Goal: Task Accomplishment & Management: Manage account settings

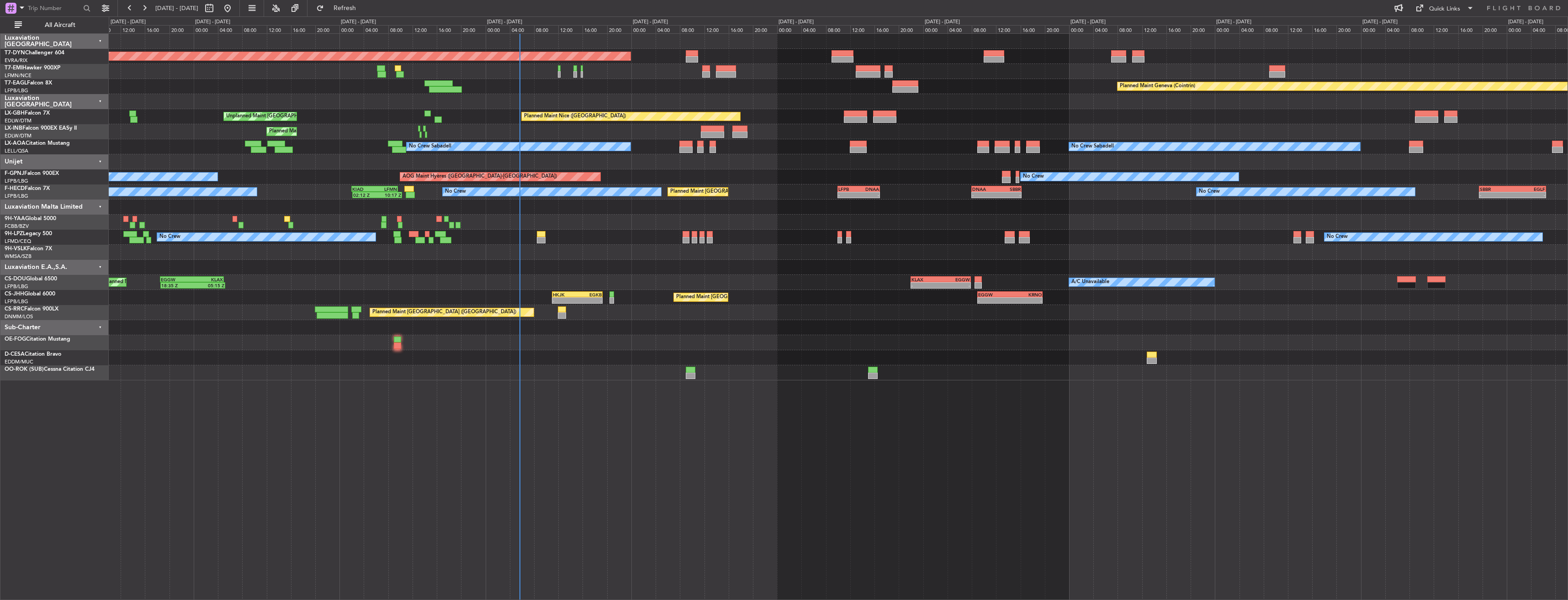
click at [635, 421] on div "Planned Maint [GEOGRAPHIC_DATA]-[GEOGRAPHIC_DATA] Planned Maint Geneva ([GEOGRA…" at bounding box center [838, 316] width 1459 height 567
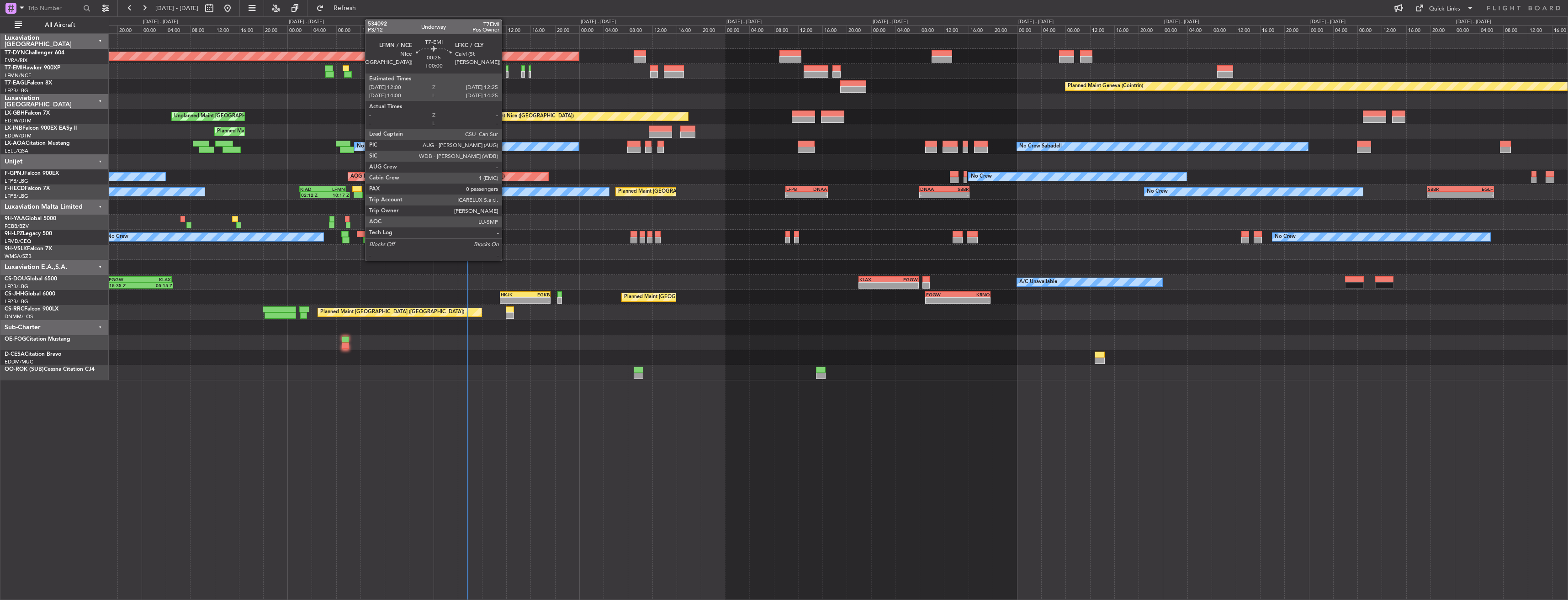
click at [506, 70] on div at bounding box center [507, 68] width 3 height 7
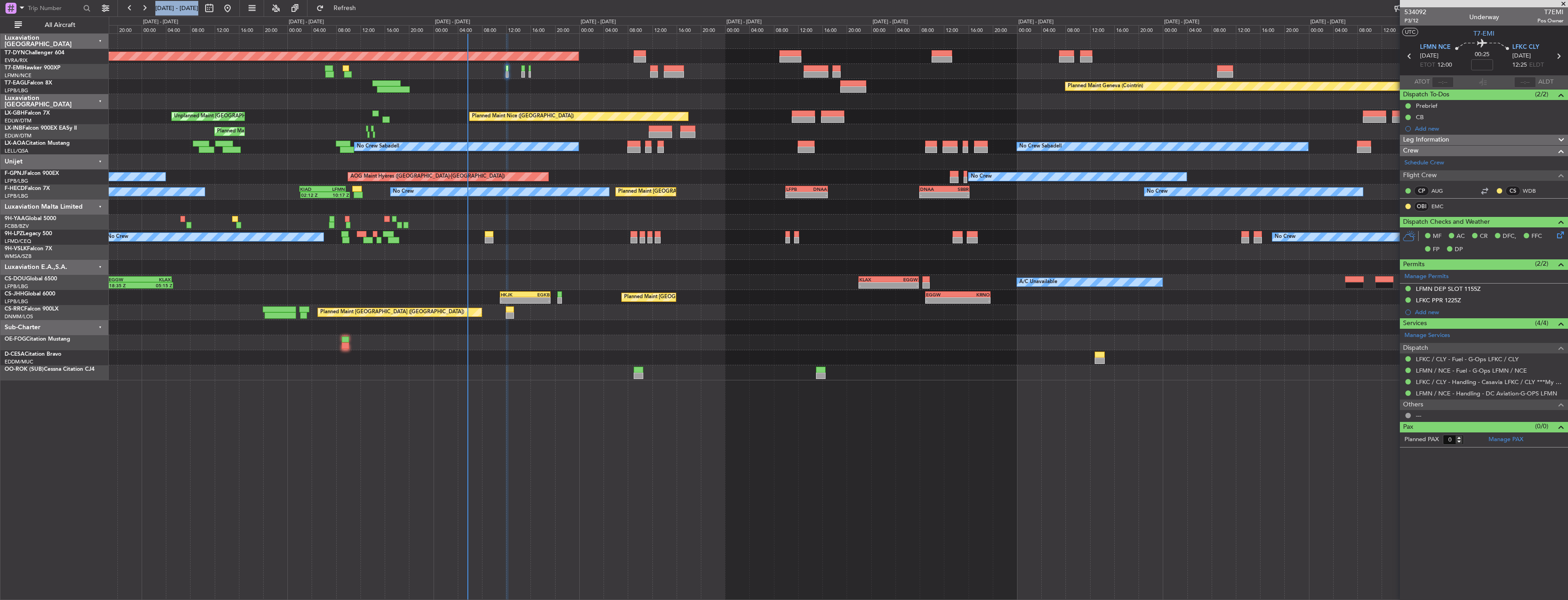
drag, startPoint x: 258, startPoint y: -21, endPoint x: 234, endPoint y: -34, distance: 27.3
click at [234, 0] on html "[DATE] - [DATE] Refresh Quick Links All Aircraft Planned Maint [GEOGRAPHIC_DATA…" at bounding box center [784, 300] width 1568 height 600
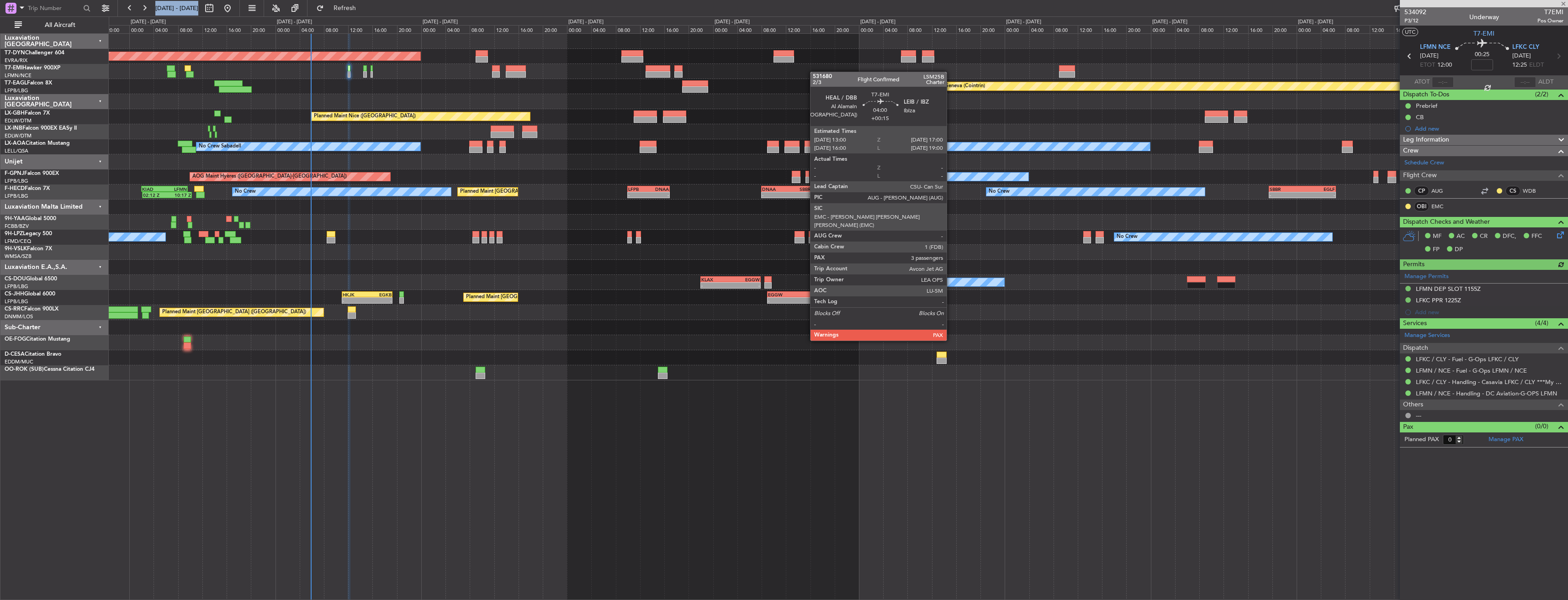
click at [631, 61] on div "Planned Maint [GEOGRAPHIC_DATA]-[GEOGRAPHIC_DATA] Planned Maint [PERSON_NAME] P…" at bounding box center [838, 208] width 1459 height 347
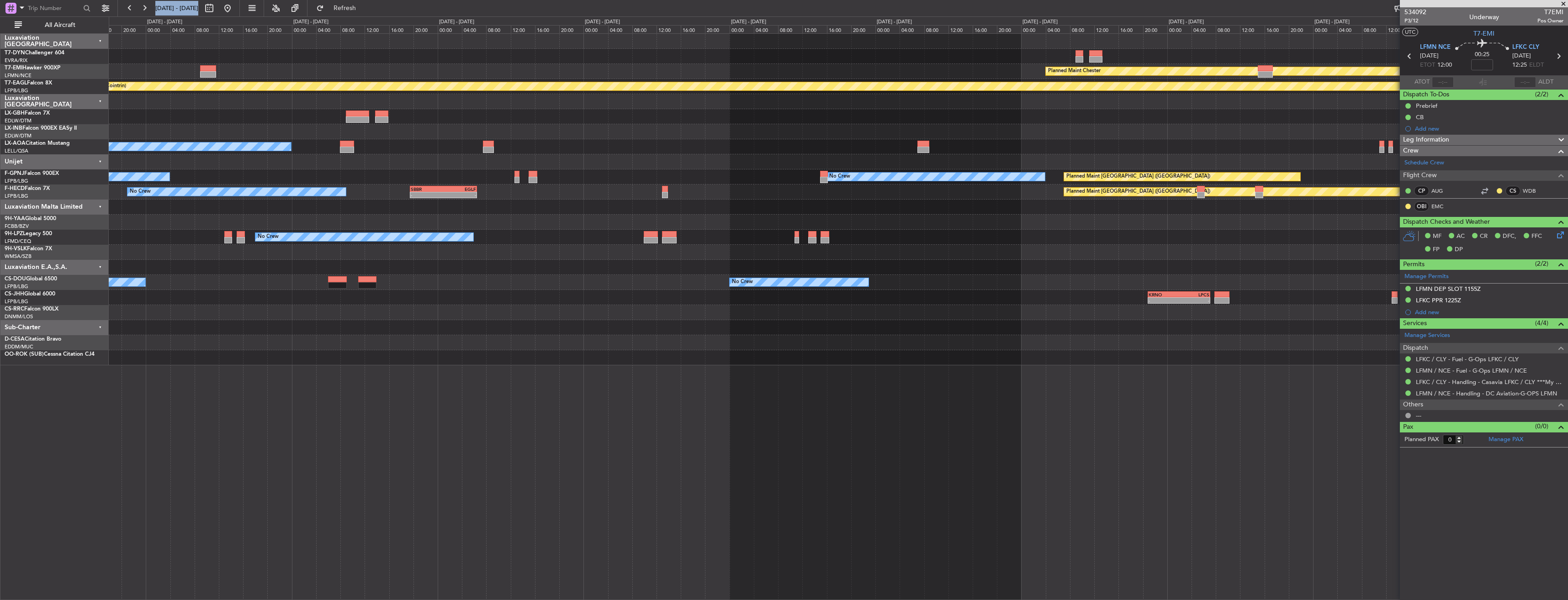
click at [326, 45] on div "Planned Maint [PERSON_NAME] Planned Maint Geneva ([GEOGRAPHIC_DATA]) No Crew Sa…" at bounding box center [838, 200] width 1459 height 332
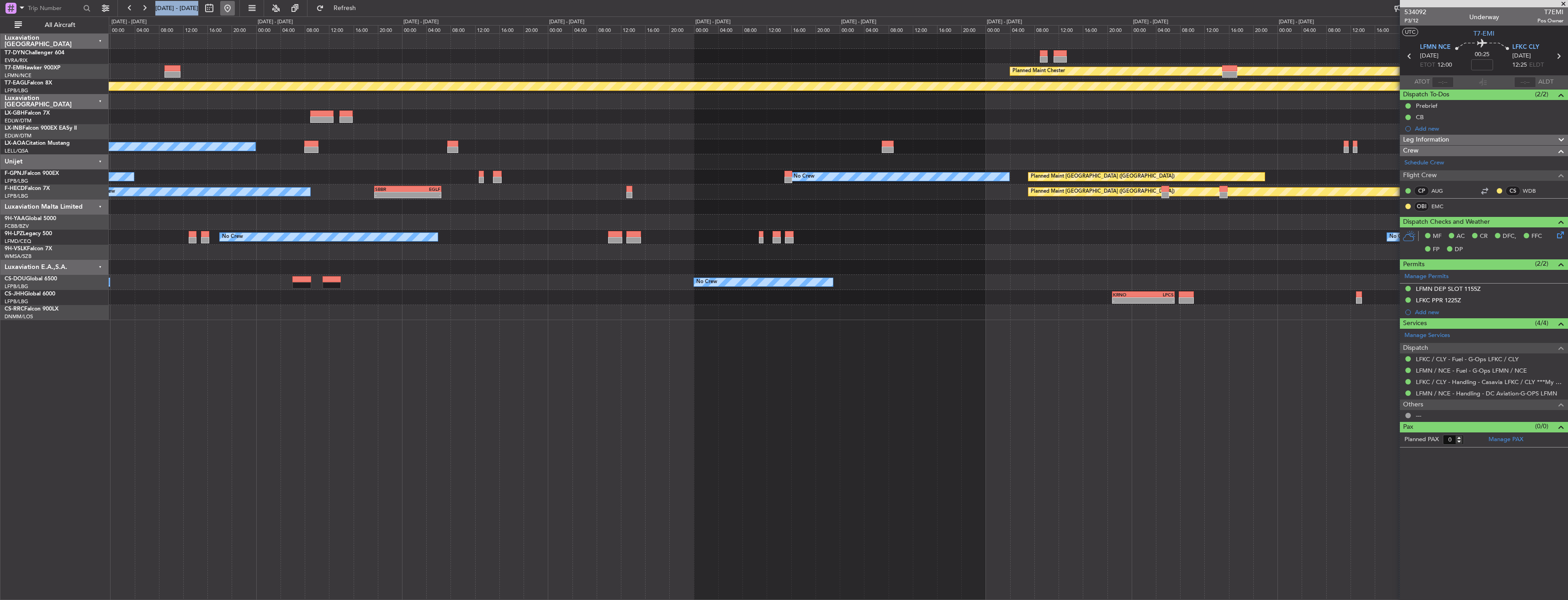
click at [235, 10] on button at bounding box center [228, 9] width 15 height 15
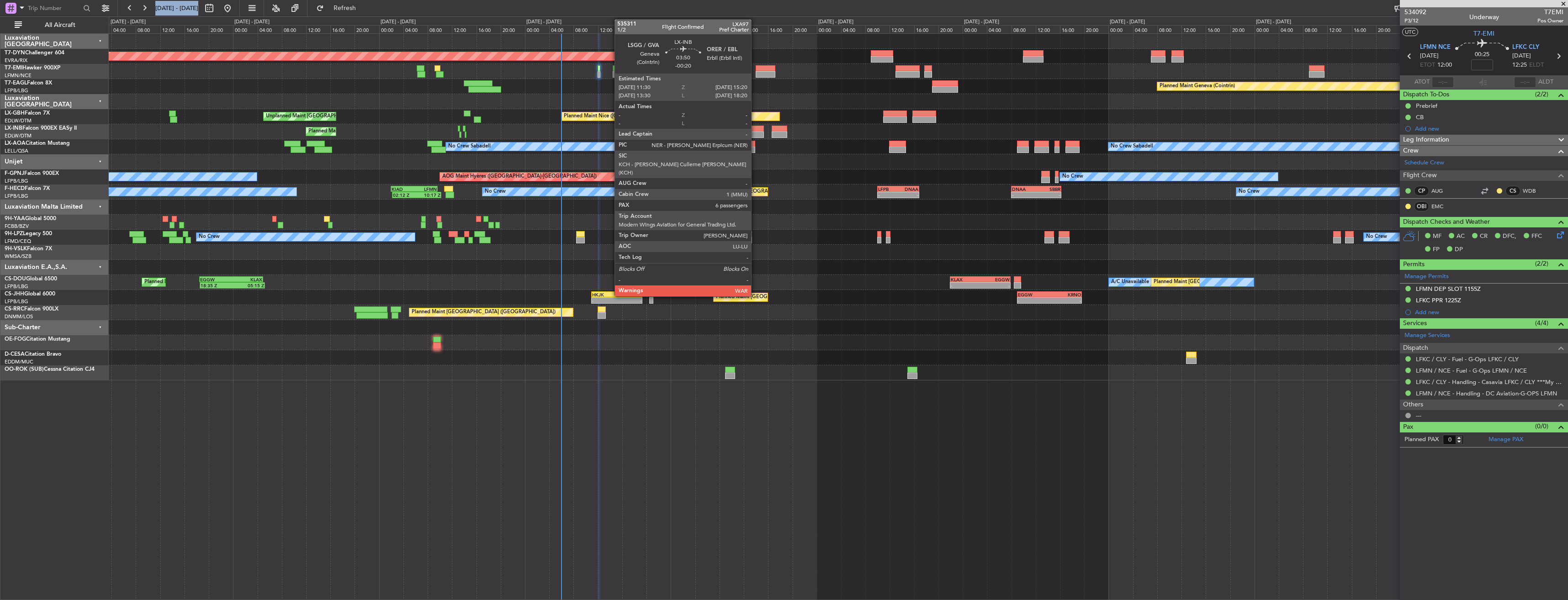
click at [755, 127] on div at bounding box center [752, 128] width 24 height 7
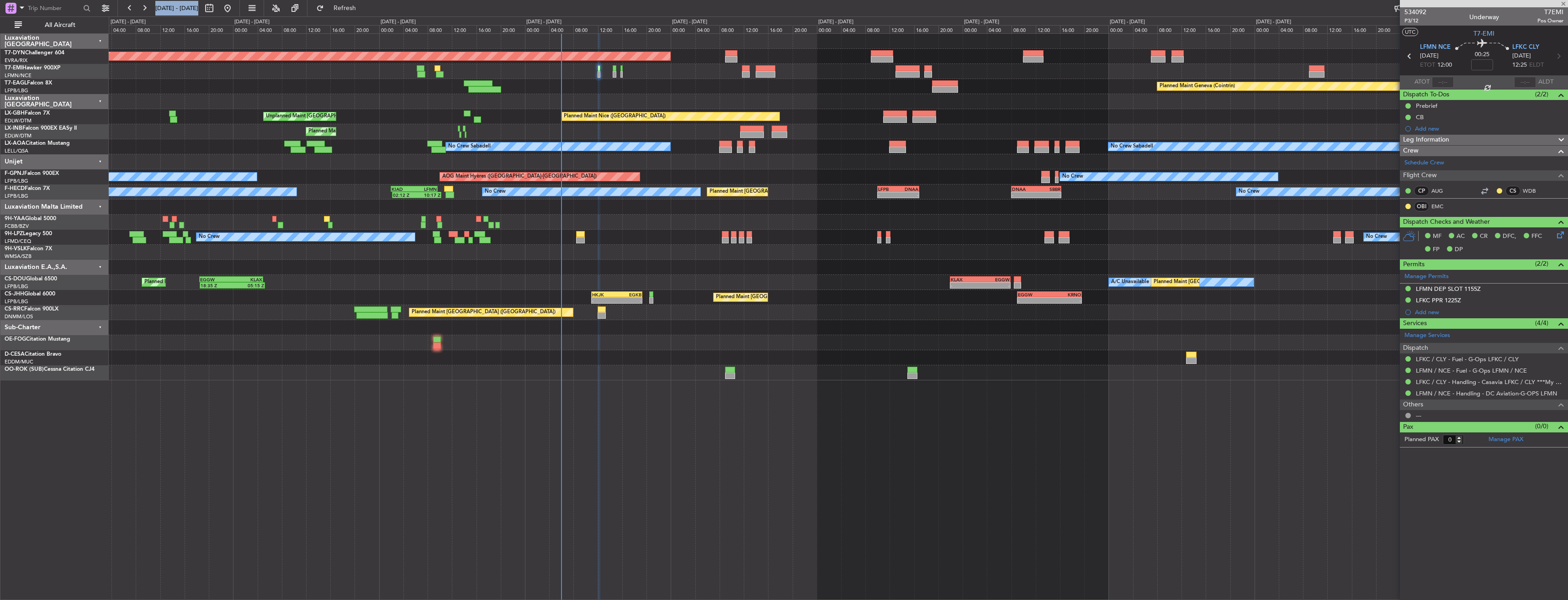
type input "-00:20"
type input "6"
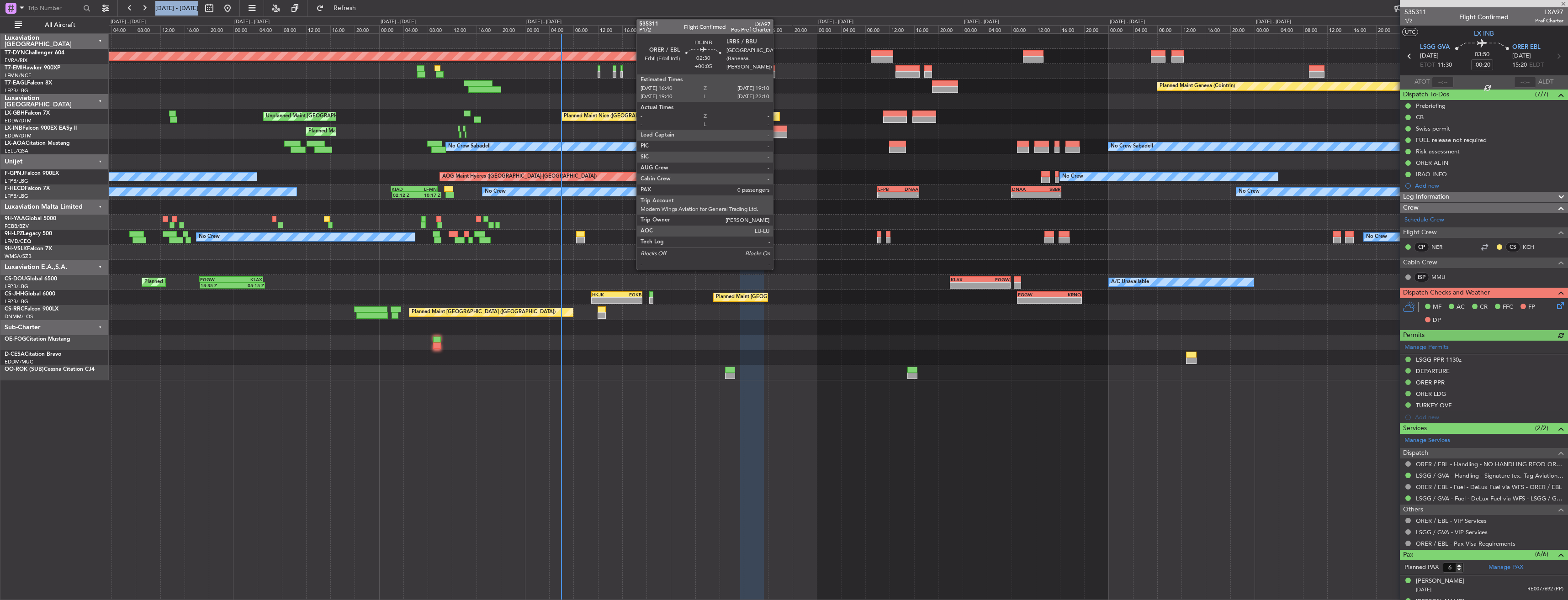
click at [777, 128] on div at bounding box center [780, 128] width 16 height 7
type input "+00:05"
type input "0"
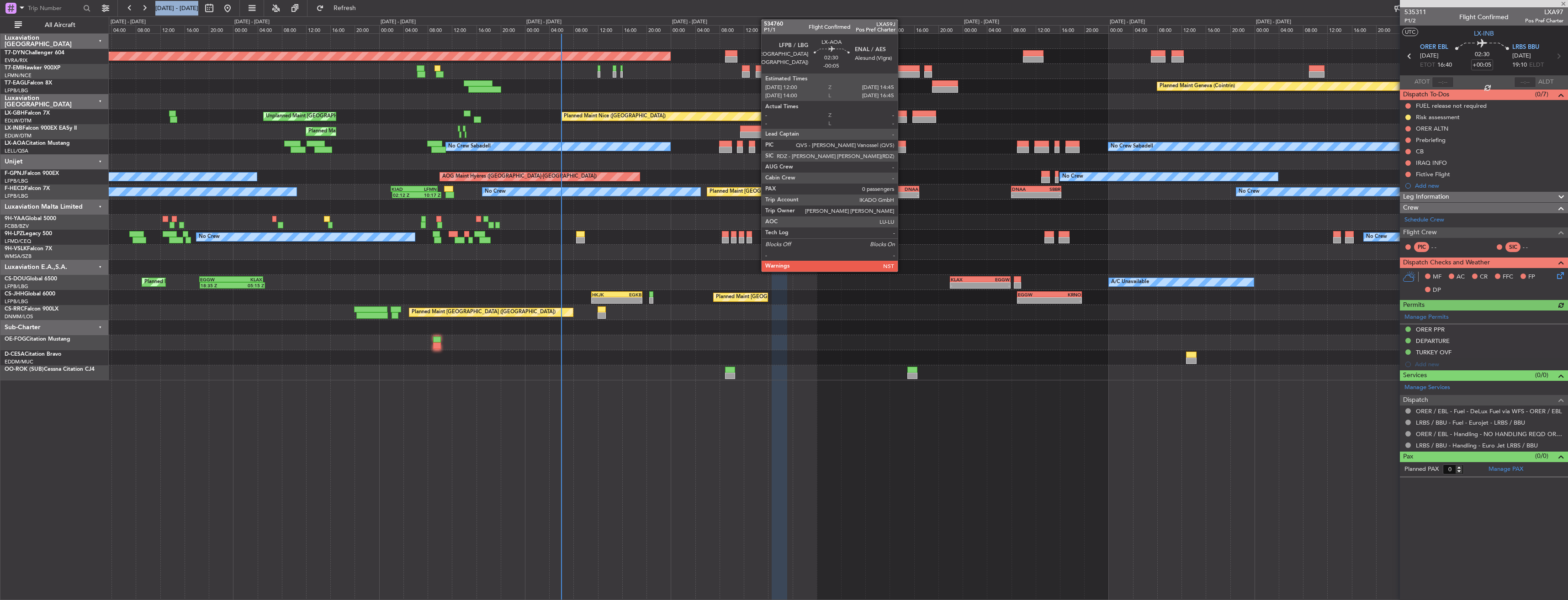
click at [902, 148] on div at bounding box center [898, 150] width 17 height 7
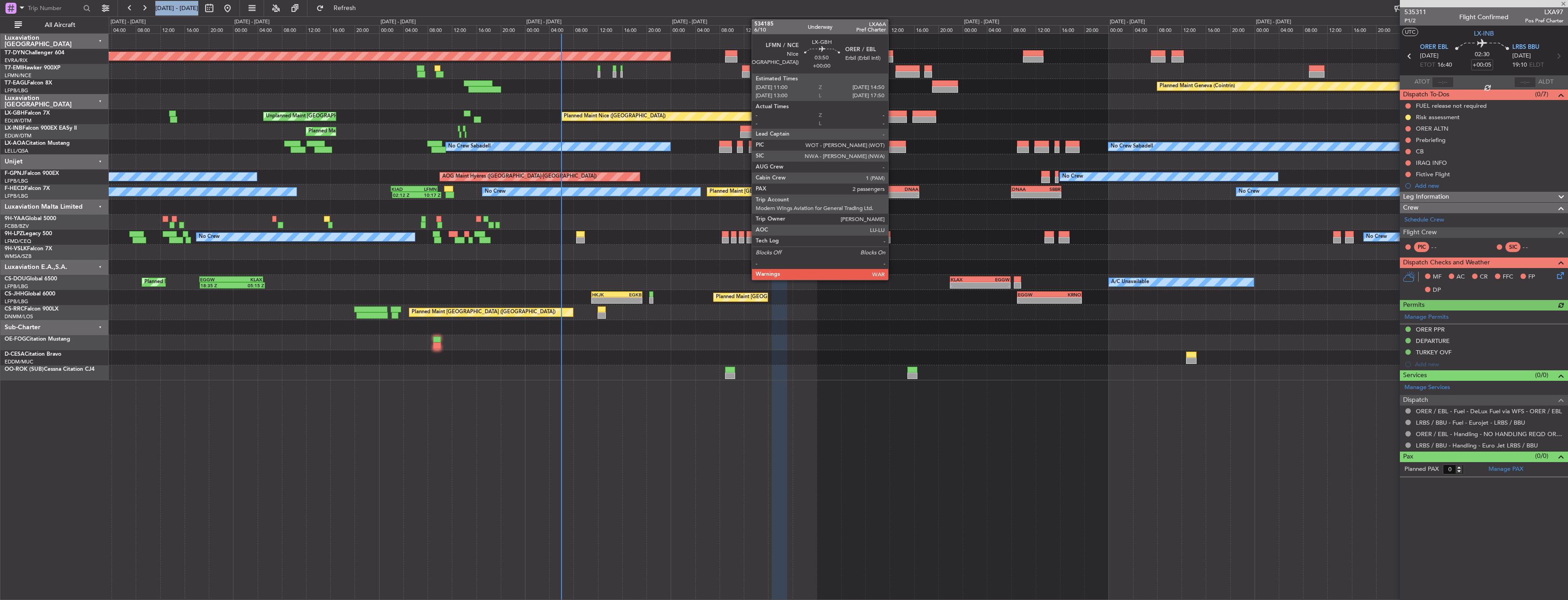
click at [892, 118] on div at bounding box center [895, 119] width 24 height 7
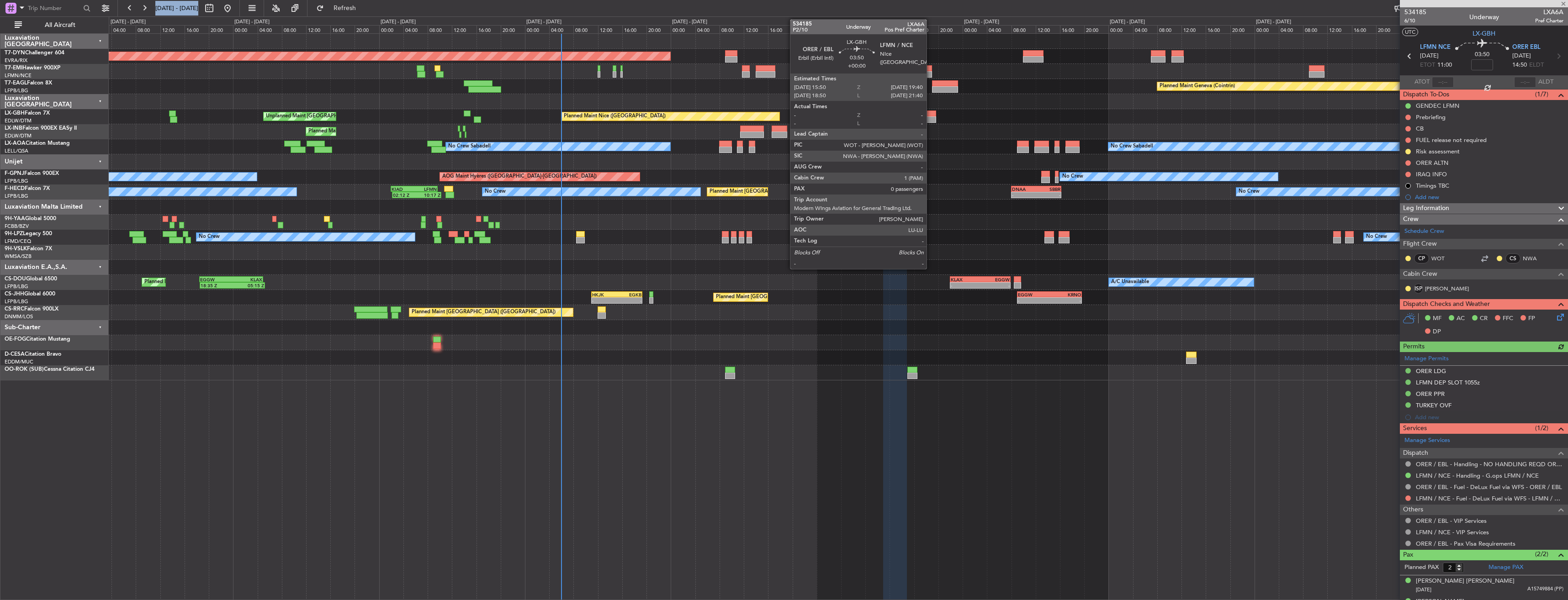
click at [931, 118] on div at bounding box center [924, 119] width 24 height 7
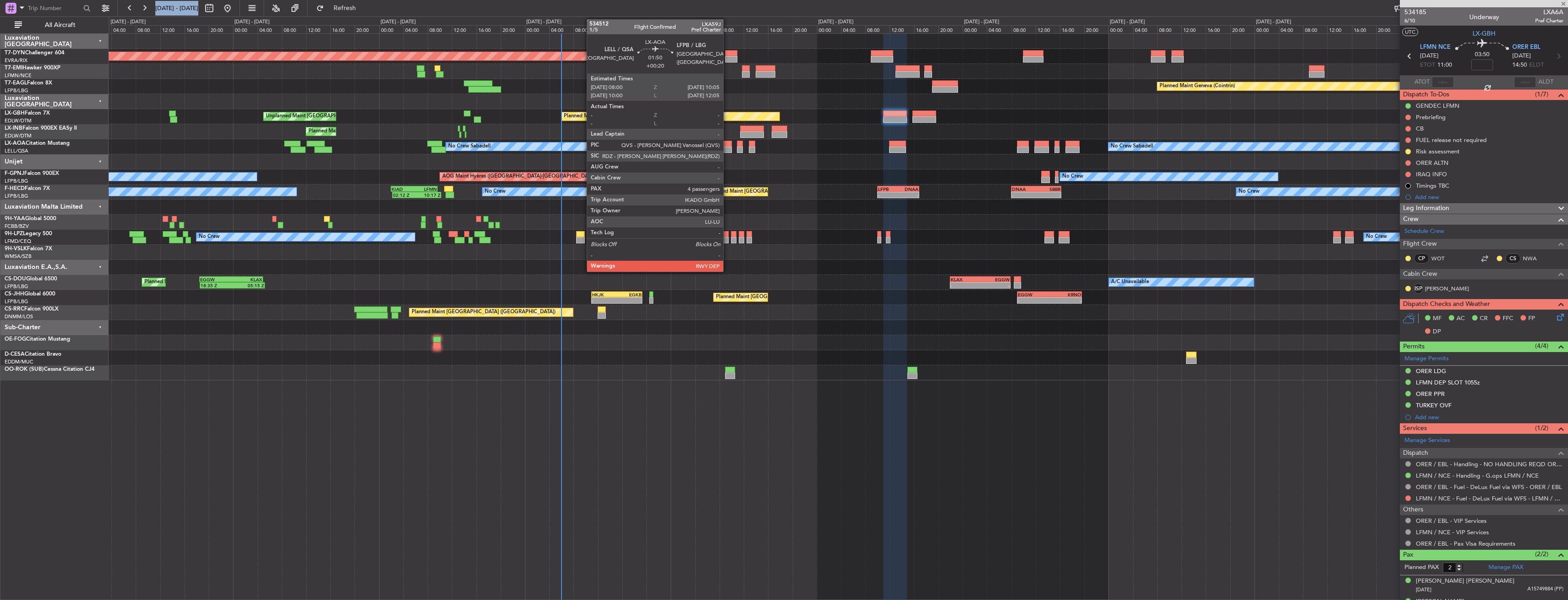
type input "0"
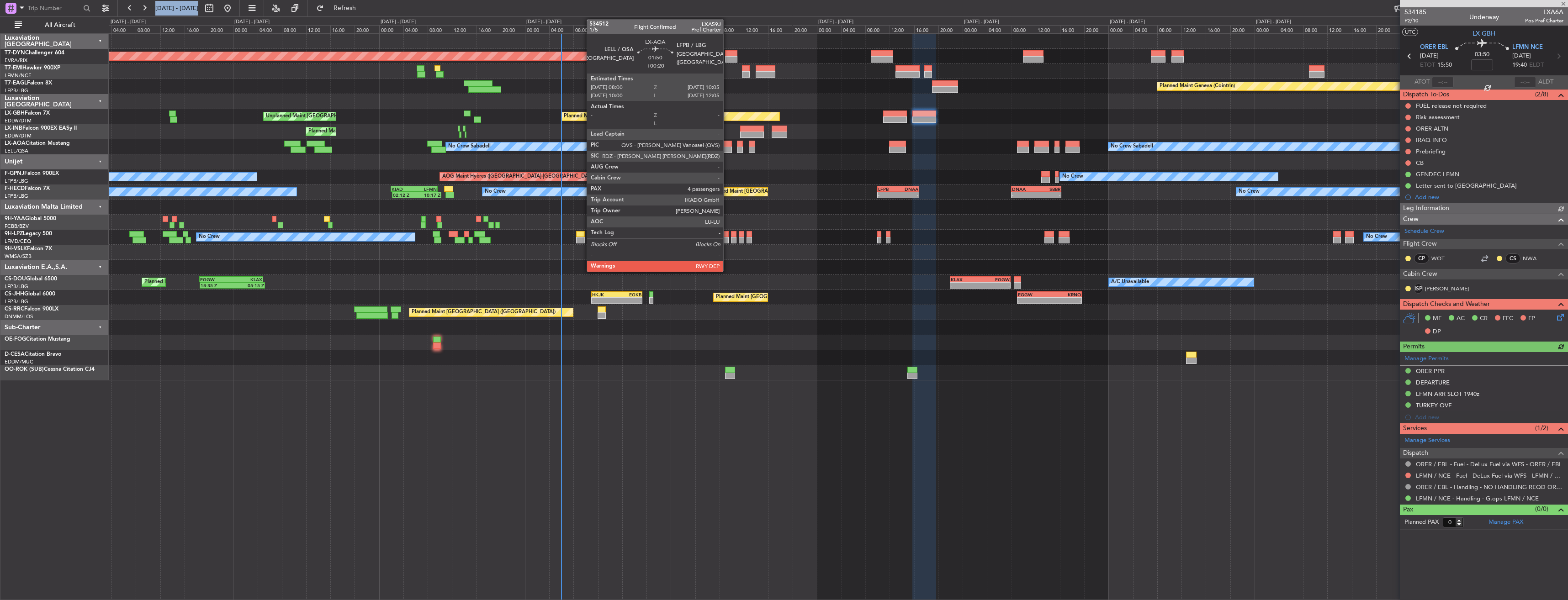
click at [727, 148] on div at bounding box center [725, 150] width 13 height 7
type input "+00:20"
type input "4"
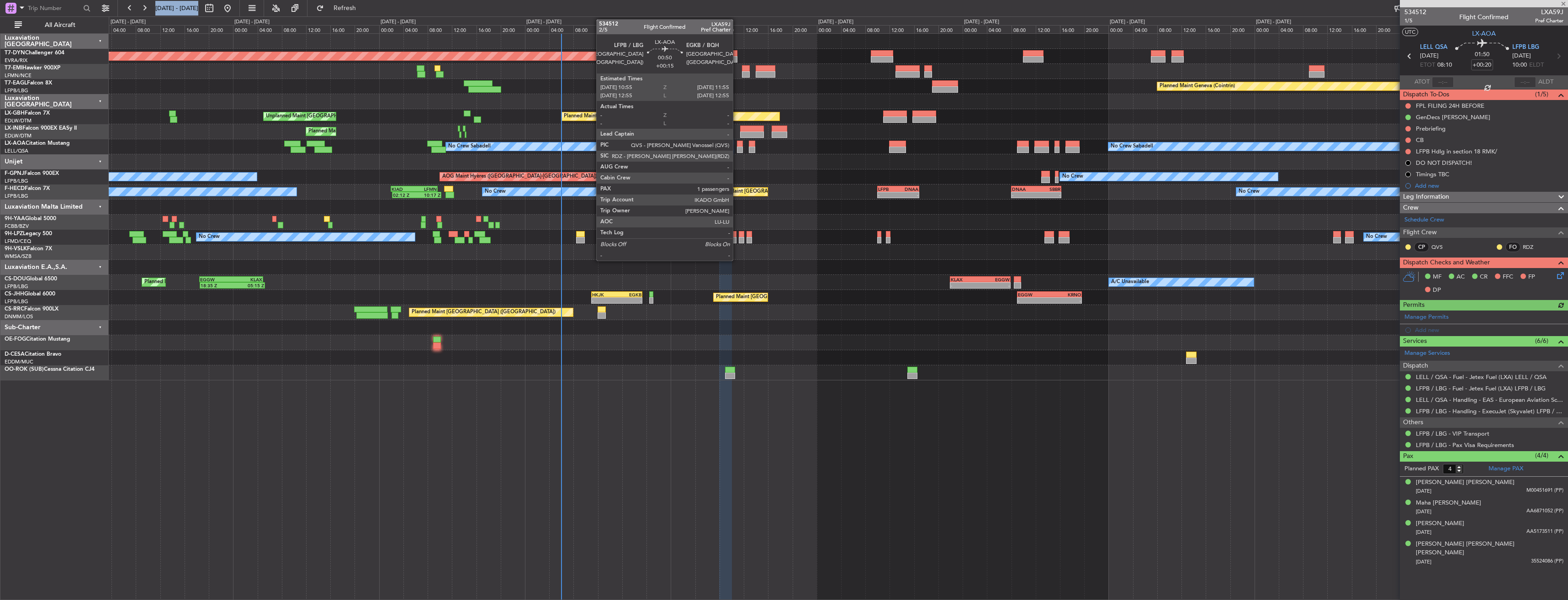
click at [737, 144] on div at bounding box center [740, 144] width 7 height 7
type input "+00:15"
type input "1"
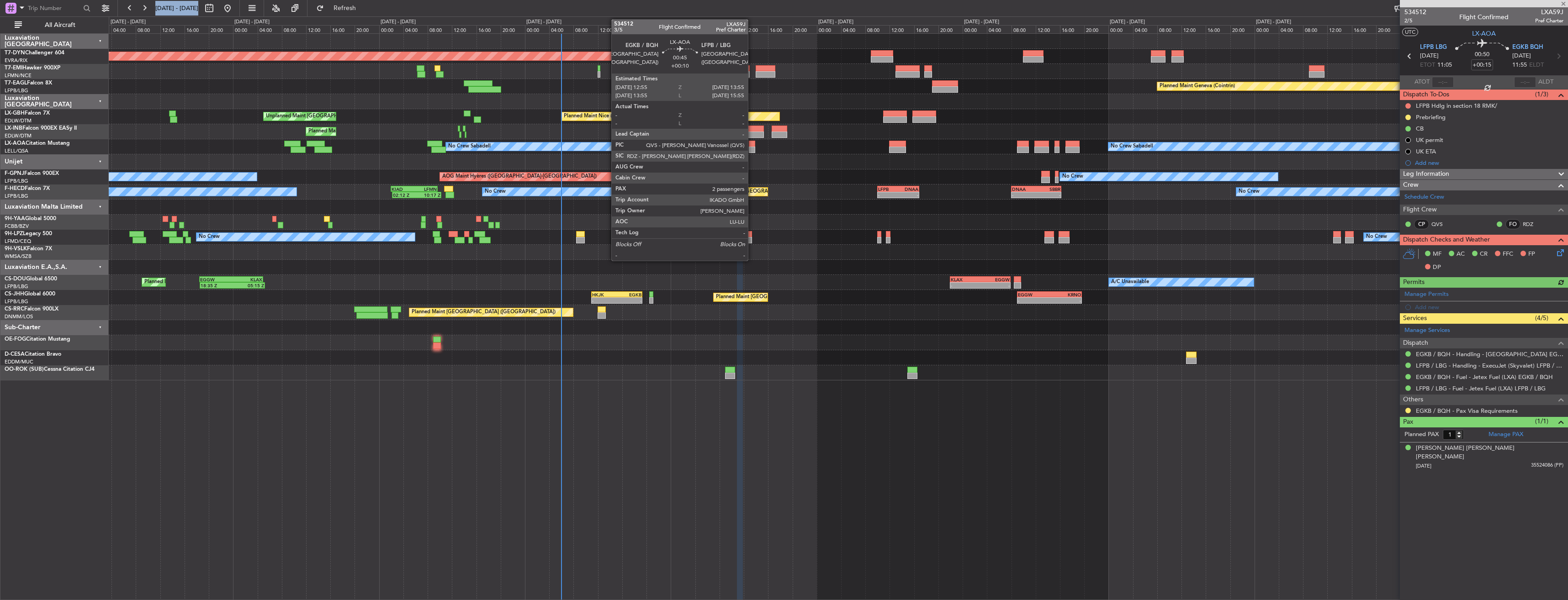
click at [752, 144] on div at bounding box center [752, 144] width 7 height 7
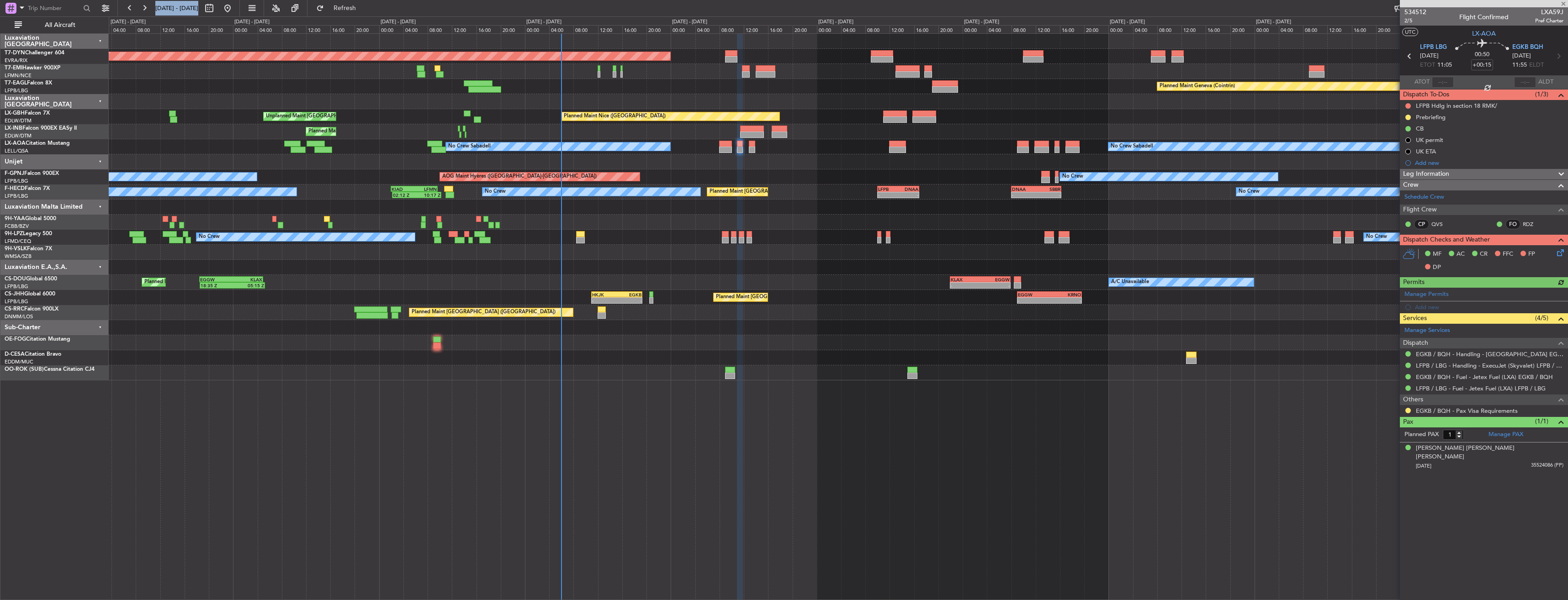
type input "+00:10"
type input "2"
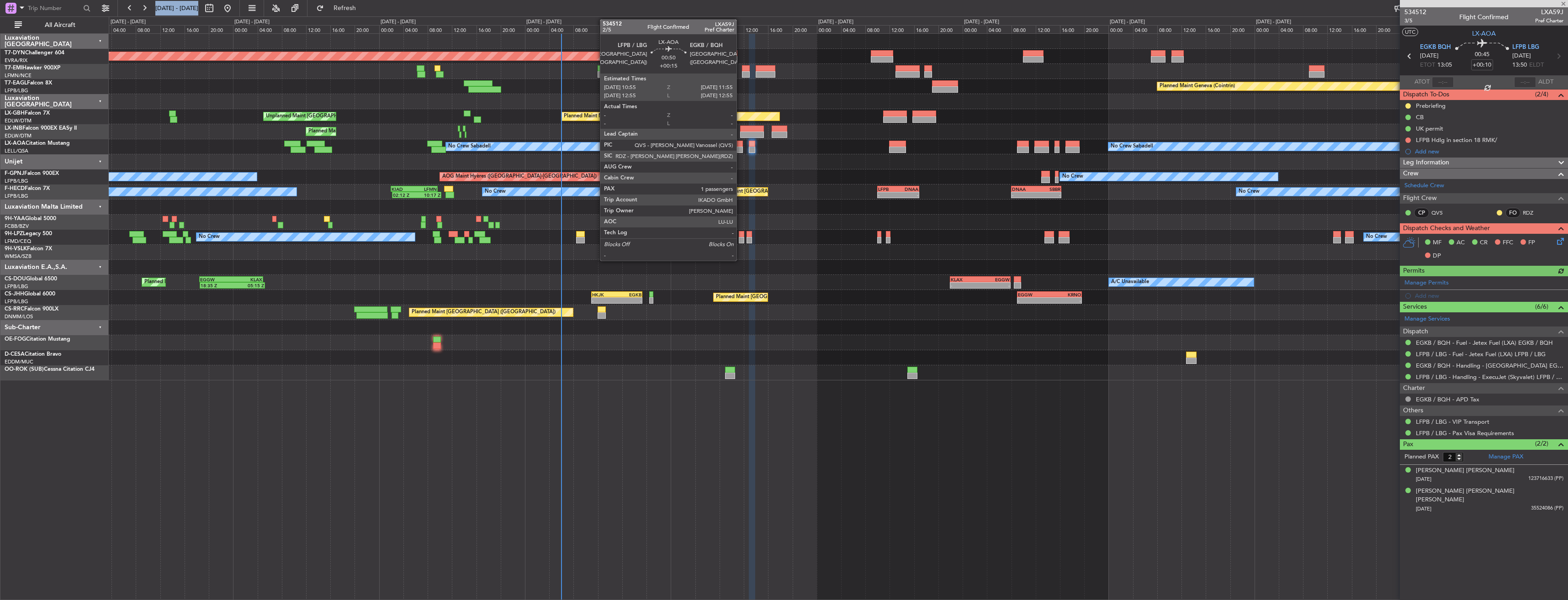
click at [741, 147] on div at bounding box center [740, 150] width 7 height 7
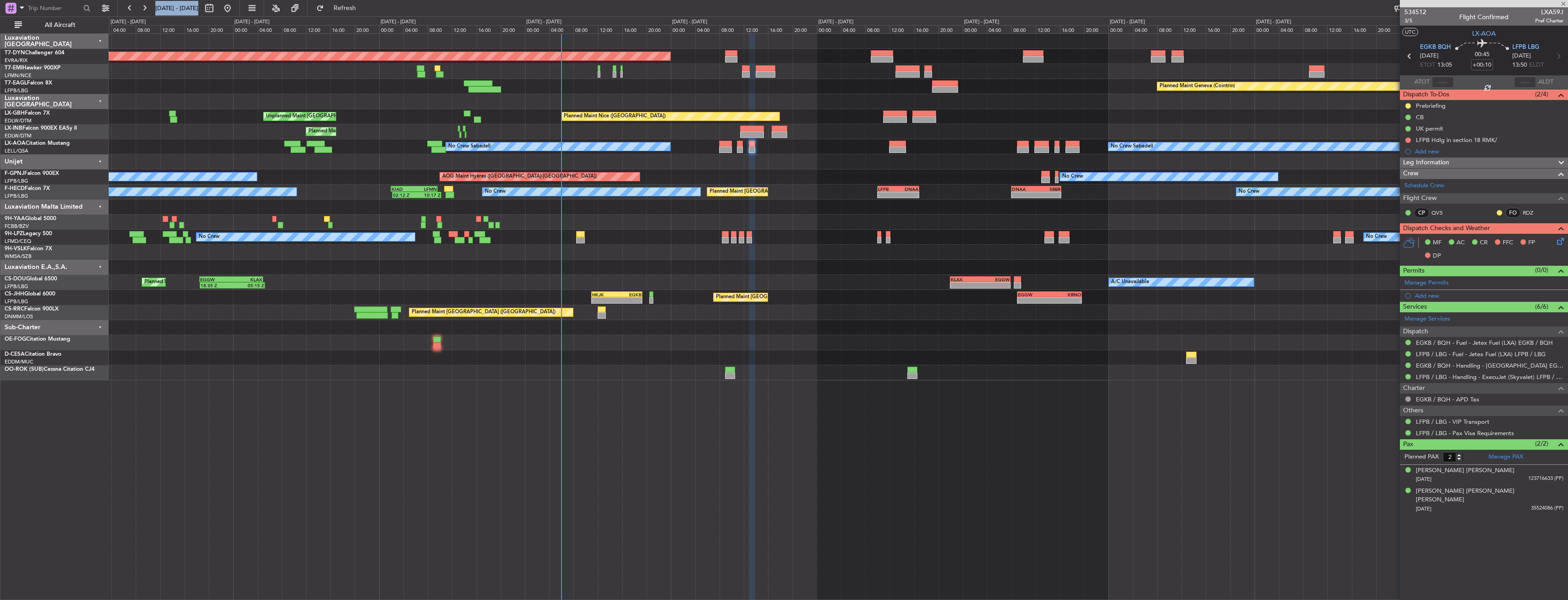
type input "+00:15"
type input "1"
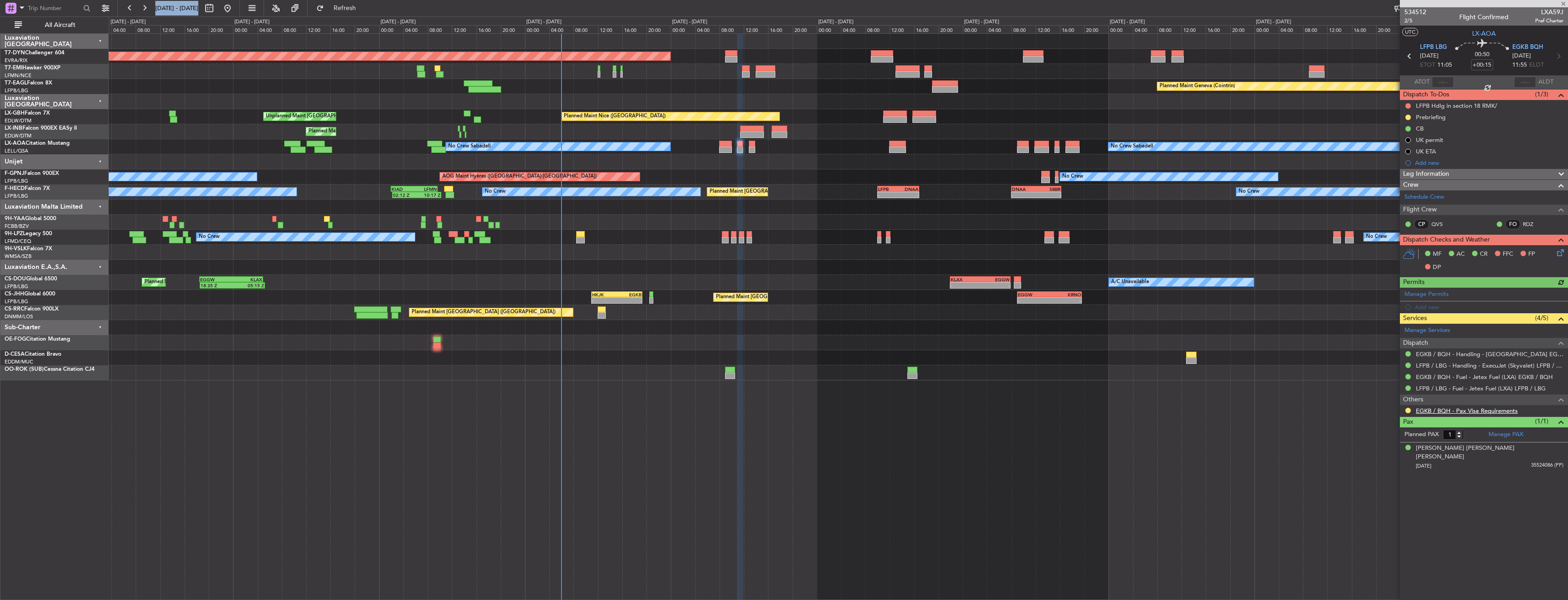
click at [1441, 411] on link "EGKB / BQH - Pax Visa Requirements" at bounding box center [1466, 411] width 102 height 8
click at [527, 294] on div "Planned Maint [GEOGRAPHIC_DATA] ([GEOGRAPHIC_DATA]) - - HKJK 11:00 Z EGKB 19:20…" at bounding box center [838, 298] width 1459 height 15
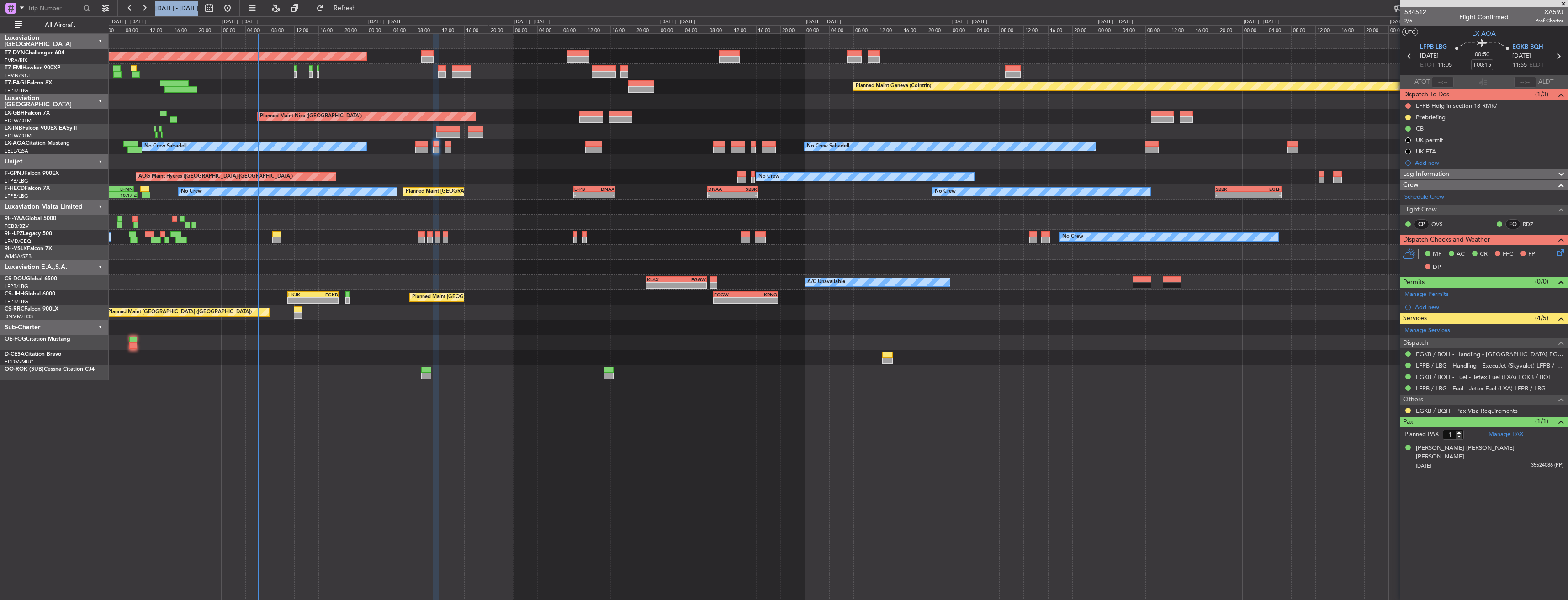
click at [741, 63] on div "Planned Maint [GEOGRAPHIC_DATA]-[GEOGRAPHIC_DATA]" at bounding box center [838, 56] width 1459 height 15
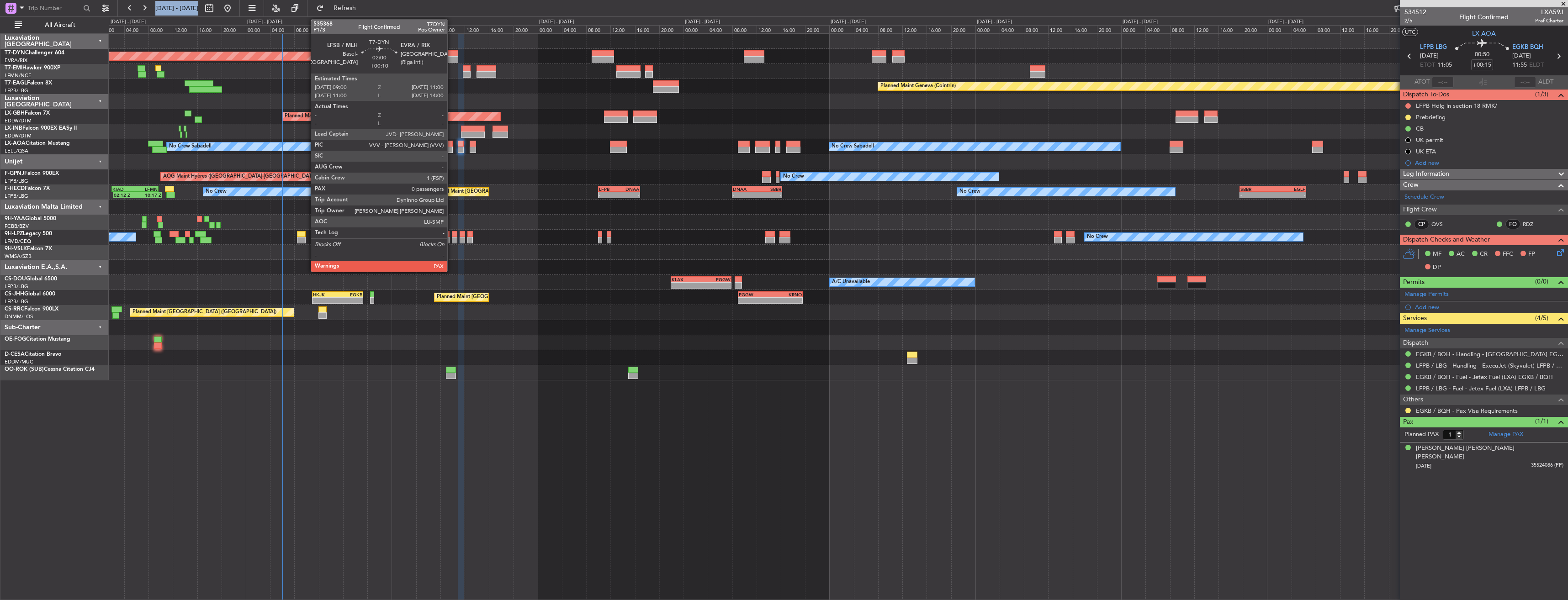
click at [452, 54] on div at bounding box center [452, 54] width 12 height 7
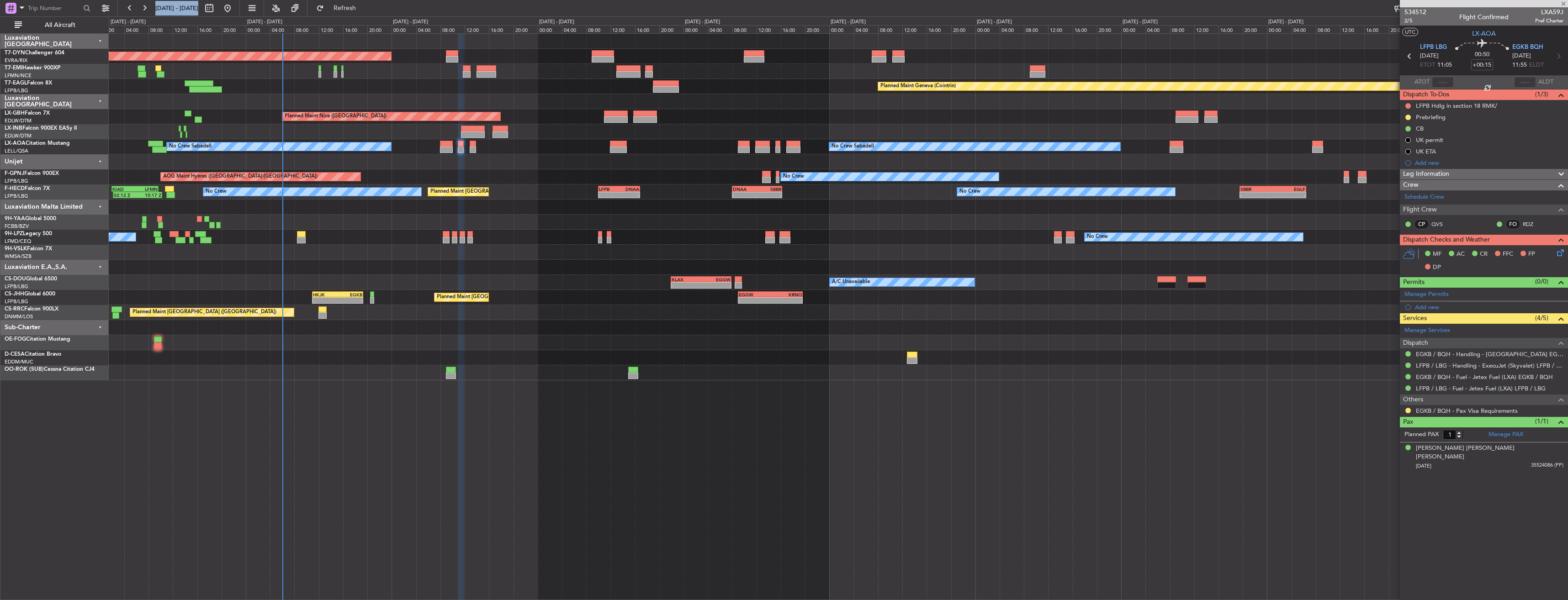
type input "+00:10"
type input "0"
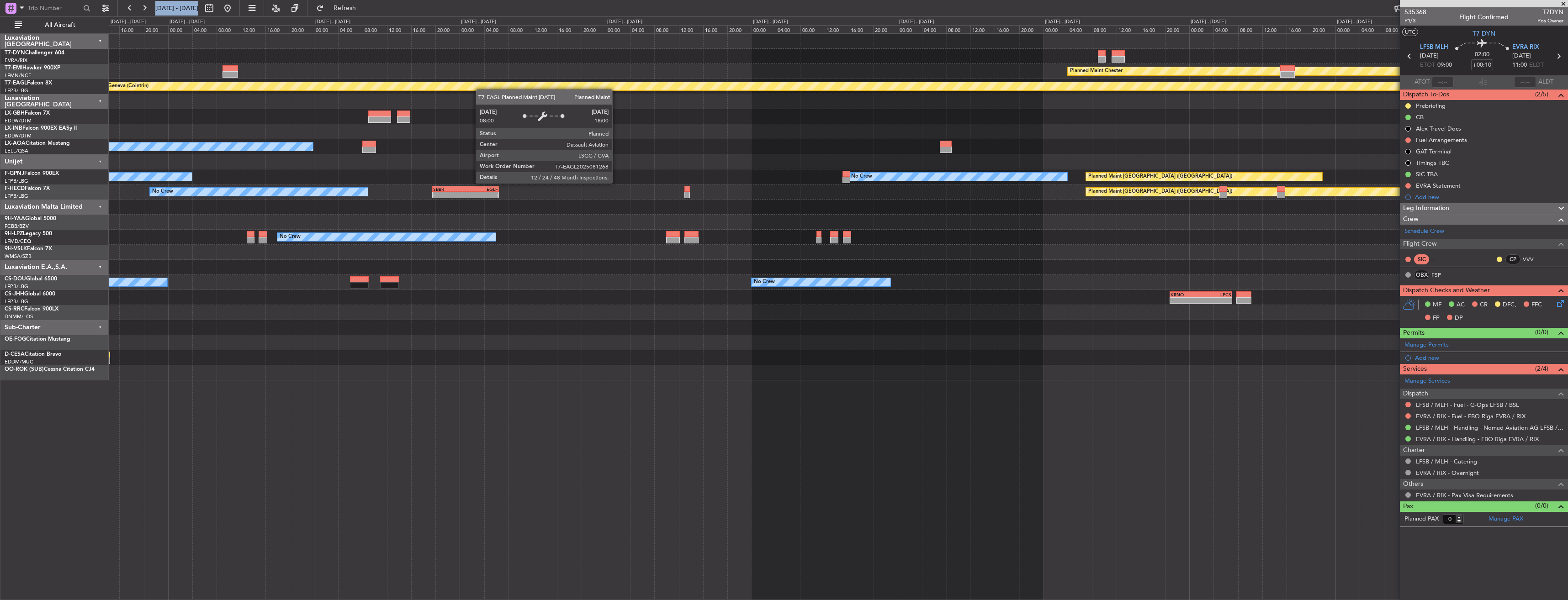
click at [310, 86] on div "Planned Maint [PERSON_NAME] Planned Maint Geneva ([GEOGRAPHIC_DATA]) No Crew Sa…" at bounding box center [838, 208] width 1459 height 347
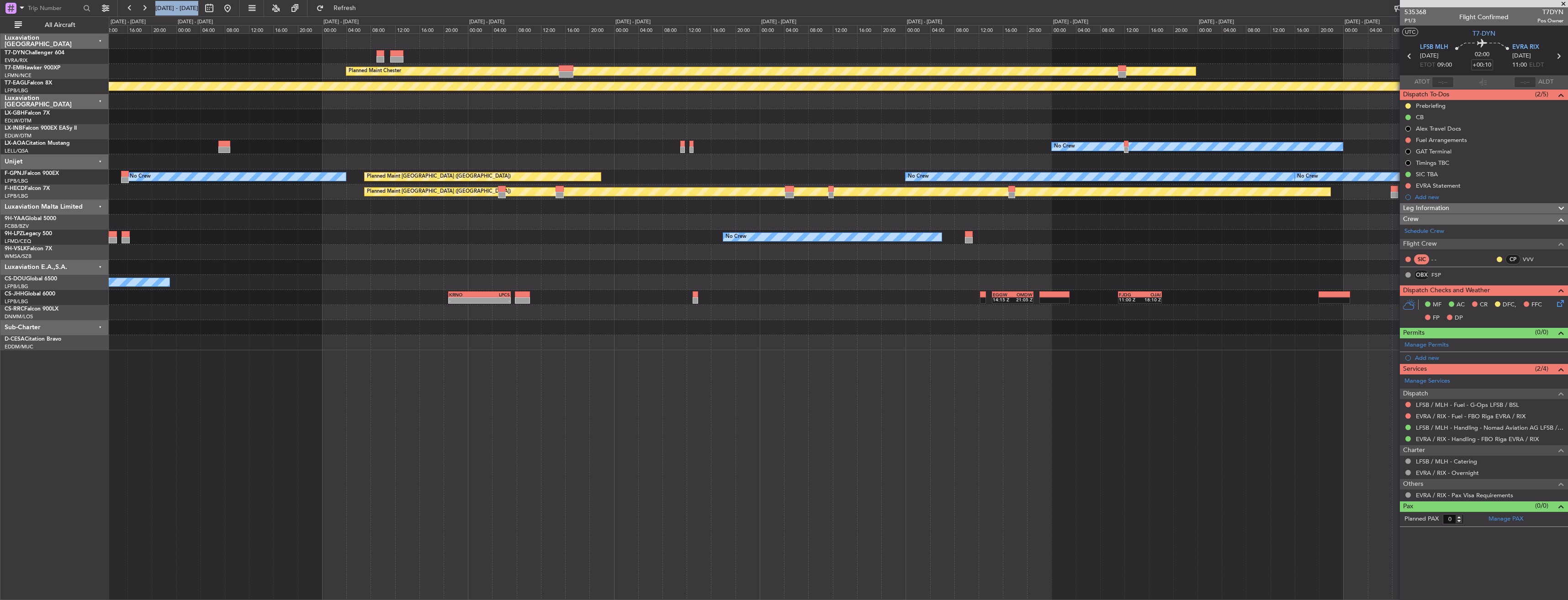
click at [1496, 214] on fb-app "[DATE] - [DATE] Refresh Quick Links All Aircraft Planned Maint [PERSON_NAME] Pl…" at bounding box center [784, 303] width 1568 height 593
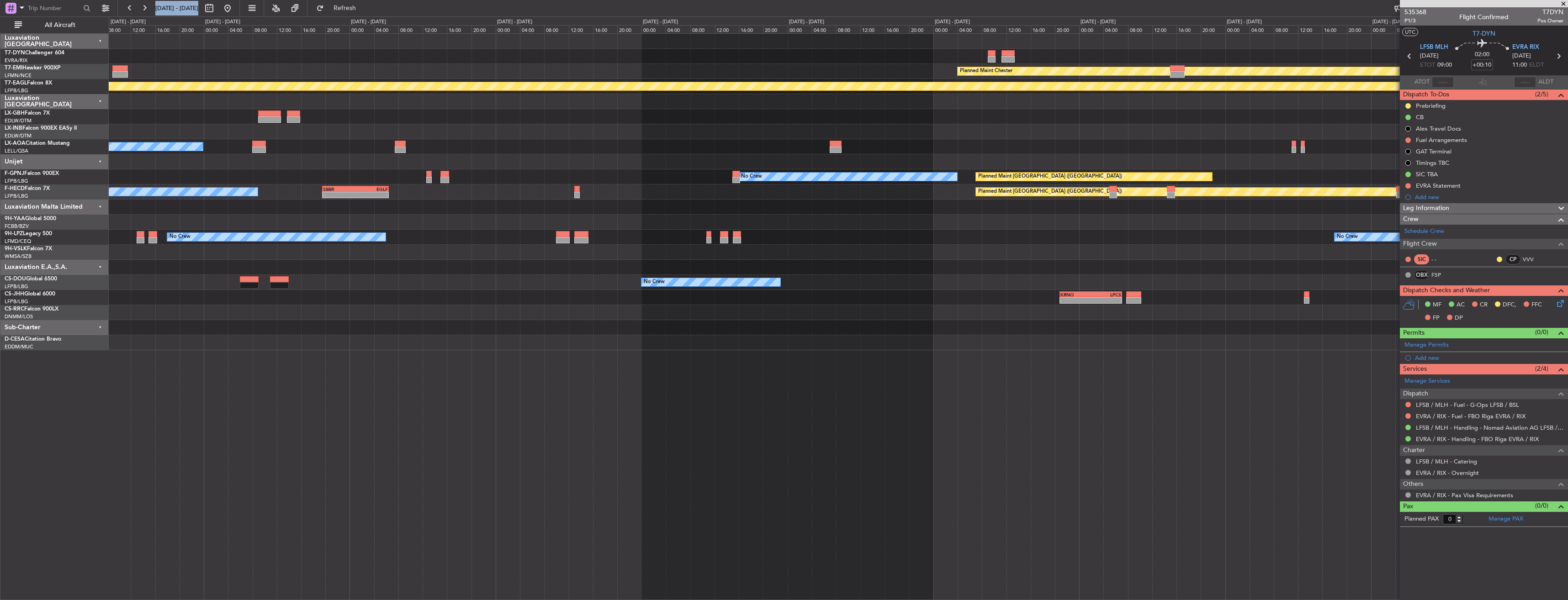
click at [1343, 114] on div "Planned Maint [PERSON_NAME] Planned Maint Geneva ([GEOGRAPHIC_DATA]) No Crew Sa…" at bounding box center [838, 192] width 1459 height 316
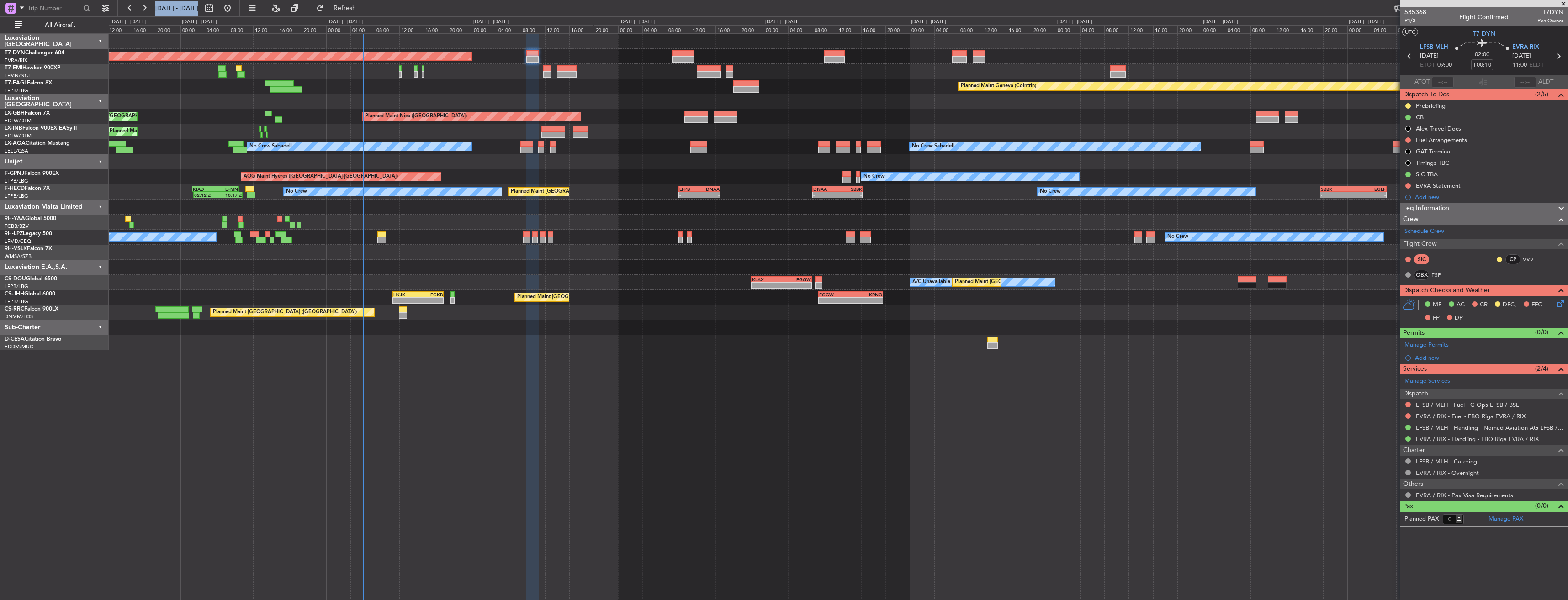
click at [946, 113] on div "Planned Maint Nice ([GEOGRAPHIC_DATA]) Unplanned Maint [GEOGRAPHIC_DATA] ([GEOG…" at bounding box center [838, 116] width 1459 height 15
click at [488, 87] on div "Planned Maint Geneva (Cointrin)" at bounding box center [838, 86] width 1459 height 15
click at [957, 69] on div "Planned Maint [GEOGRAPHIC_DATA]-[GEOGRAPHIC_DATA] Planned Maint Geneva ([GEOGRA…" at bounding box center [838, 208] width 1459 height 347
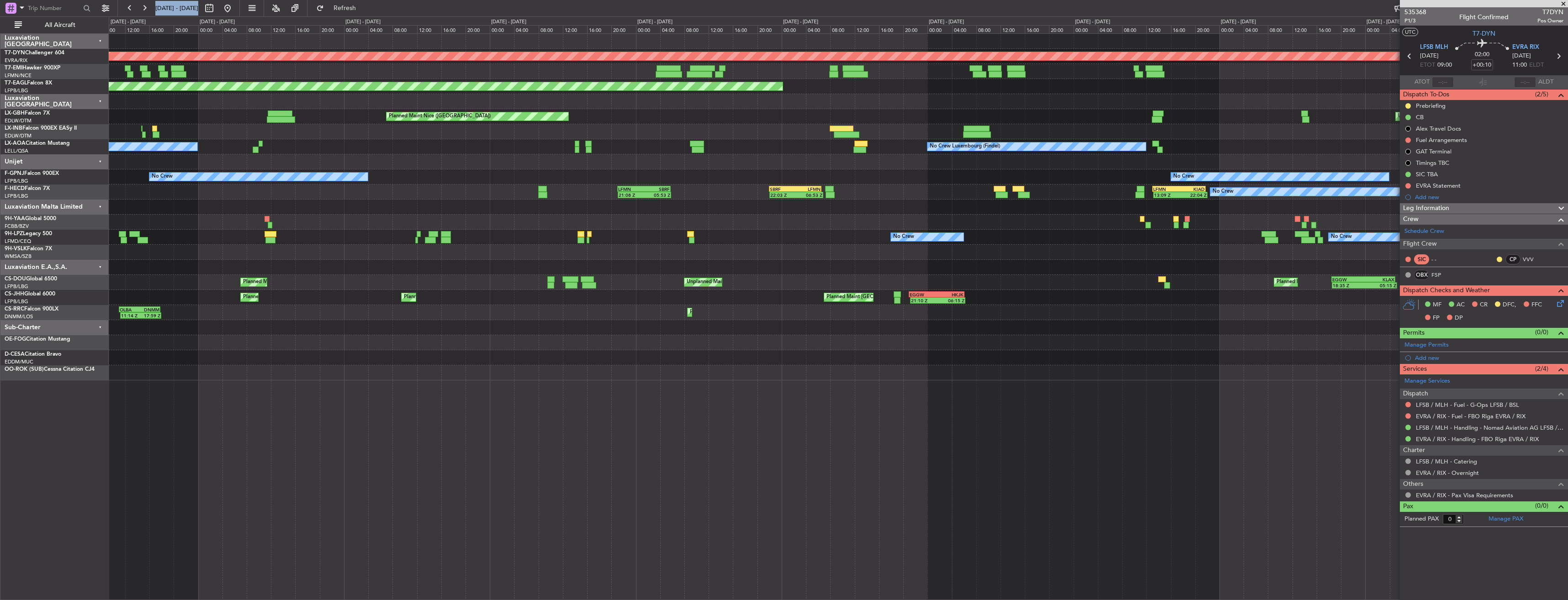
click at [1108, 94] on div "Planned Maint [GEOGRAPHIC_DATA]-[GEOGRAPHIC_DATA] Planned Maint [US_STATE] ([GE…" at bounding box center [838, 208] width 1459 height 347
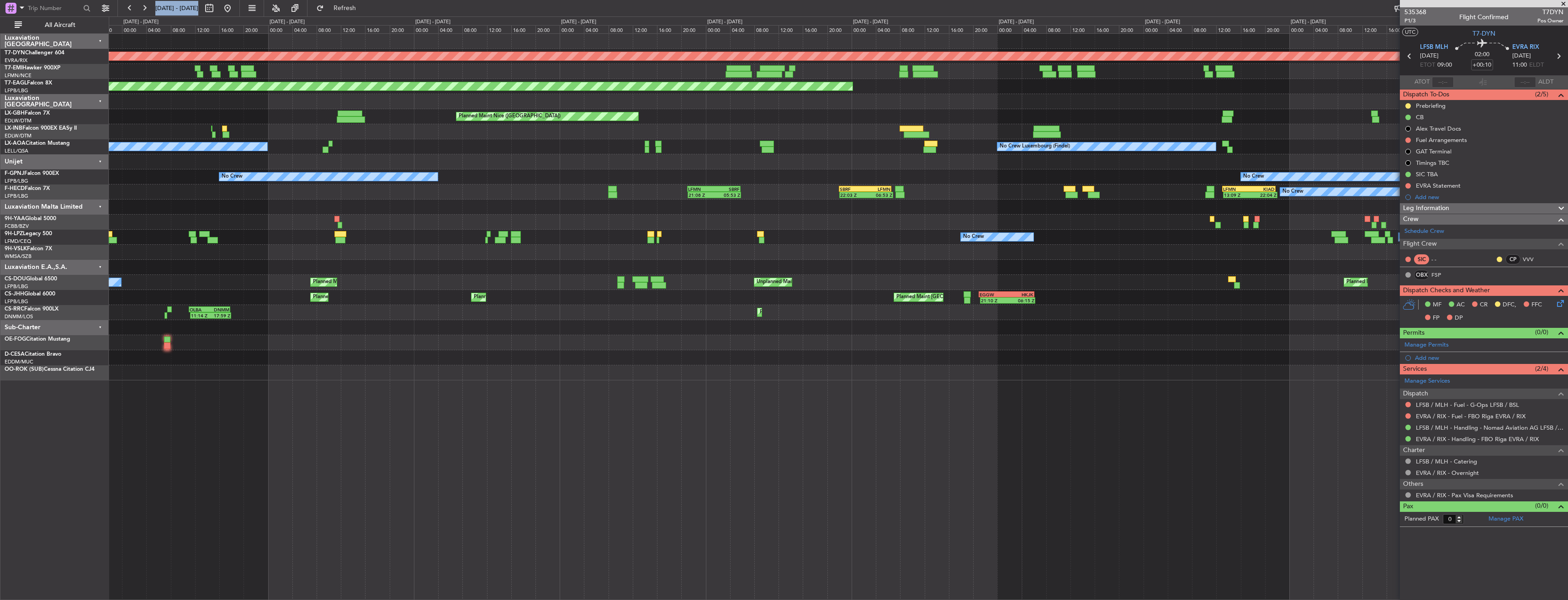
click at [1258, 76] on div "Planned Maint [GEOGRAPHIC_DATA]-[GEOGRAPHIC_DATA] Planned Maint [US_STATE] ([GE…" at bounding box center [838, 208] width 1459 height 347
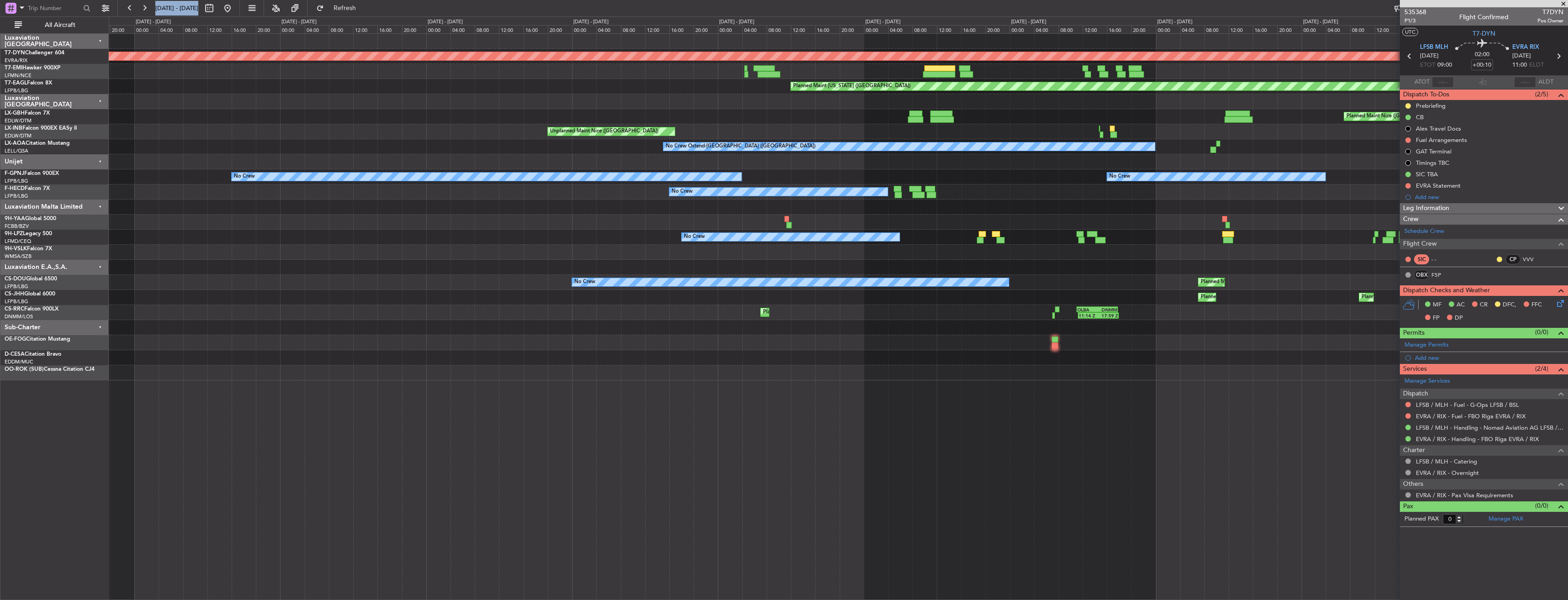
click at [1187, 113] on div "Planned Maint Nice ([GEOGRAPHIC_DATA])" at bounding box center [838, 116] width 1459 height 15
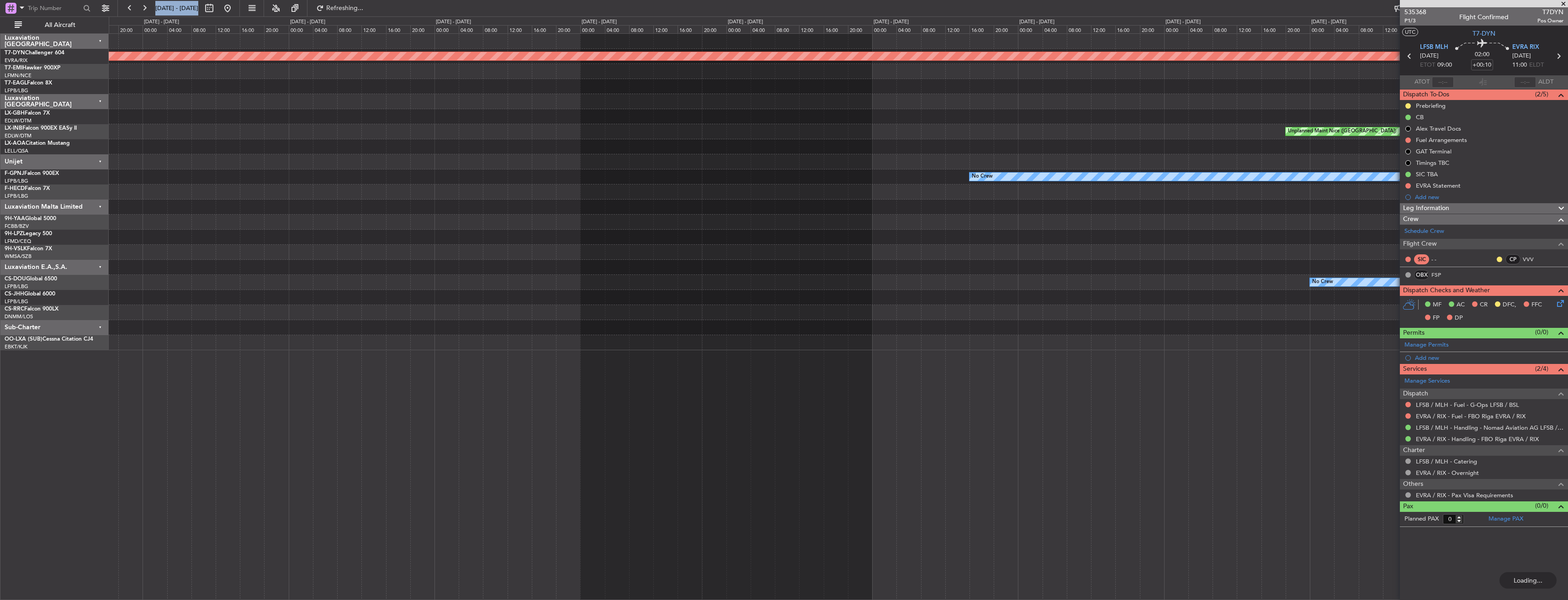
click at [1150, 88] on div "Planned Maint [GEOGRAPHIC_DATA]-[GEOGRAPHIC_DATA] Planned Maint [US_STATE] ([GE…" at bounding box center [838, 192] width 1459 height 316
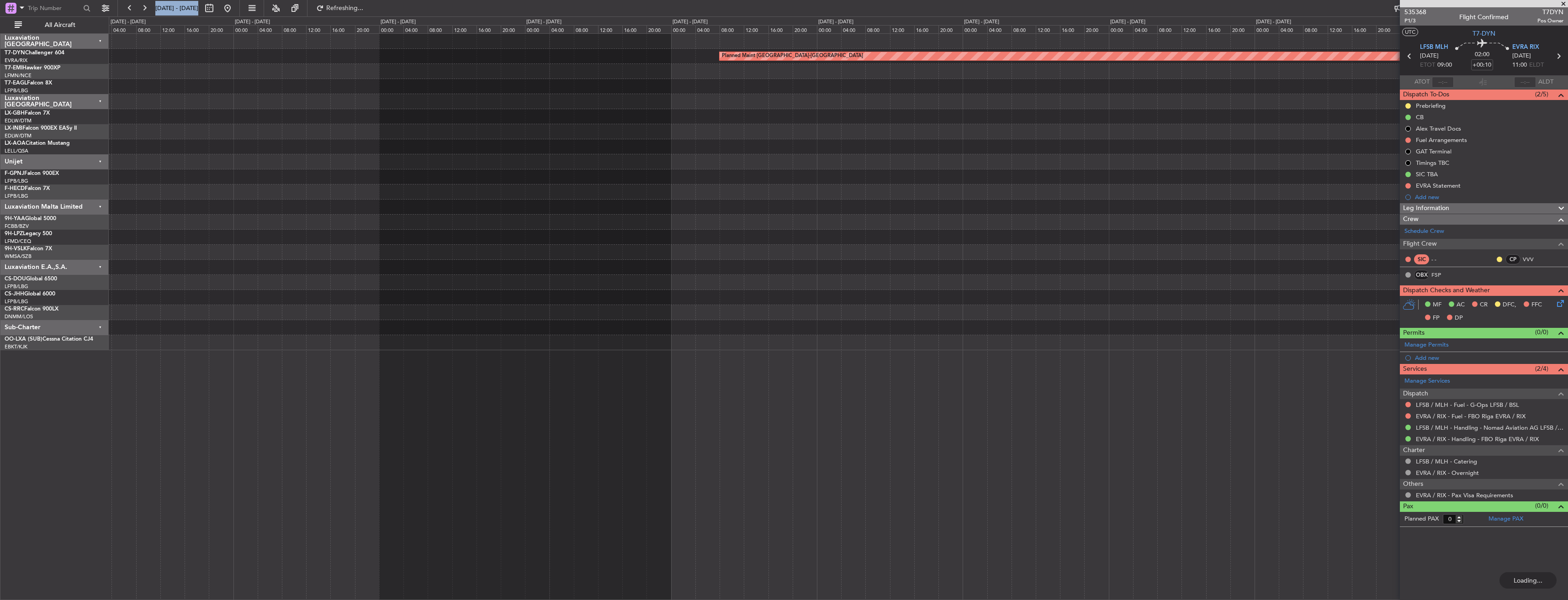
click at [1103, 92] on div "Planned Maint [GEOGRAPHIC_DATA]-[GEOGRAPHIC_DATA] No Crew" at bounding box center [838, 192] width 1459 height 316
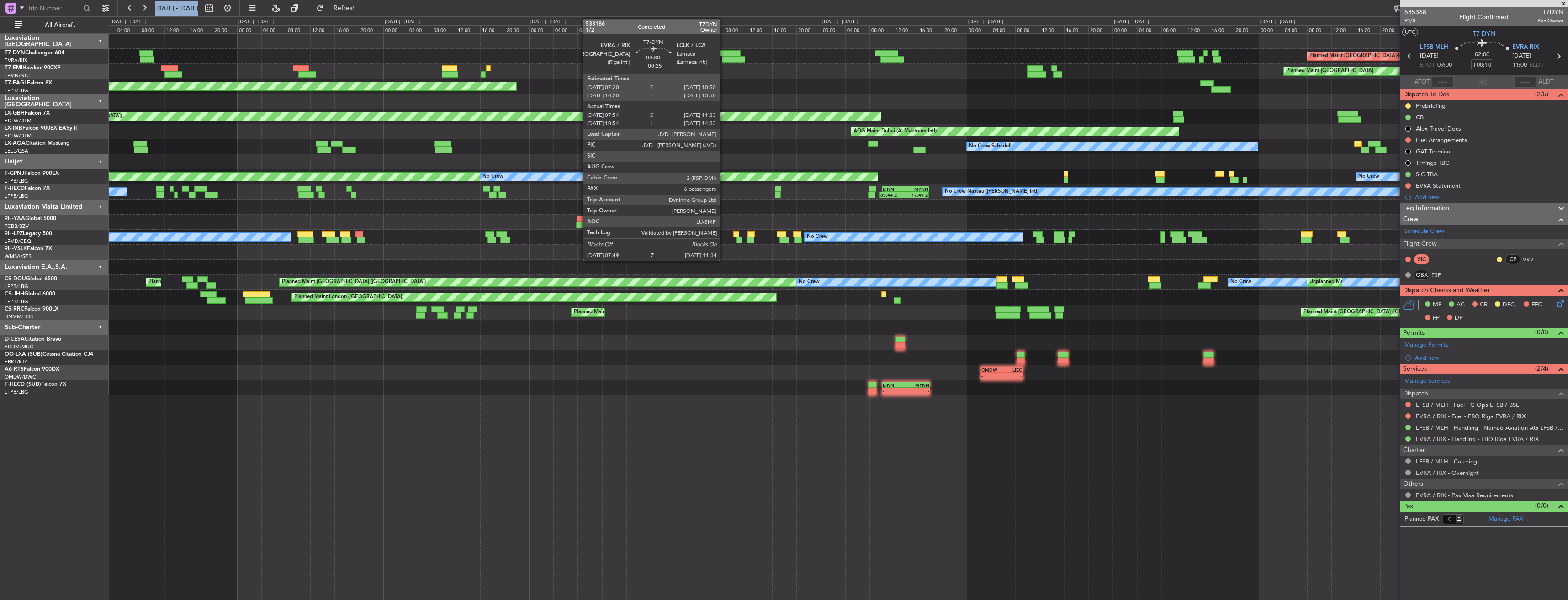
click at [1213, 43] on div "Planned Maint [GEOGRAPHIC_DATA]-[GEOGRAPHIC_DATA] Planned Maint [GEOGRAPHIC_DAT…" at bounding box center [838, 215] width 1459 height 361
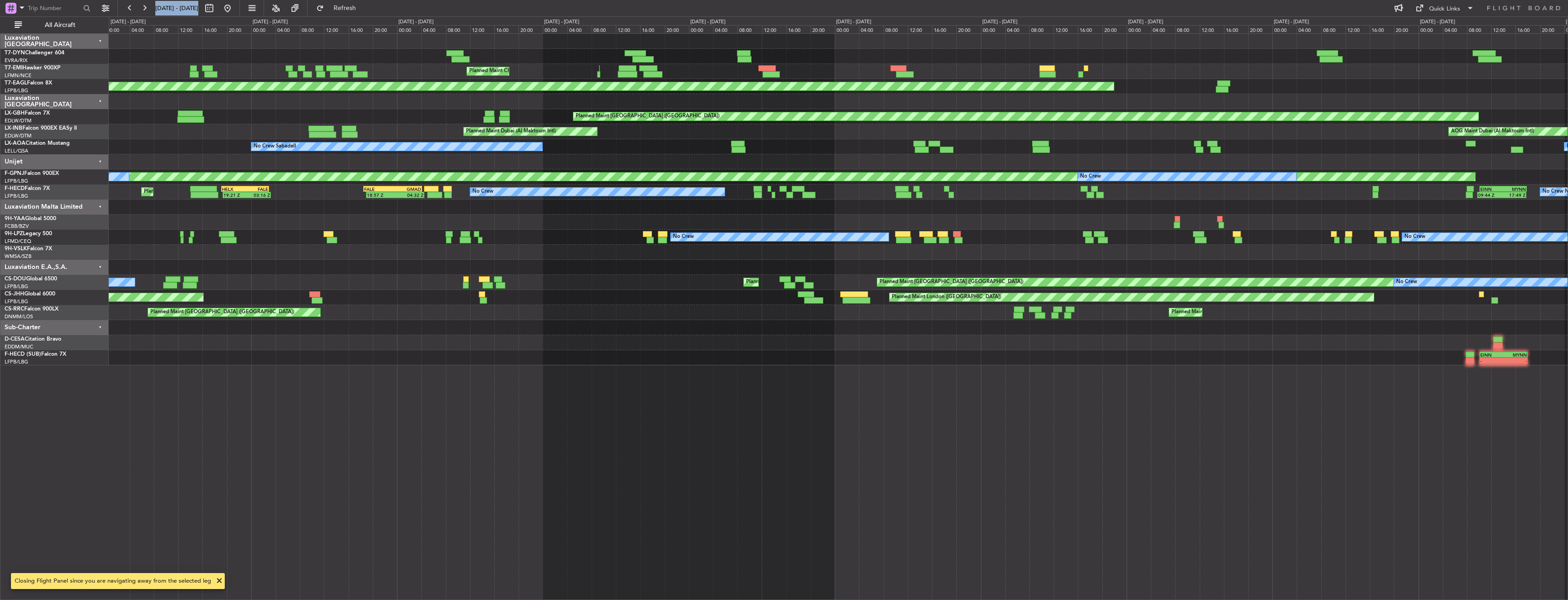
click at [884, 41] on div at bounding box center [838, 41] width 1459 height 15
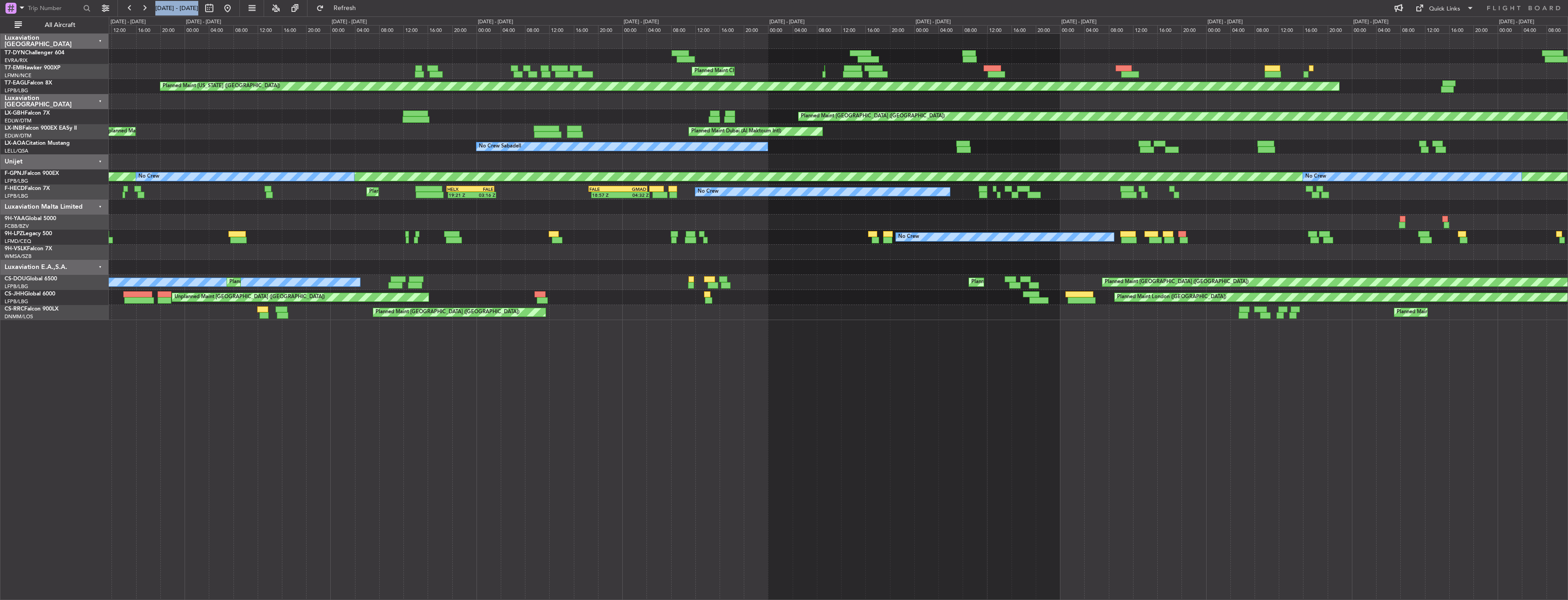
click at [872, 52] on div at bounding box center [838, 56] width 1459 height 15
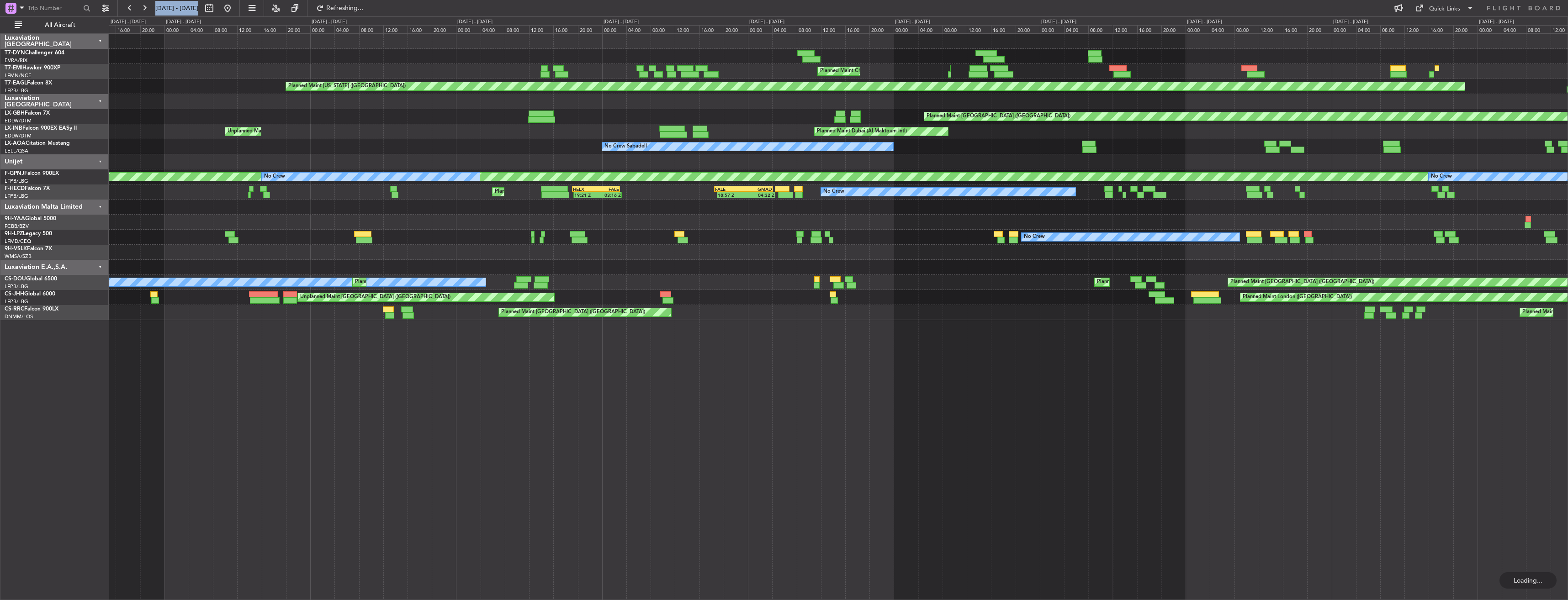
click at [774, 46] on div at bounding box center [838, 41] width 1459 height 15
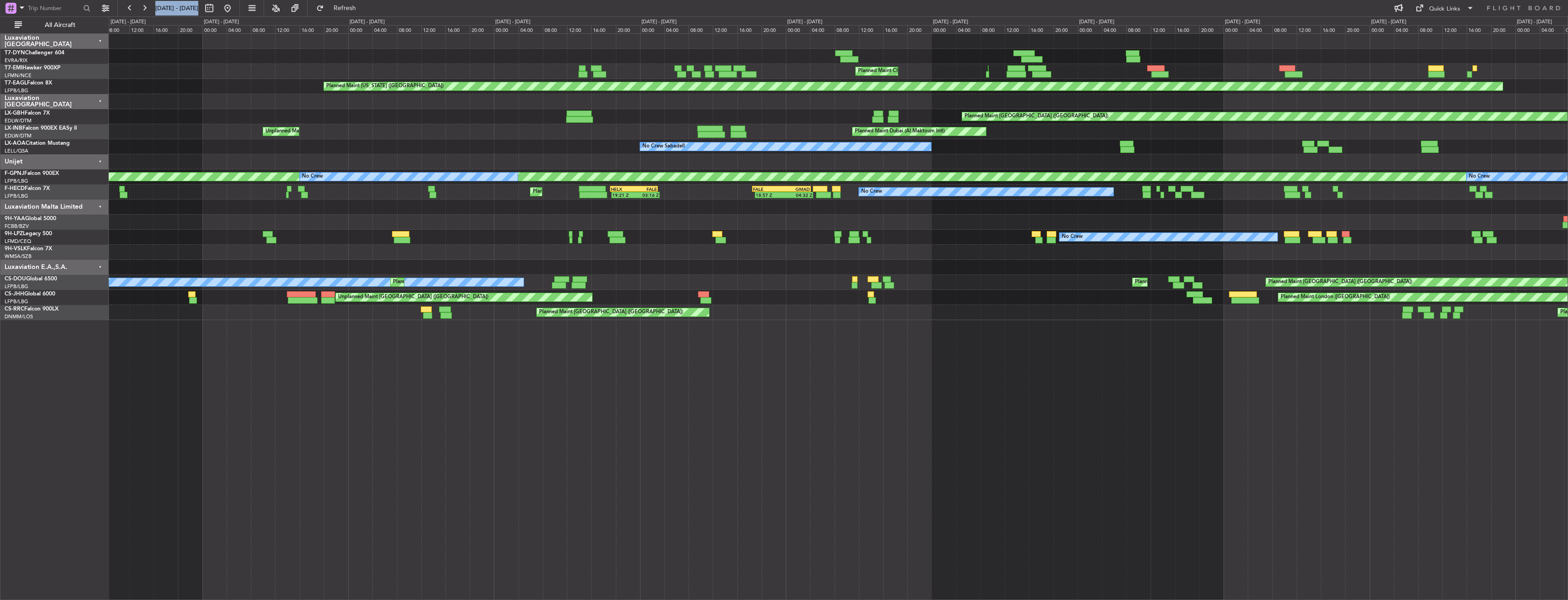
click at [1312, 36] on div "Unplanned Maint [GEOGRAPHIC_DATA] (Riga Intl) Planned Maint [PERSON_NAME] Plann…" at bounding box center [838, 177] width 1459 height 287
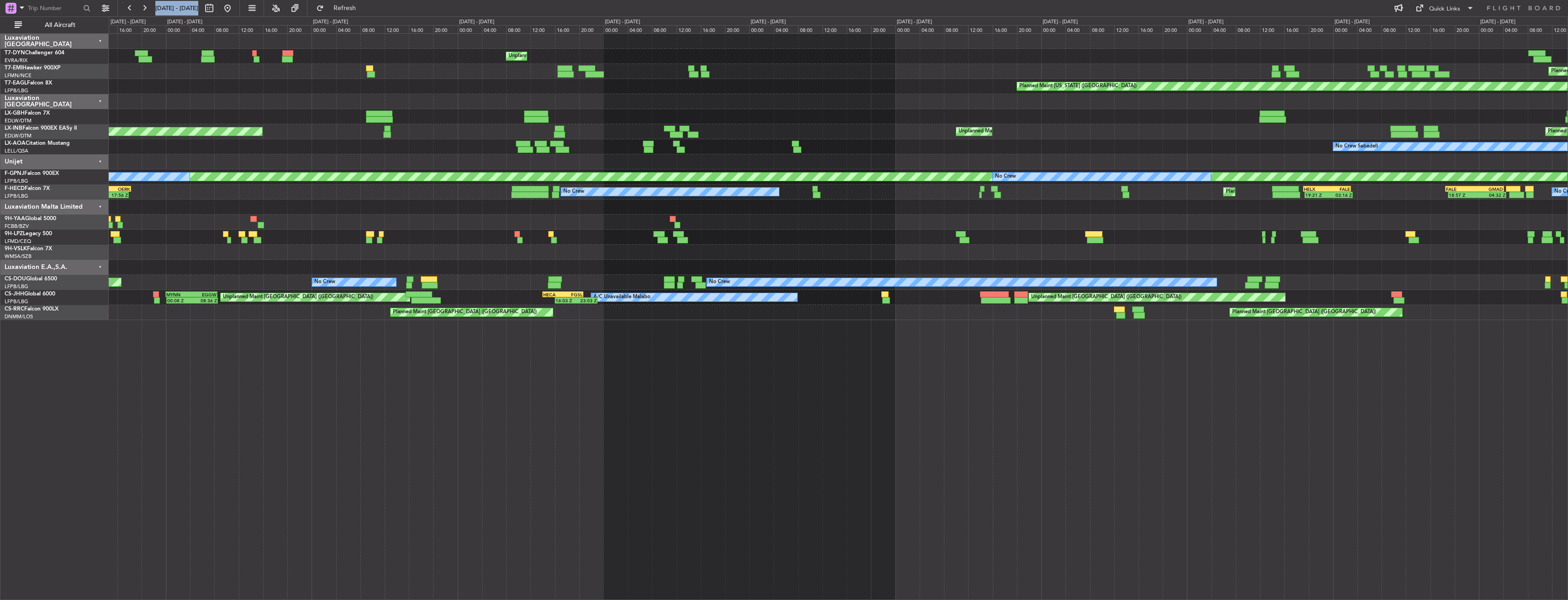
click at [1031, 44] on div at bounding box center [838, 41] width 1459 height 15
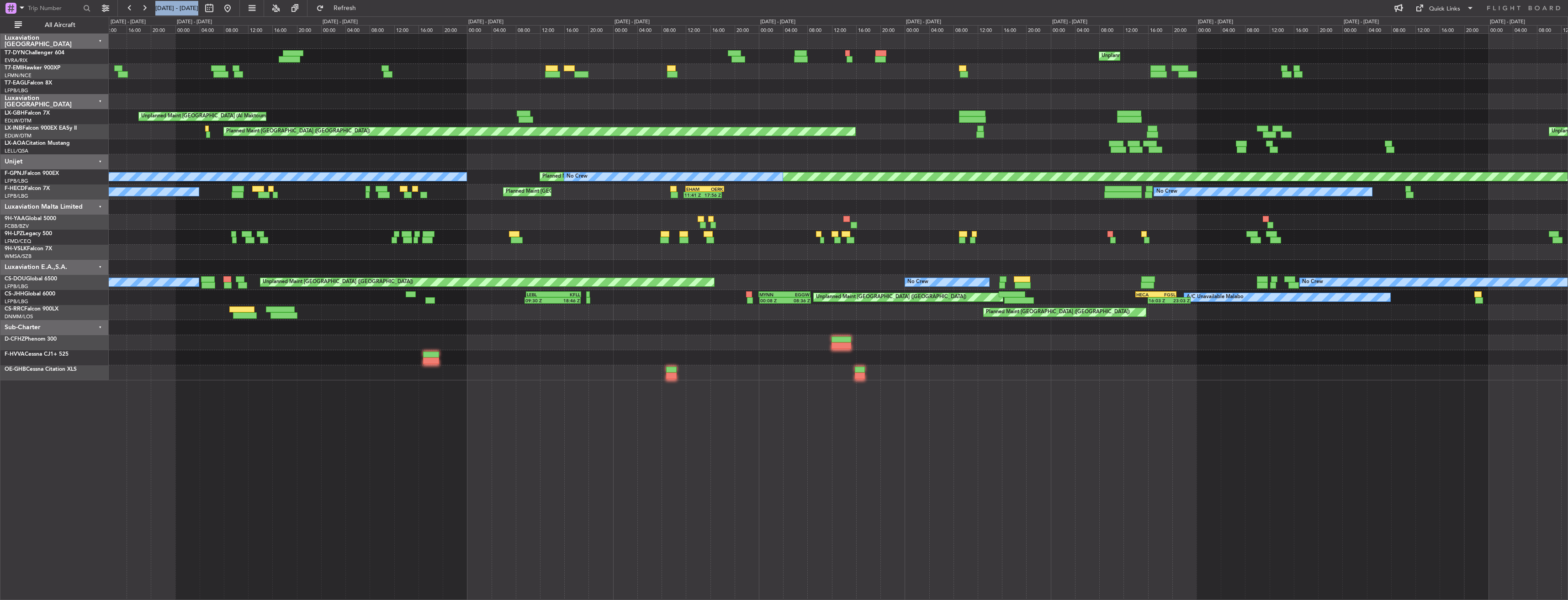
click at [858, 54] on div "Unplanned Maint [GEOGRAPHIC_DATA] (Riga Intl)" at bounding box center [838, 56] width 1459 height 15
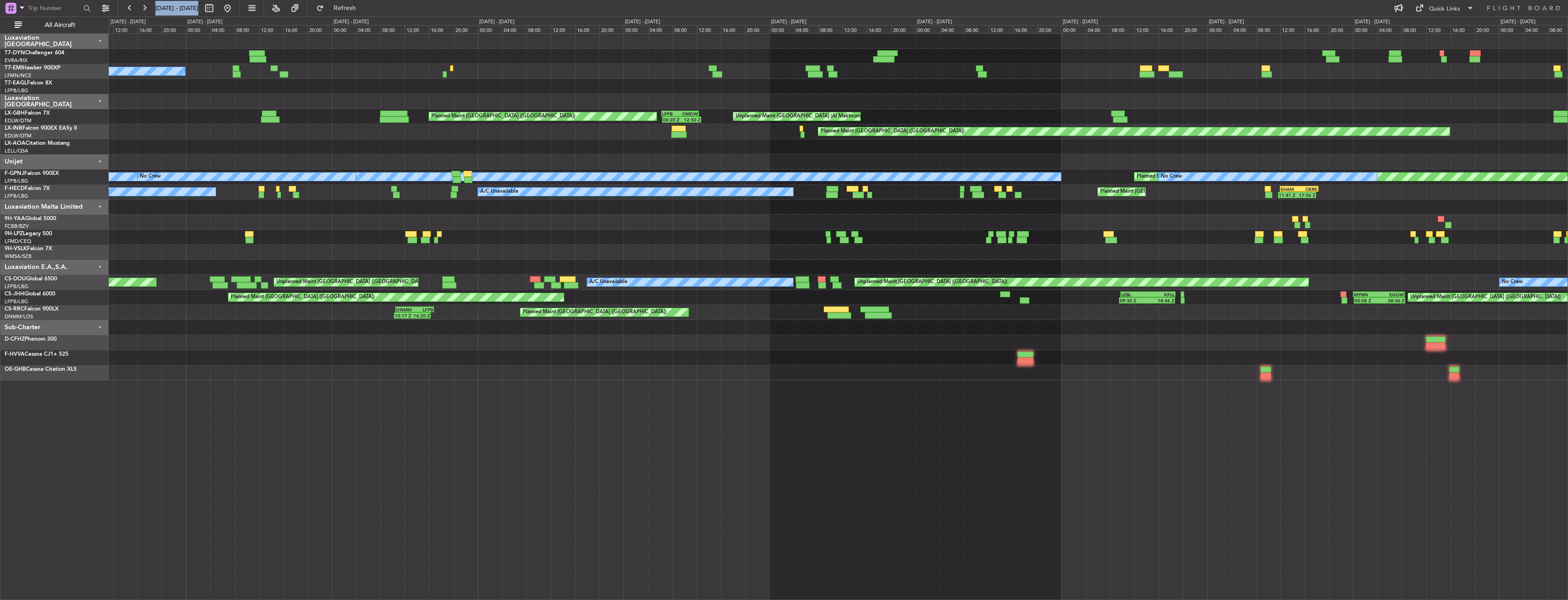
click at [1125, 37] on div "Unplanned Maint [GEOGRAPHIC_DATA] (Riga Intl) No Crew Unplanned Maint [GEOGRAPH…" at bounding box center [838, 208] width 1459 height 347
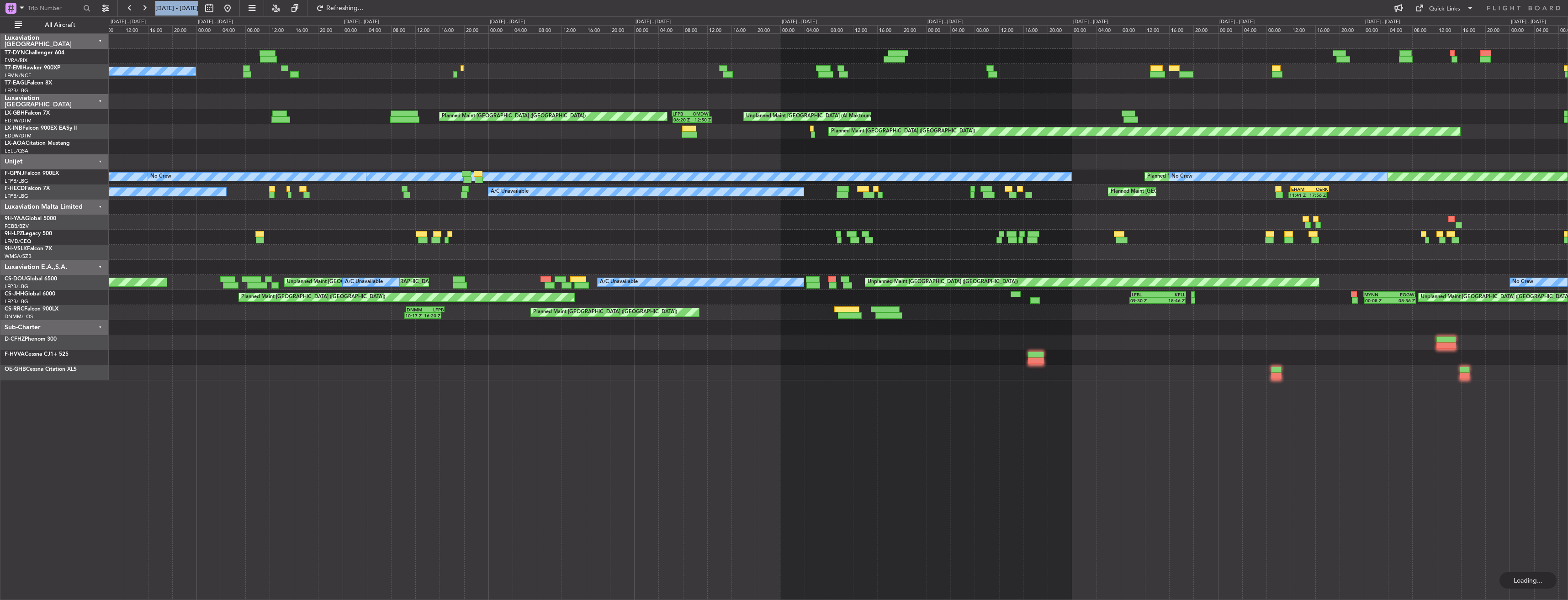
click at [1202, 36] on div at bounding box center [838, 41] width 1459 height 15
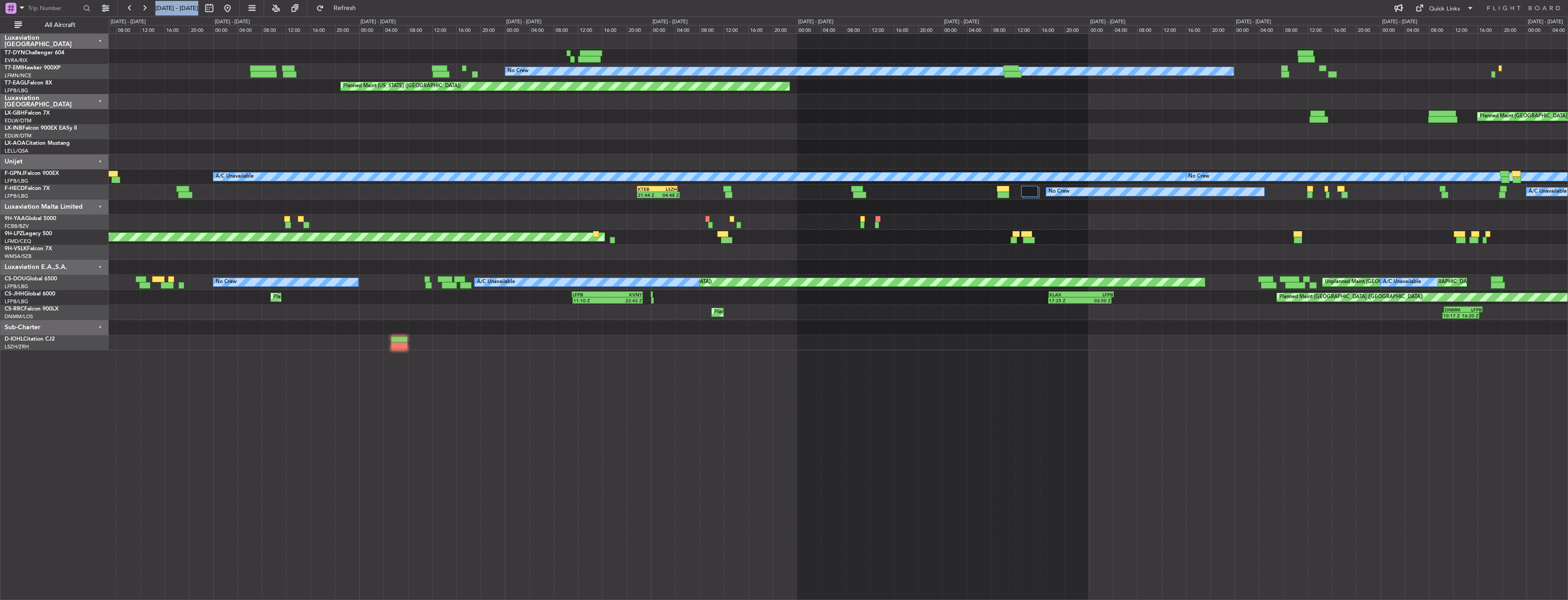
click at [1124, 38] on div "No Crew Planned Maint [US_STATE] ([GEOGRAPHIC_DATA]) Planned Maint [GEOGRAPHIC_…" at bounding box center [838, 192] width 1459 height 316
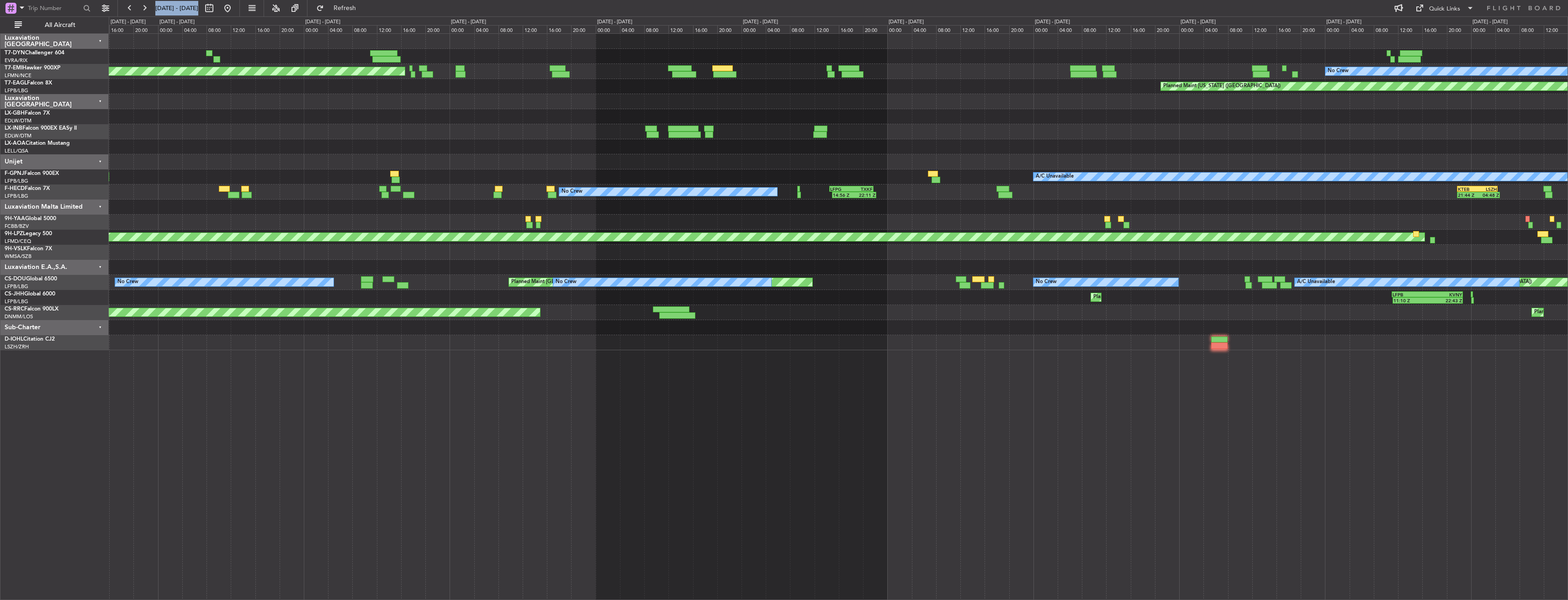
click at [1010, 41] on div "No Crew Planned Maint [GEOGRAPHIC_DATA] Planned Maint [US_STATE] ([GEOGRAPHIC_D…" at bounding box center [838, 192] width 1459 height 316
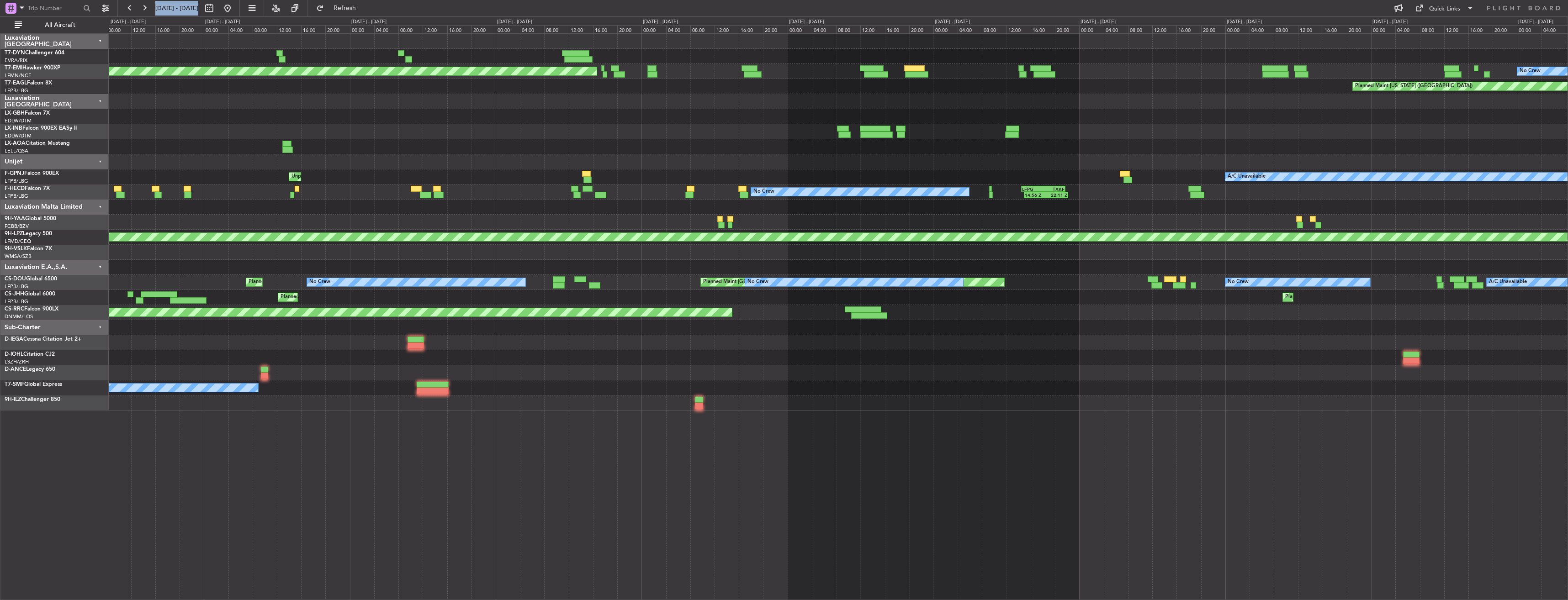
click at [822, 51] on div at bounding box center [838, 56] width 1459 height 15
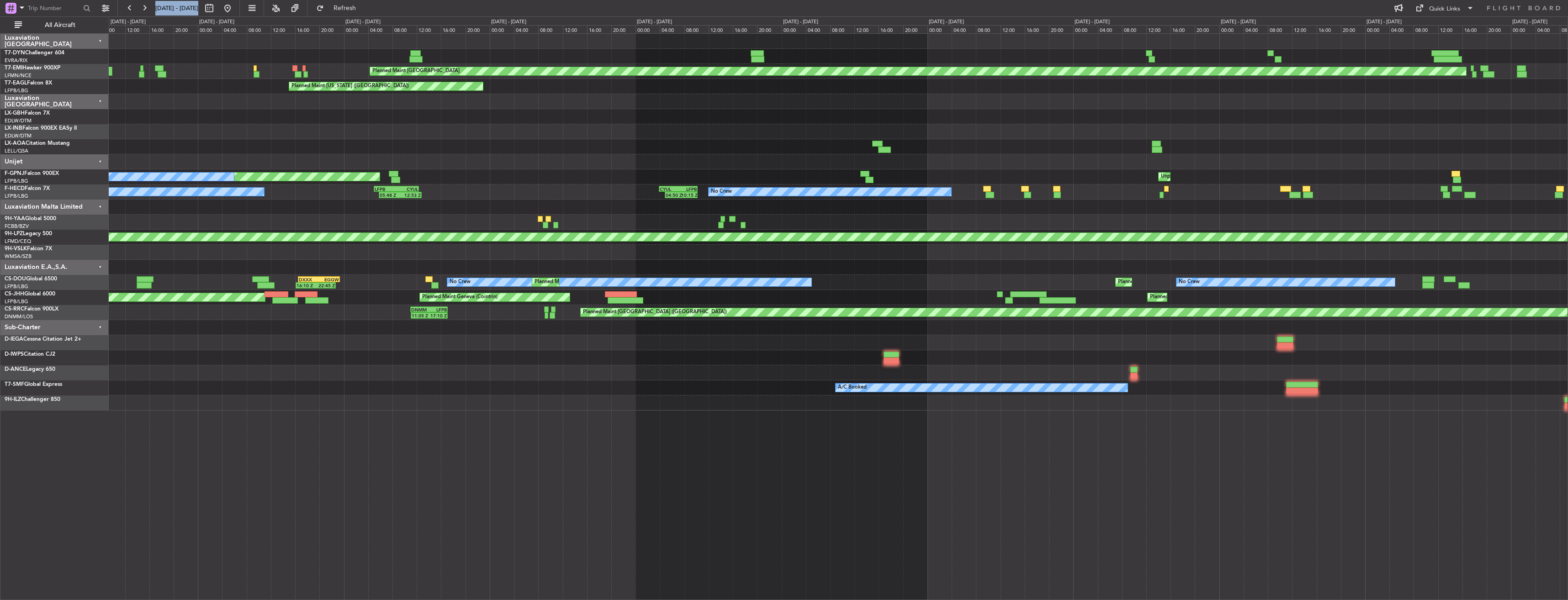
click at [1084, 44] on div "Planned Maint [GEOGRAPHIC_DATA] Planned Maint [PERSON_NAME] Planned Maint [US_S…" at bounding box center [838, 222] width 1459 height 377
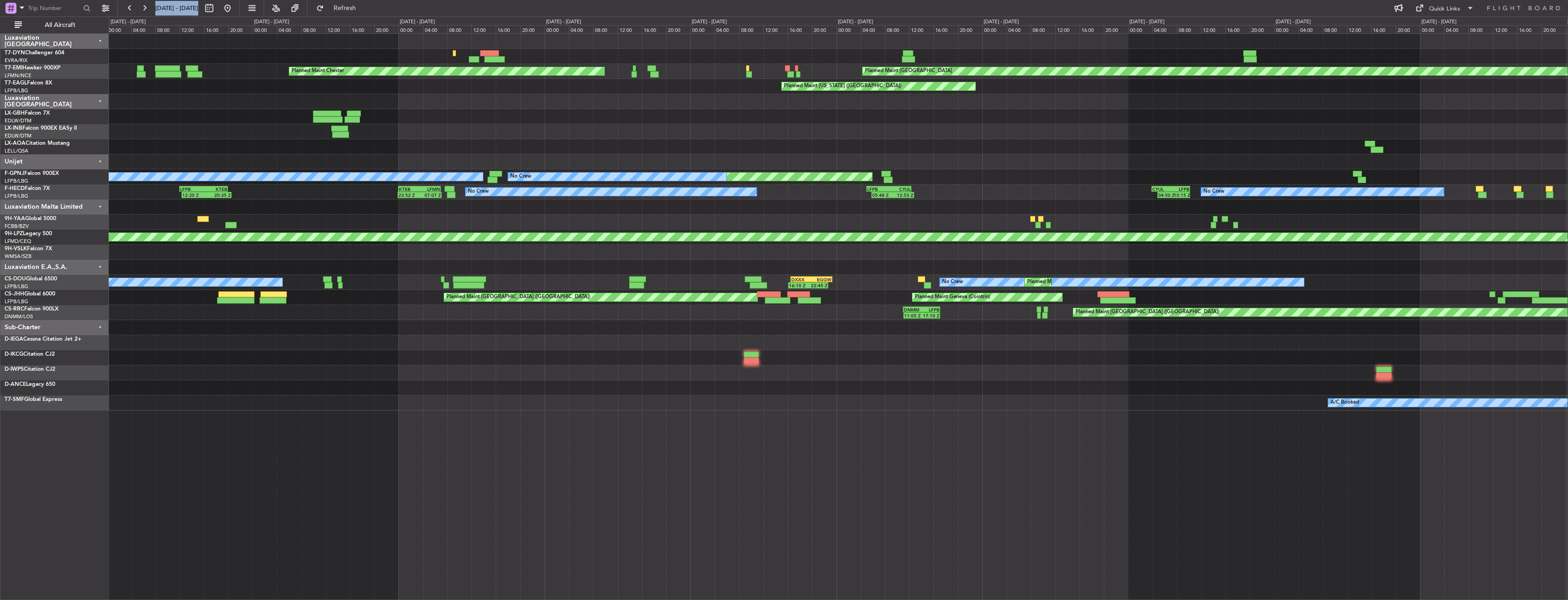
click at [1141, 30] on div "Planned Maint Riga (Riga Intl) Planned Maint [GEOGRAPHIC_DATA] Planned Maint [P…" at bounding box center [784, 308] width 1568 height 584
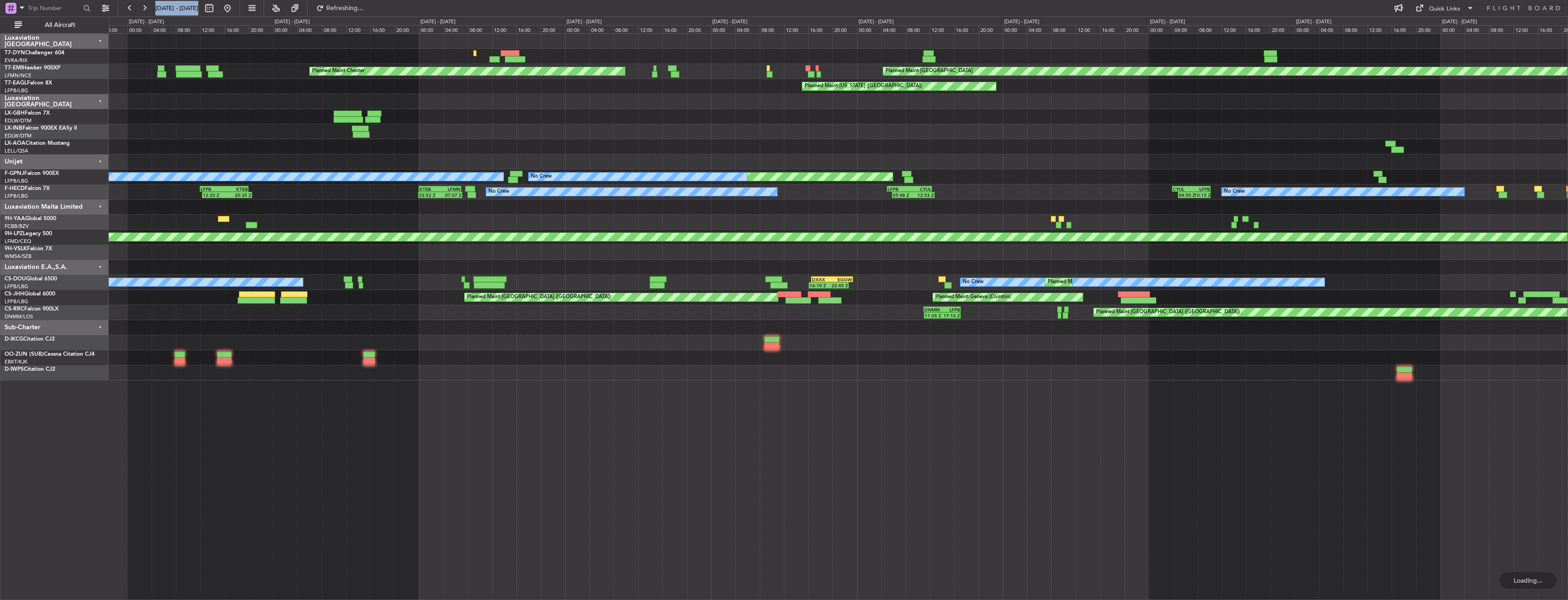
click at [1220, 45] on div "Planned Maint Riga (Riga Intl) Planned Maint [GEOGRAPHIC_DATA] Planned Maint [P…" at bounding box center [838, 208] width 1459 height 347
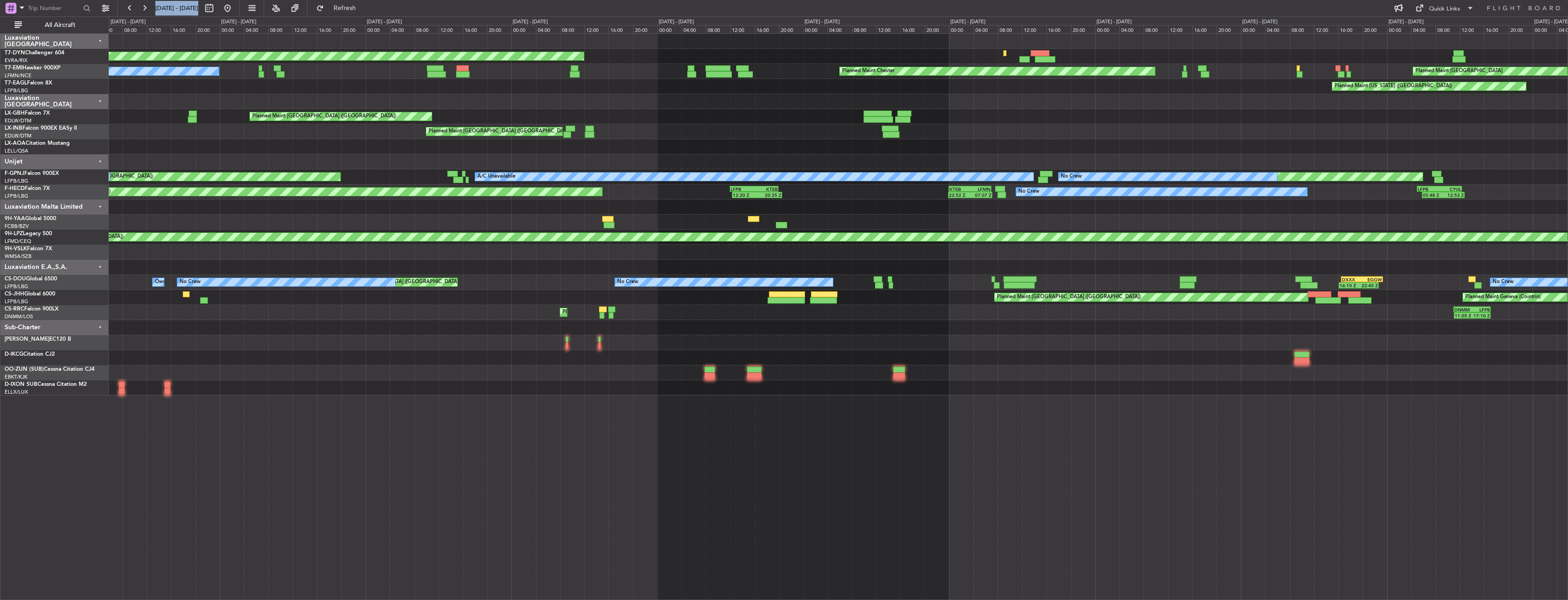
click at [1279, 30] on div "Planned Maint Riga (Riga Intl) OMDW 11:00 Z LSZH 17:10 Z 10:59 Z 17:16 Z Planne…" at bounding box center [784, 308] width 1568 height 584
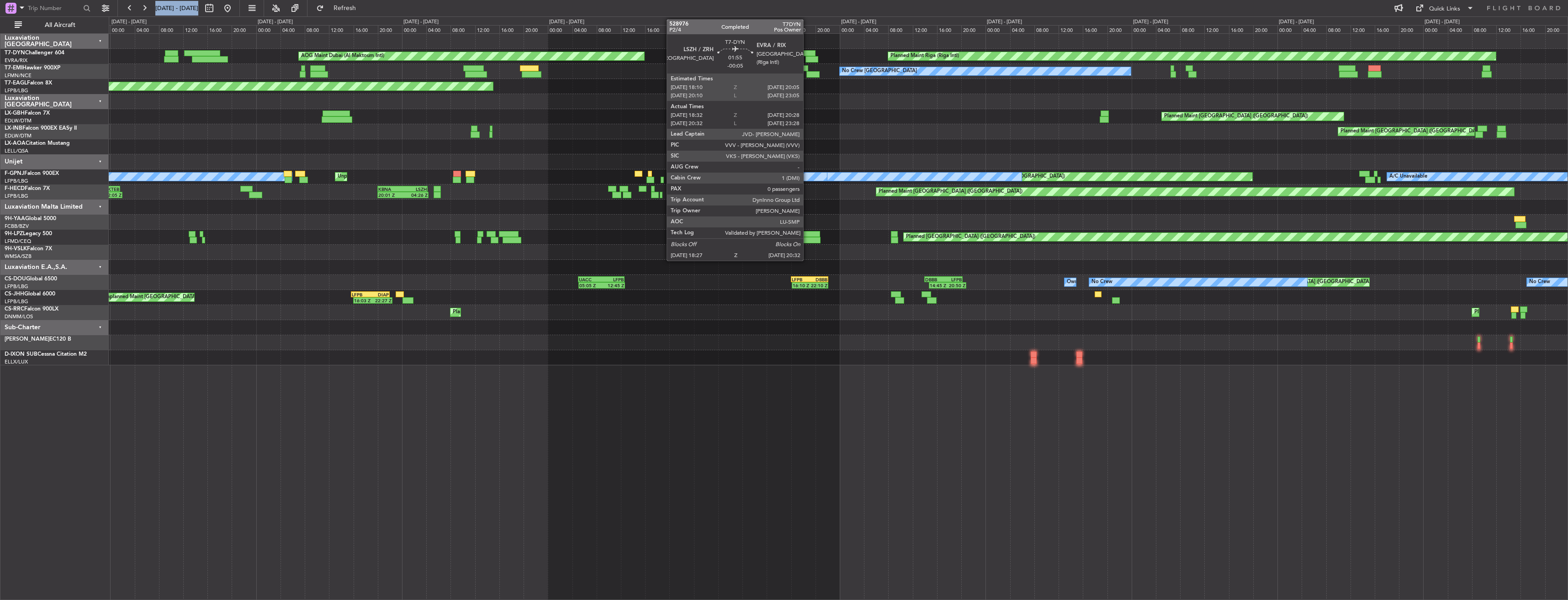
click at [807, 51] on div at bounding box center [810, 54] width 12 height 7
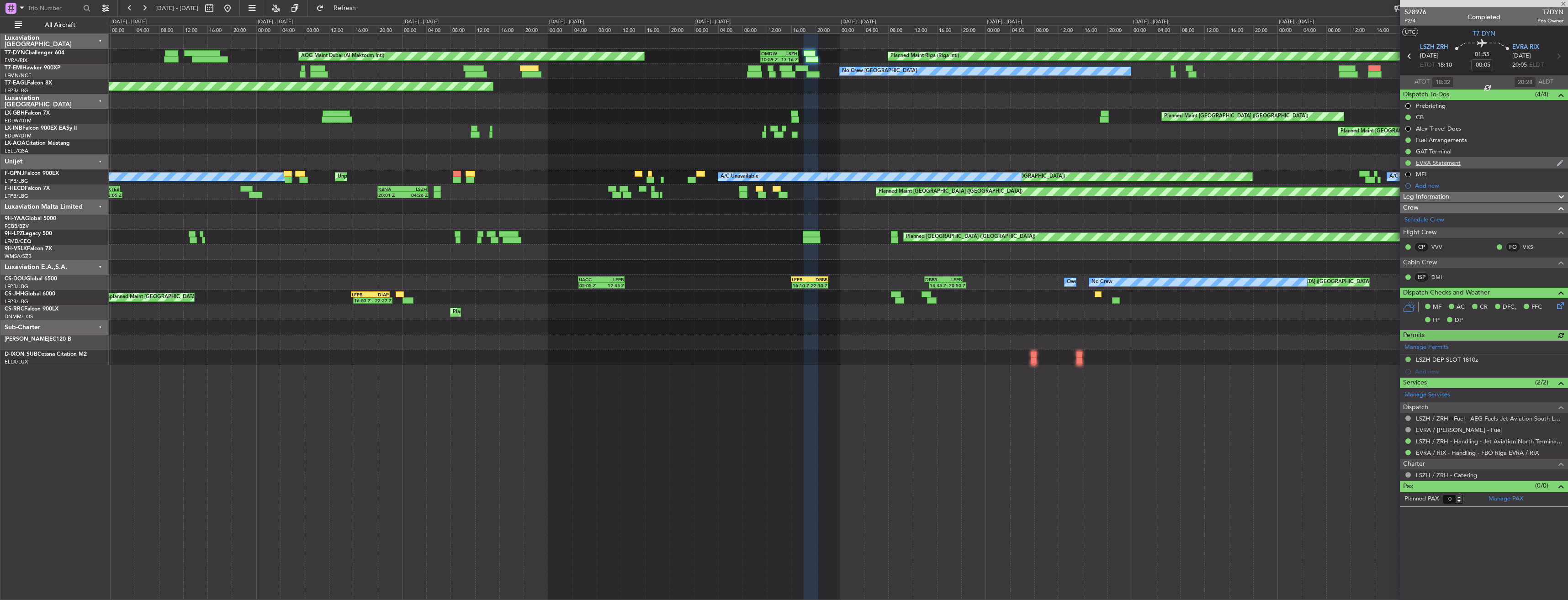
click at [1499, 161] on div "EVRA Statement" at bounding box center [1484, 162] width 168 height 12
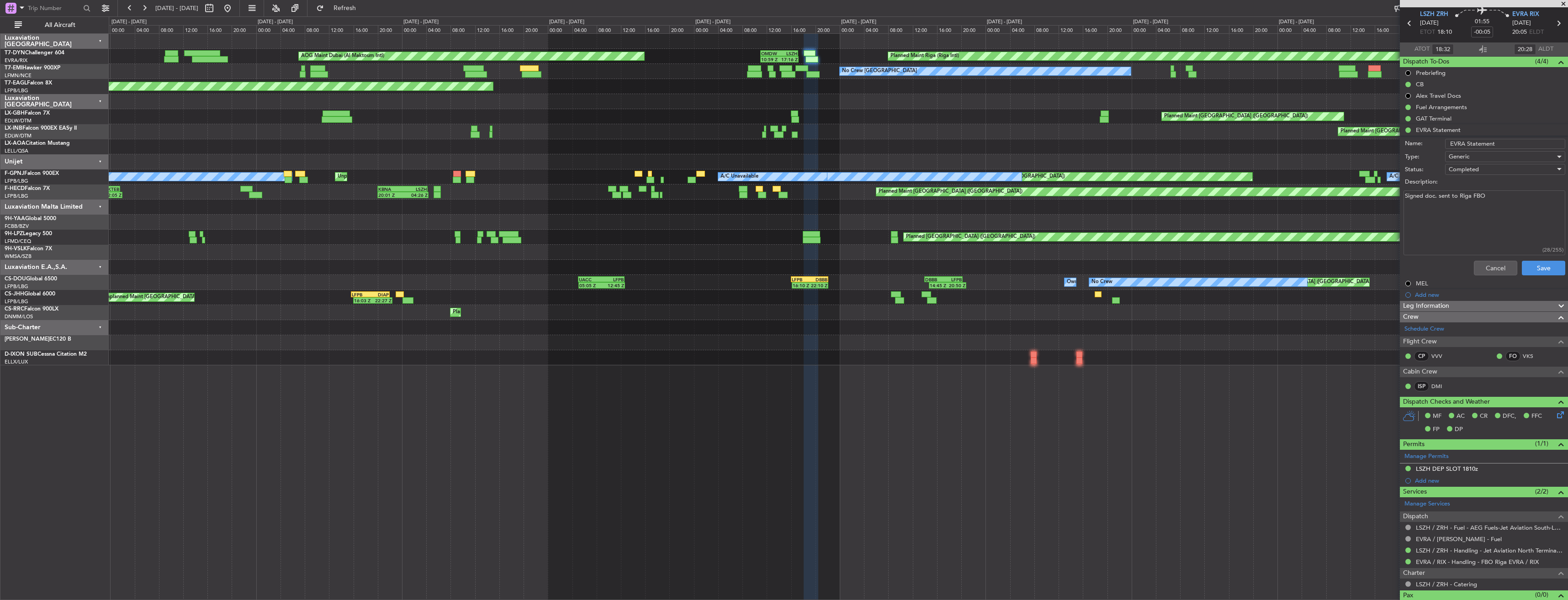
scroll to position [49, 0]
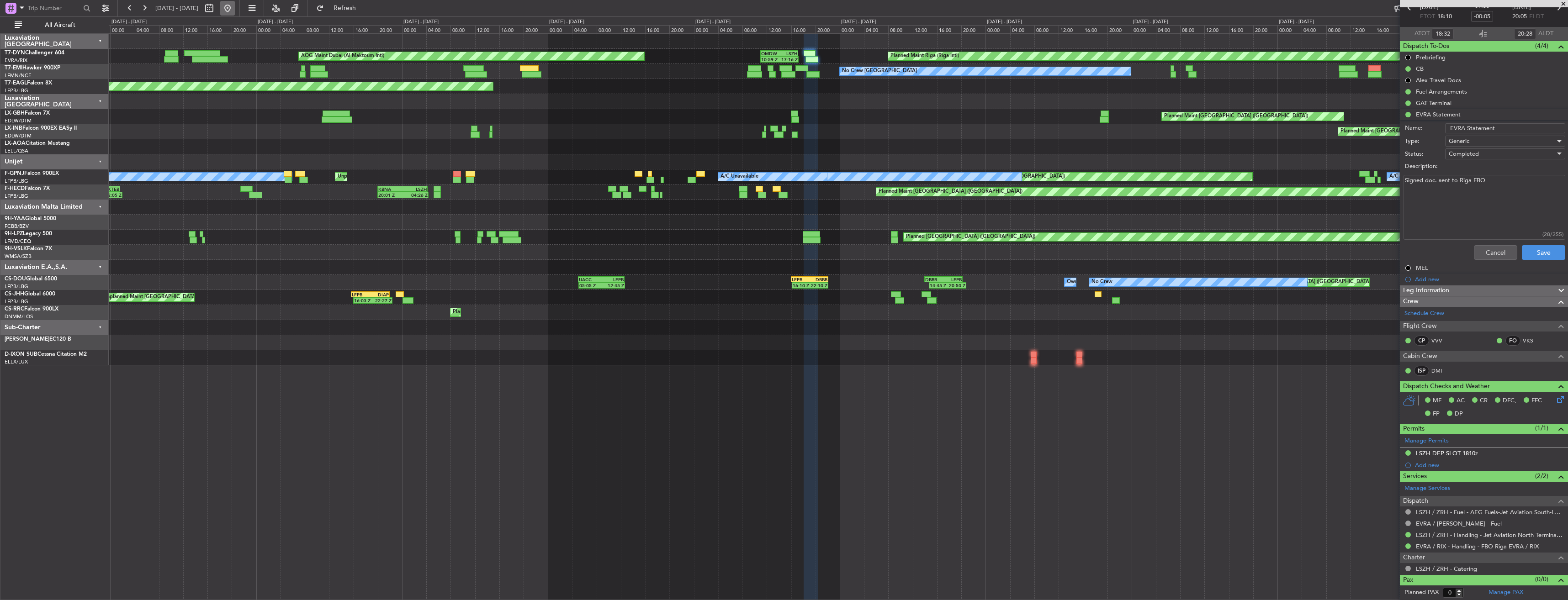
click at [235, 2] on button at bounding box center [228, 9] width 15 height 15
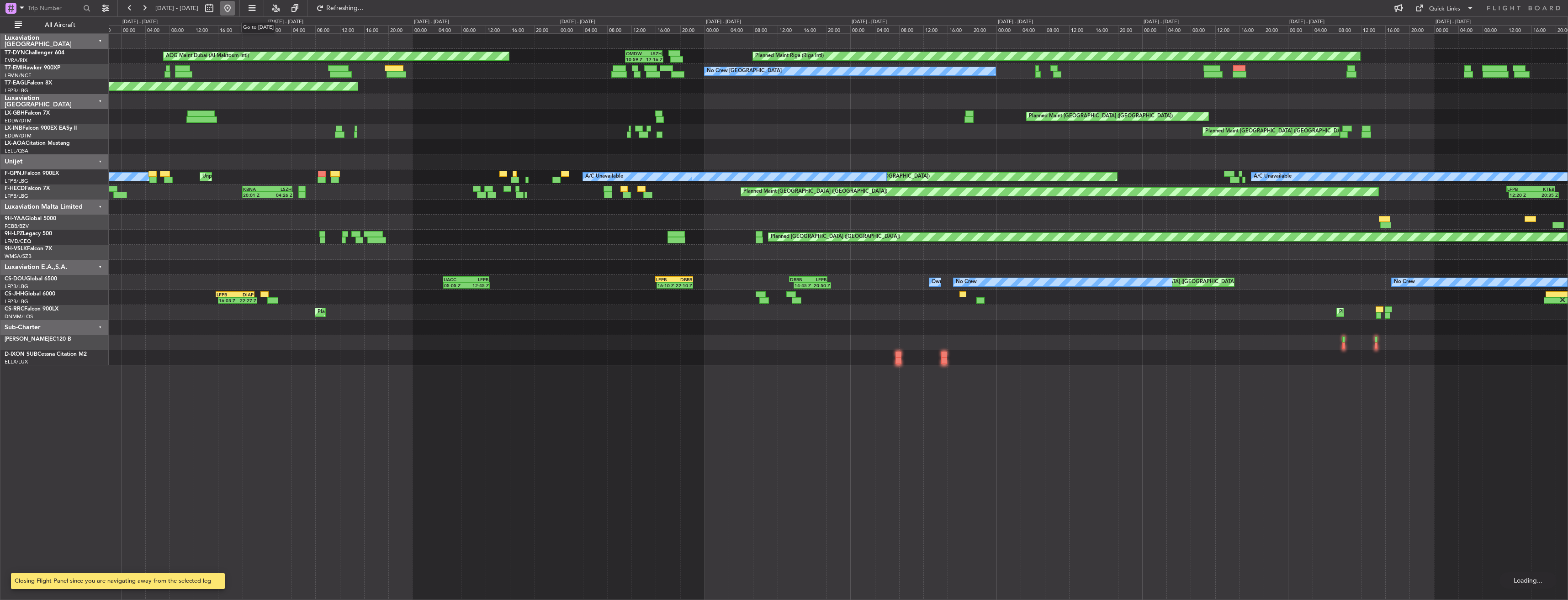
scroll to position [0, 0]
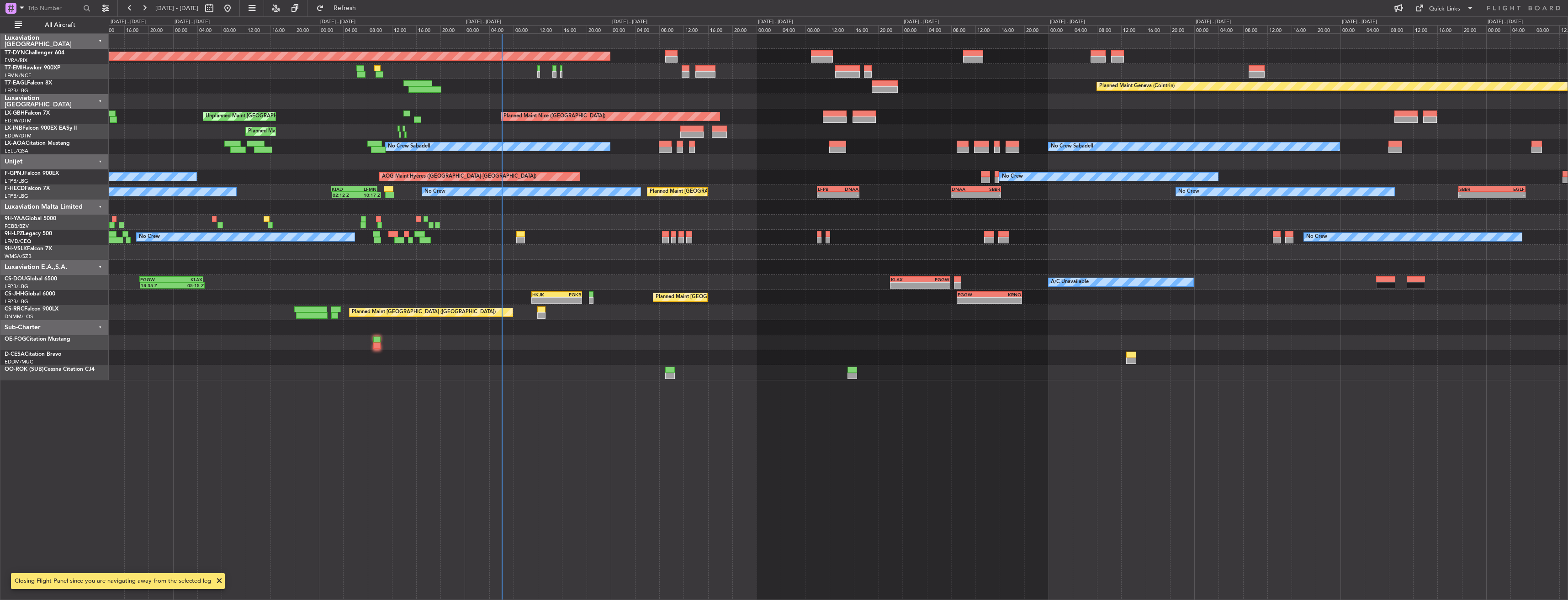
click at [516, 92] on div "Planned Maint Geneva (Cointrin)" at bounding box center [838, 86] width 1459 height 15
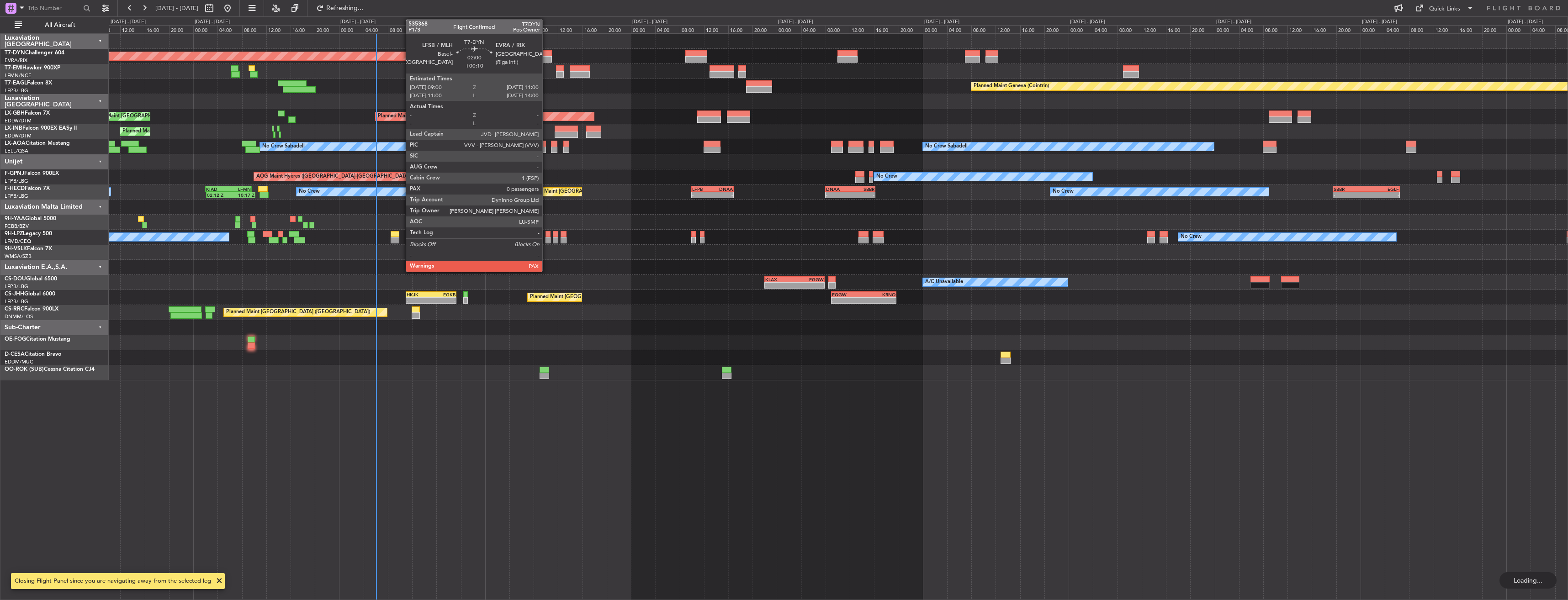
click at [547, 56] on div at bounding box center [545, 59] width 12 height 7
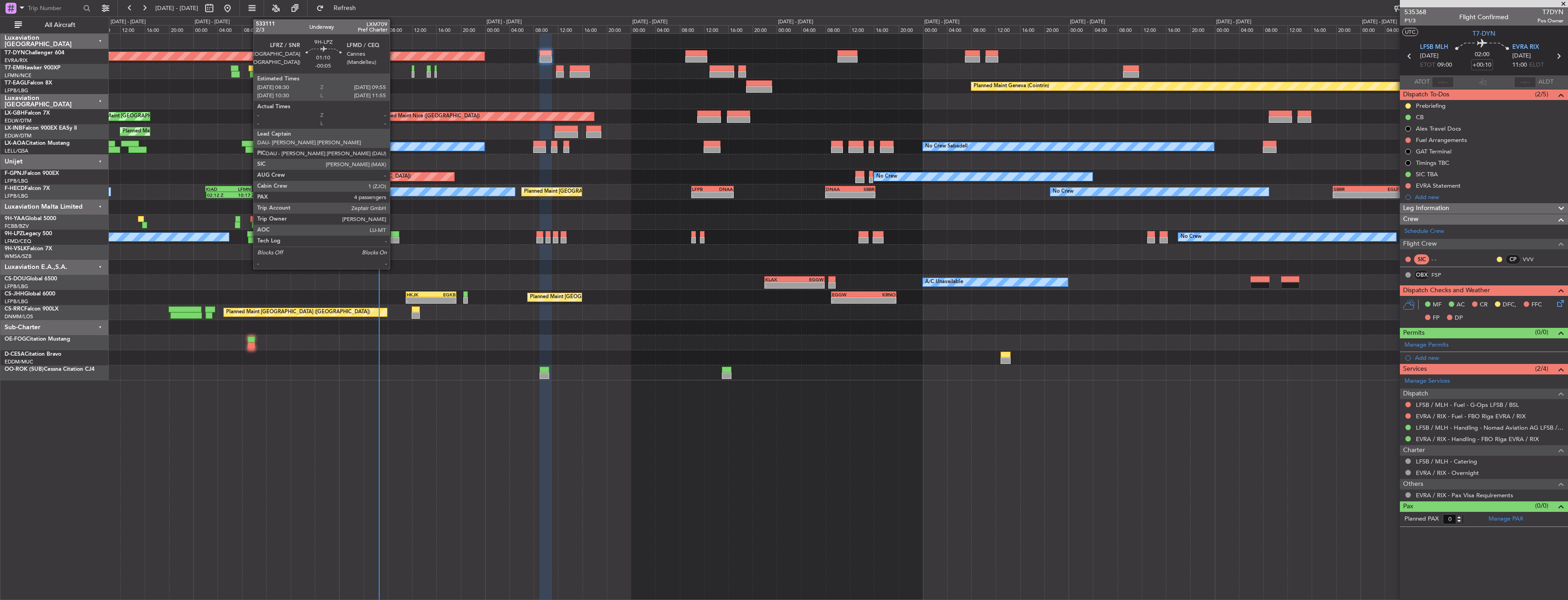
click at [394, 237] on div at bounding box center [395, 234] width 9 height 7
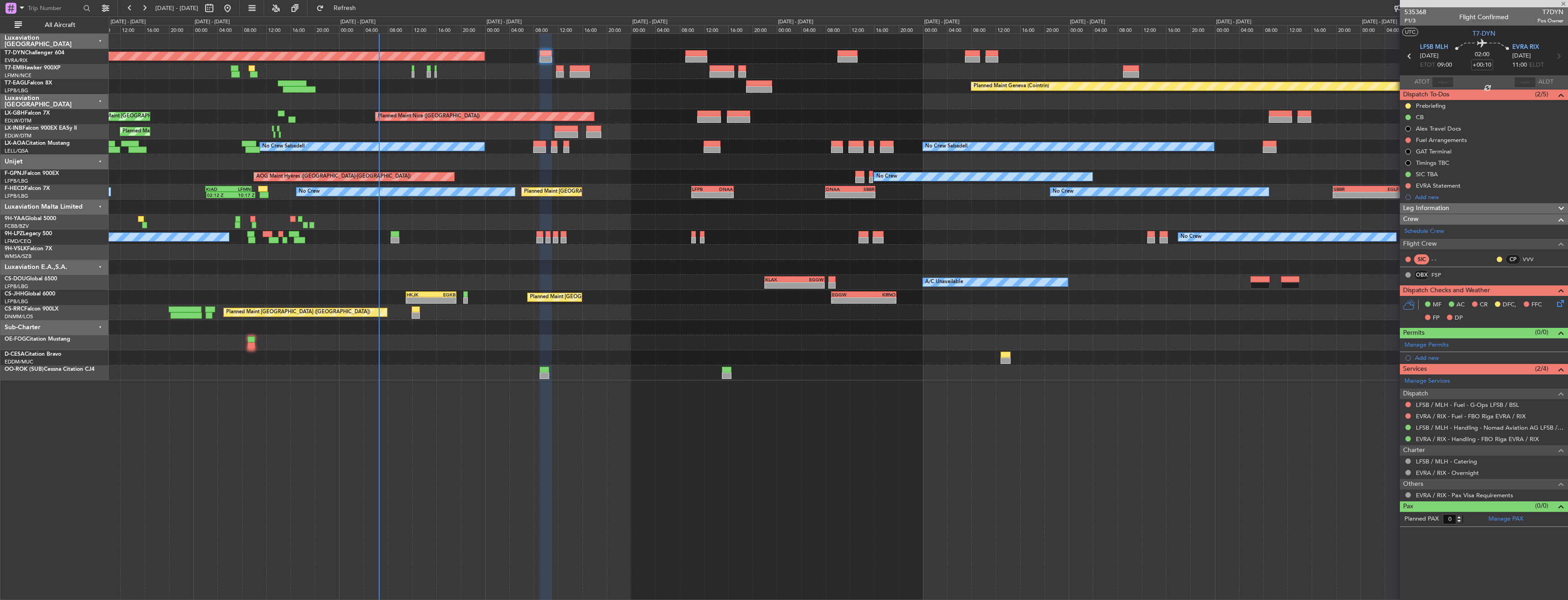
type input "-00:05"
type input "4"
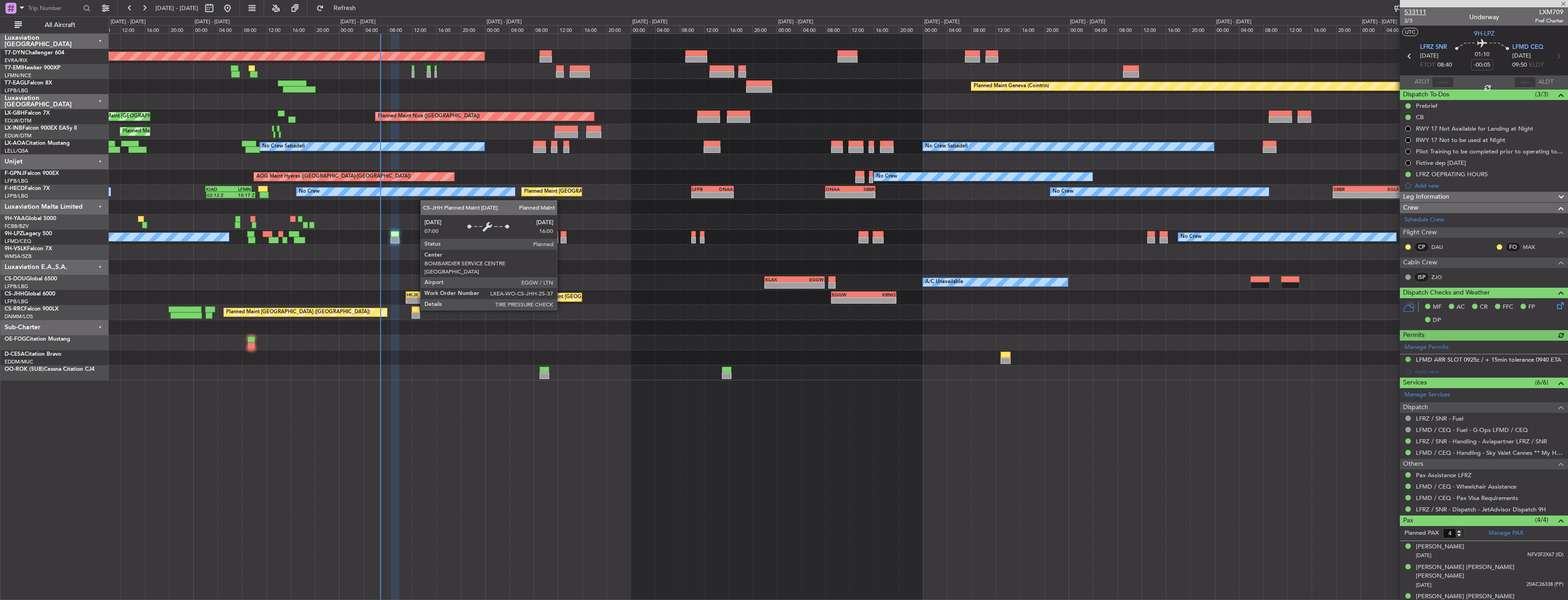
click at [1409, 13] on span "533111" at bounding box center [1415, 12] width 22 height 10
click at [1406, 18] on span "2/3" at bounding box center [1415, 21] width 22 height 8
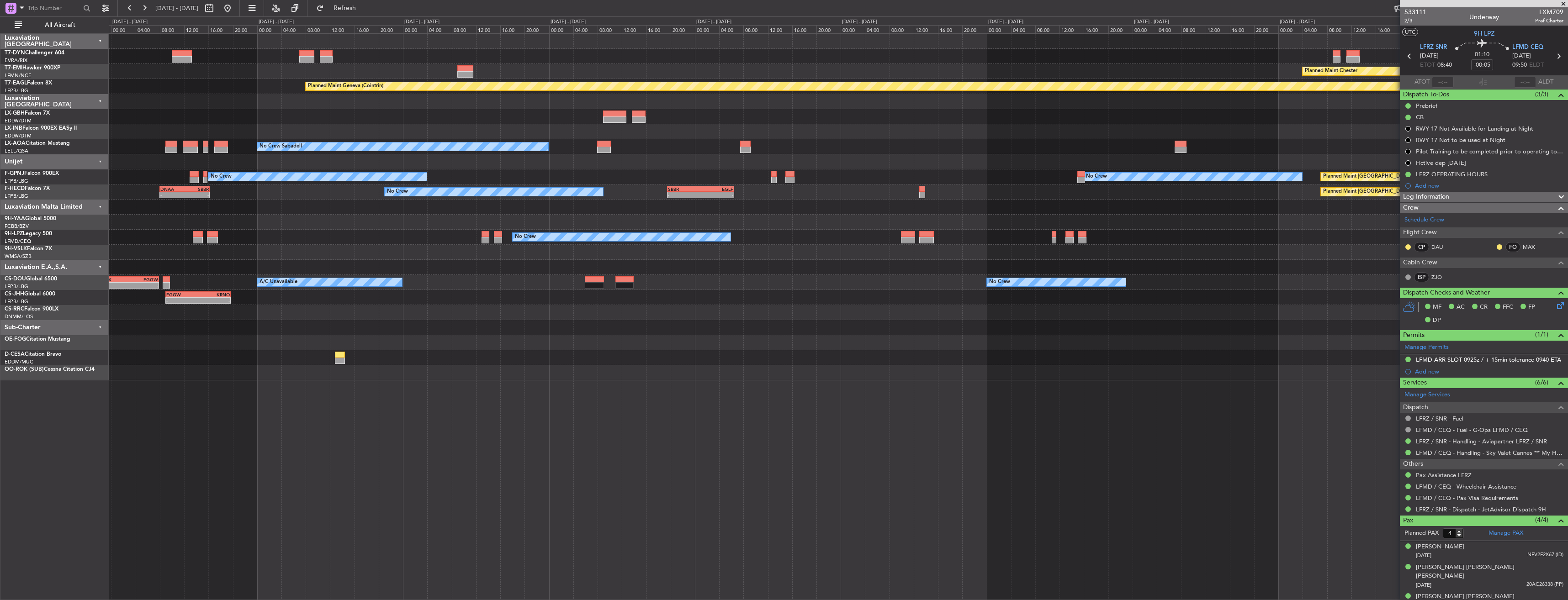
click at [427, 149] on div "No Crew Sabadell" at bounding box center [403, 147] width 291 height 9
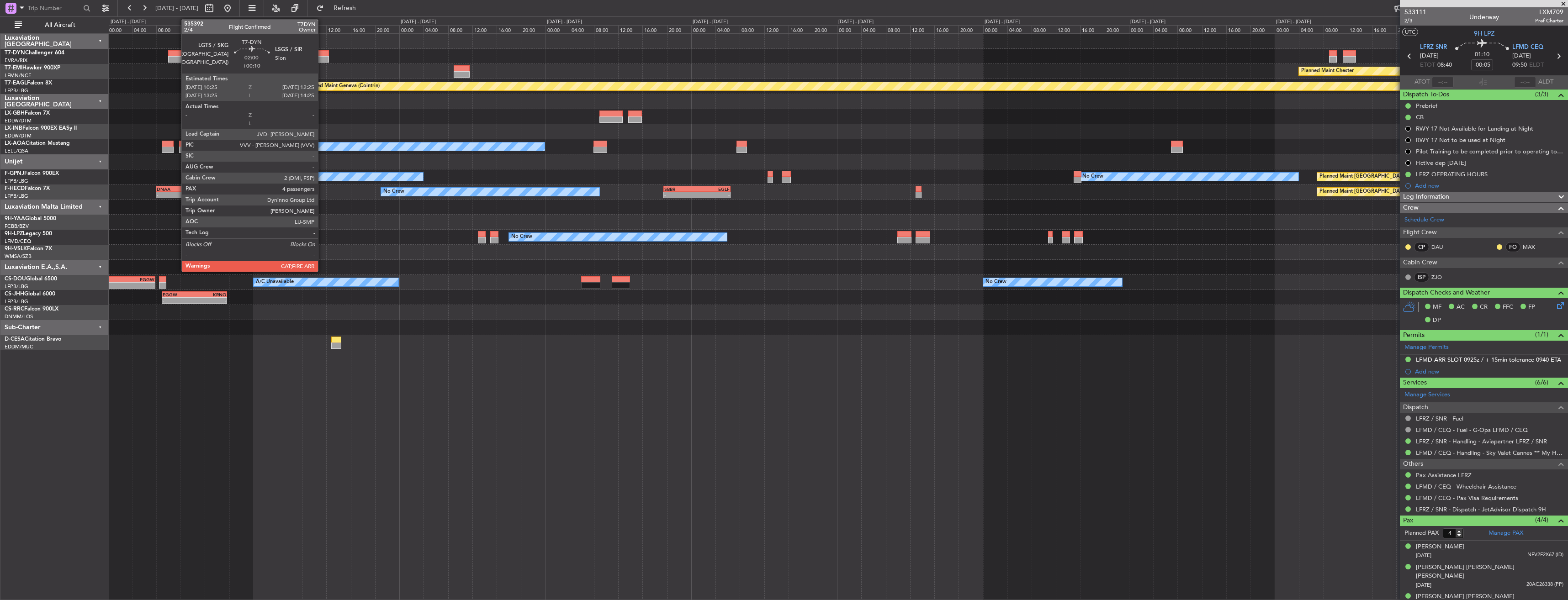
click at [322, 54] on div at bounding box center [322, 54] width 12 height 7
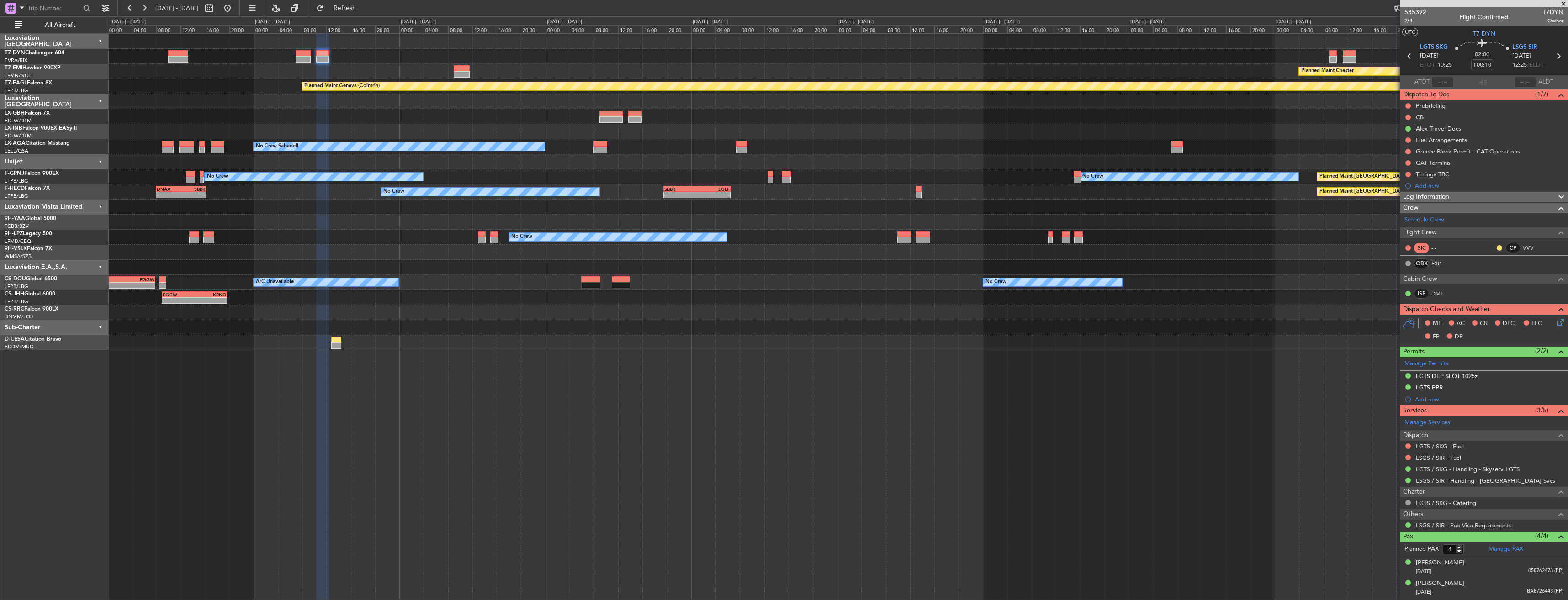
drag, startPoint x: 262, startPoint y: 4, endPoint x: 8, endPoint y: 479, distance: 538.6
click at [235, 4] on button at bounding box center [228, 9] width 15 height 15
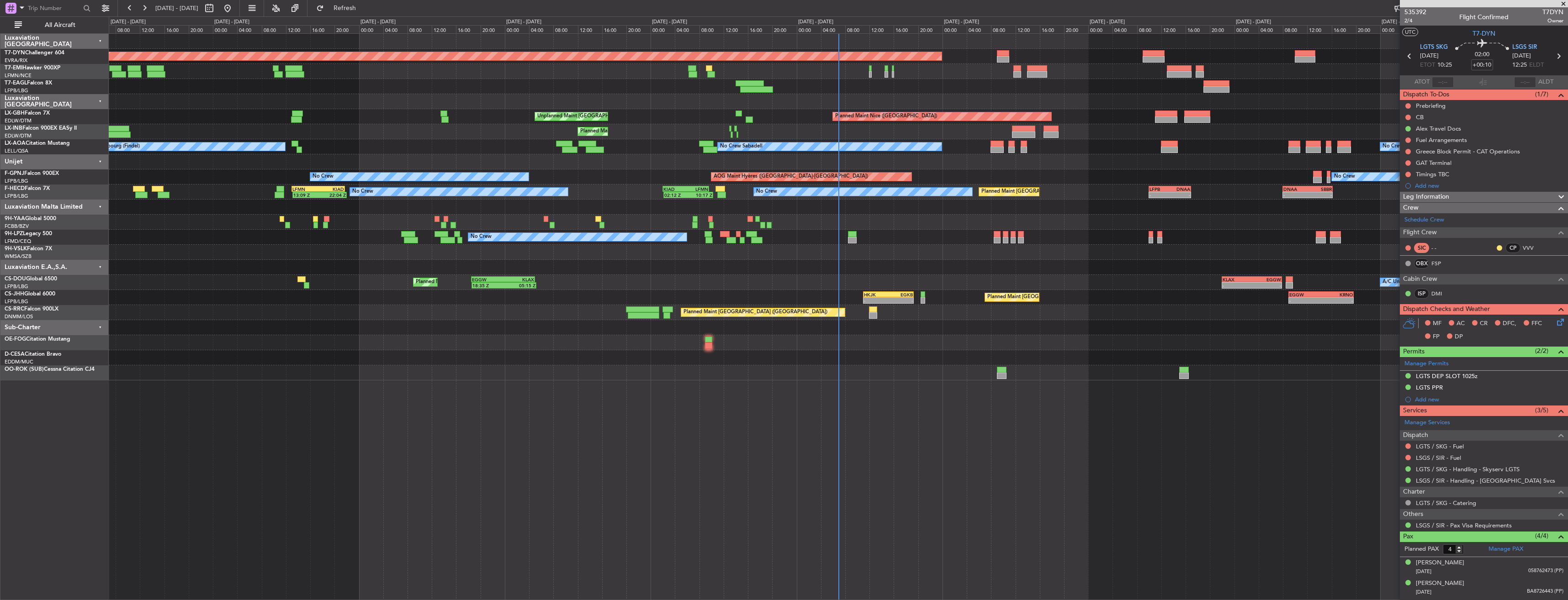
click at [693, 164] on div "Planned Maint Basel-Mulhouse Planned Maint Geneva (Cointrin) Planned Maint New …" at bounding box center [838, 208] width 1459 height 347
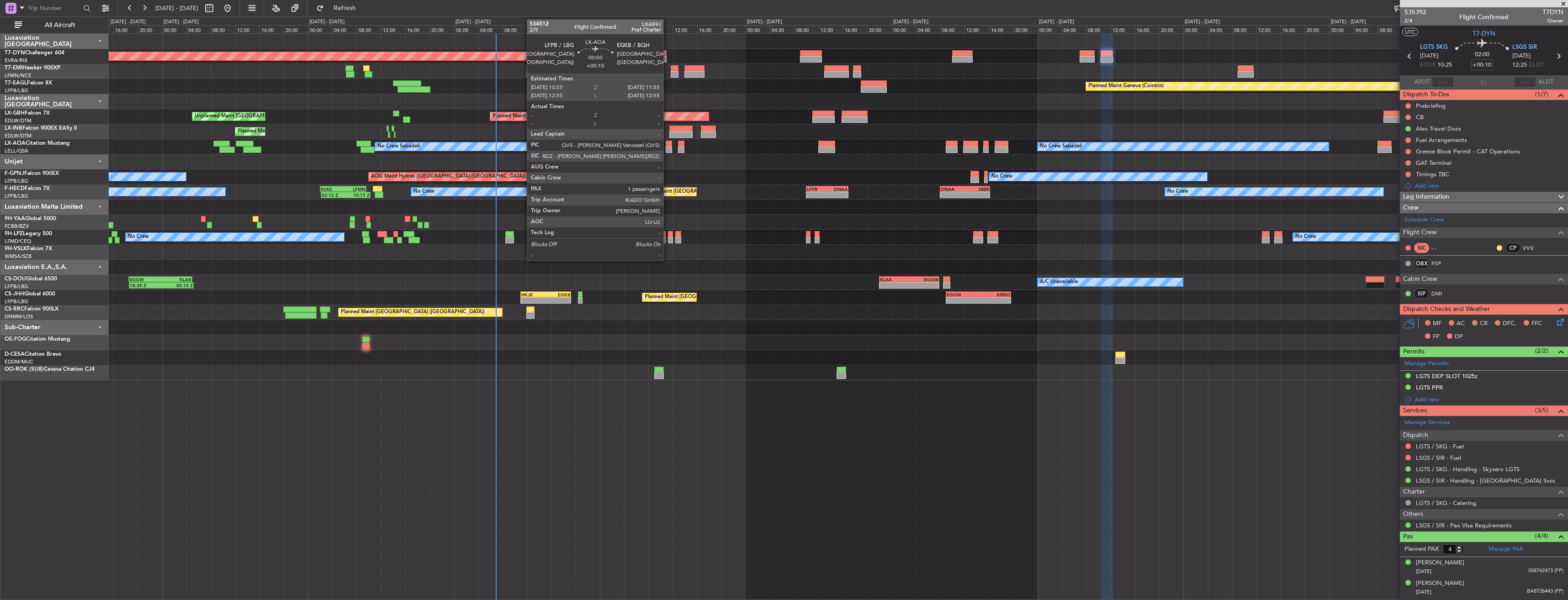
click at [668, 146] on div at bounding box center [669, 144] width 7 height 7
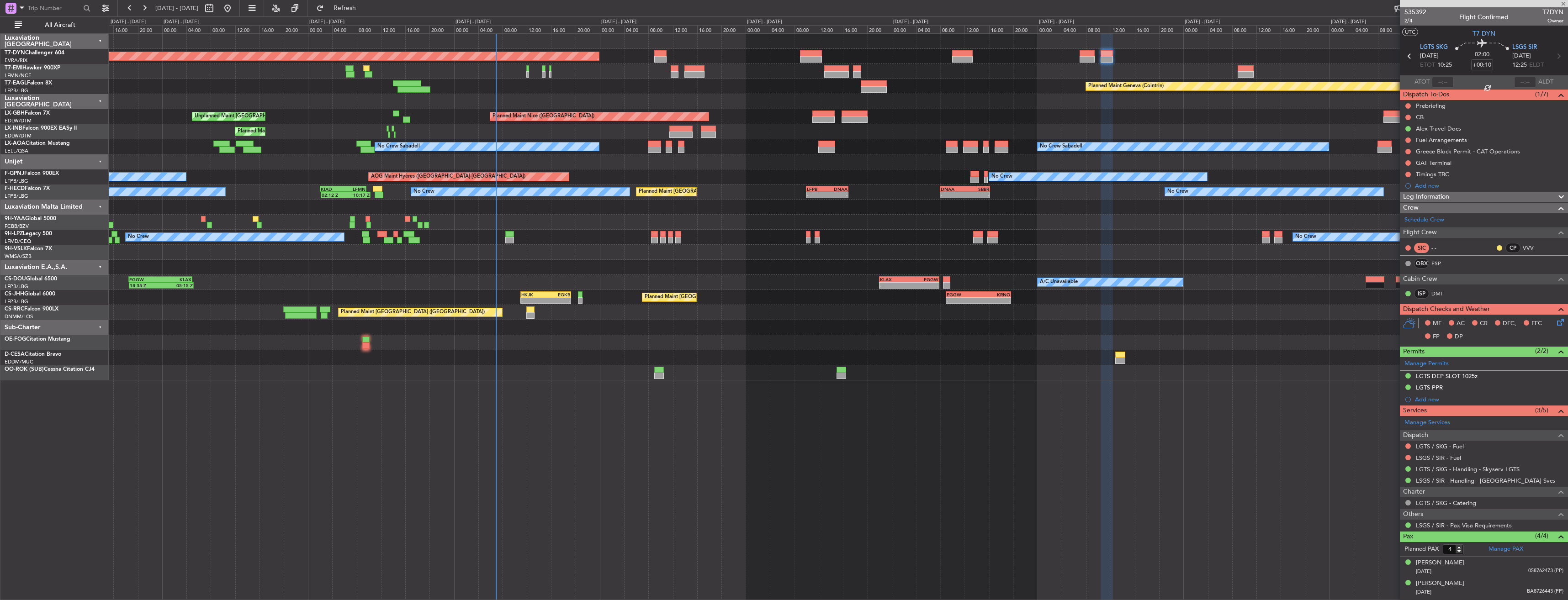
type input "+00:15"
type input "1"
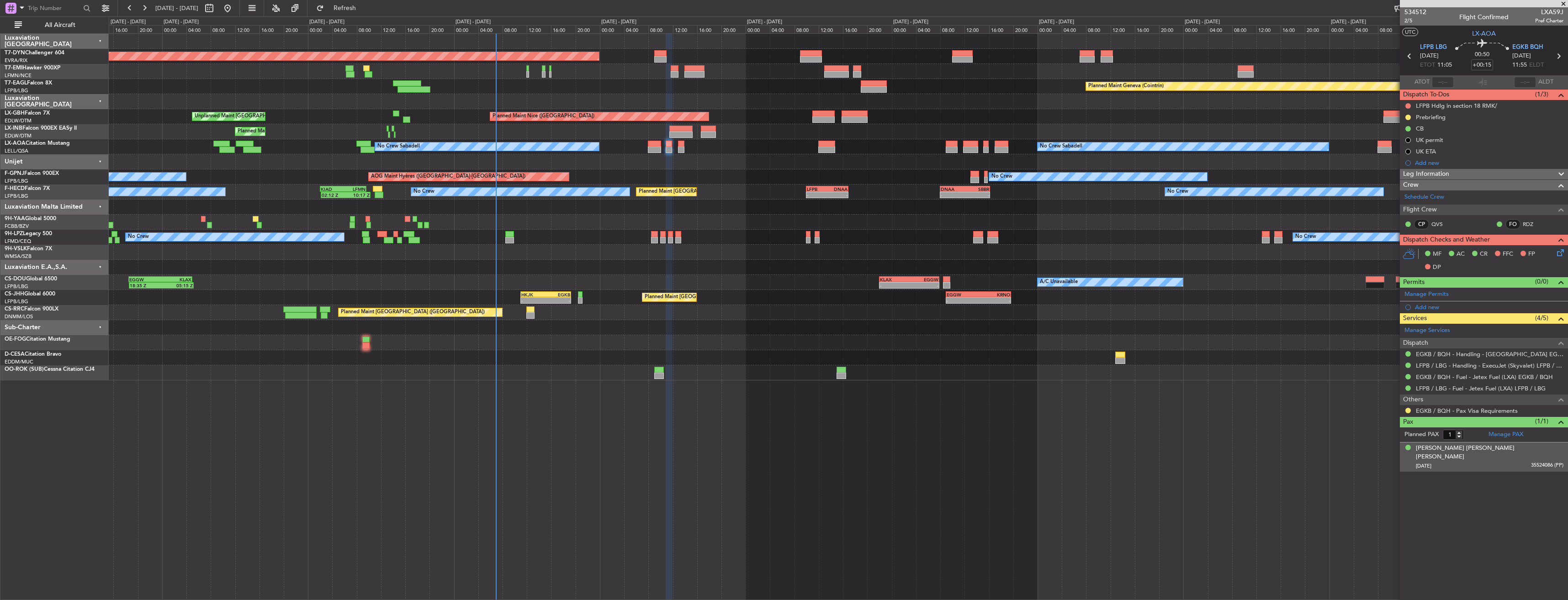
click at [1461, 462] on div "26/04/1959 35524086 (PP)" at bounding box center [1489, 466] width 147 height 9
click at [1455, 448] on div "[PERSON_NAME] [PERSON_NAME] [PERSON_NAME]" at bounding box center [1489, 453] width 147 height 18
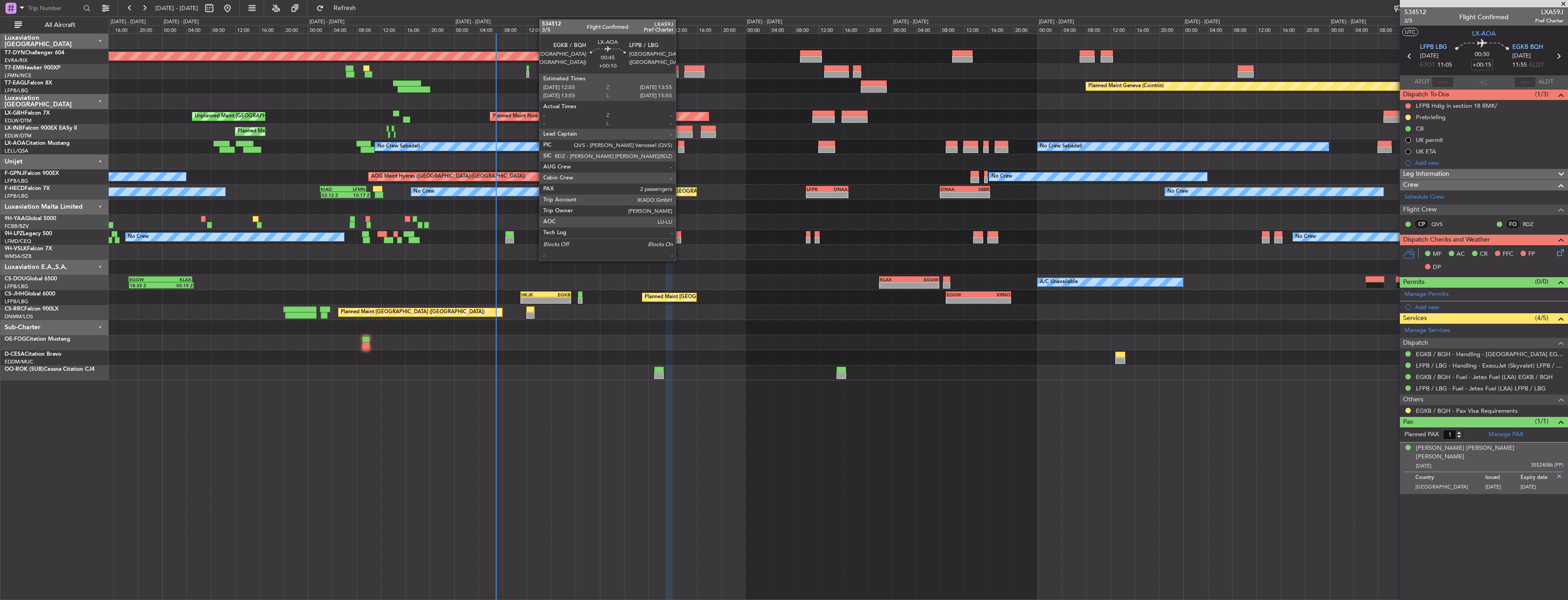
click at [680, 144] on div at bounding box center [681, 144] width 7 height 7
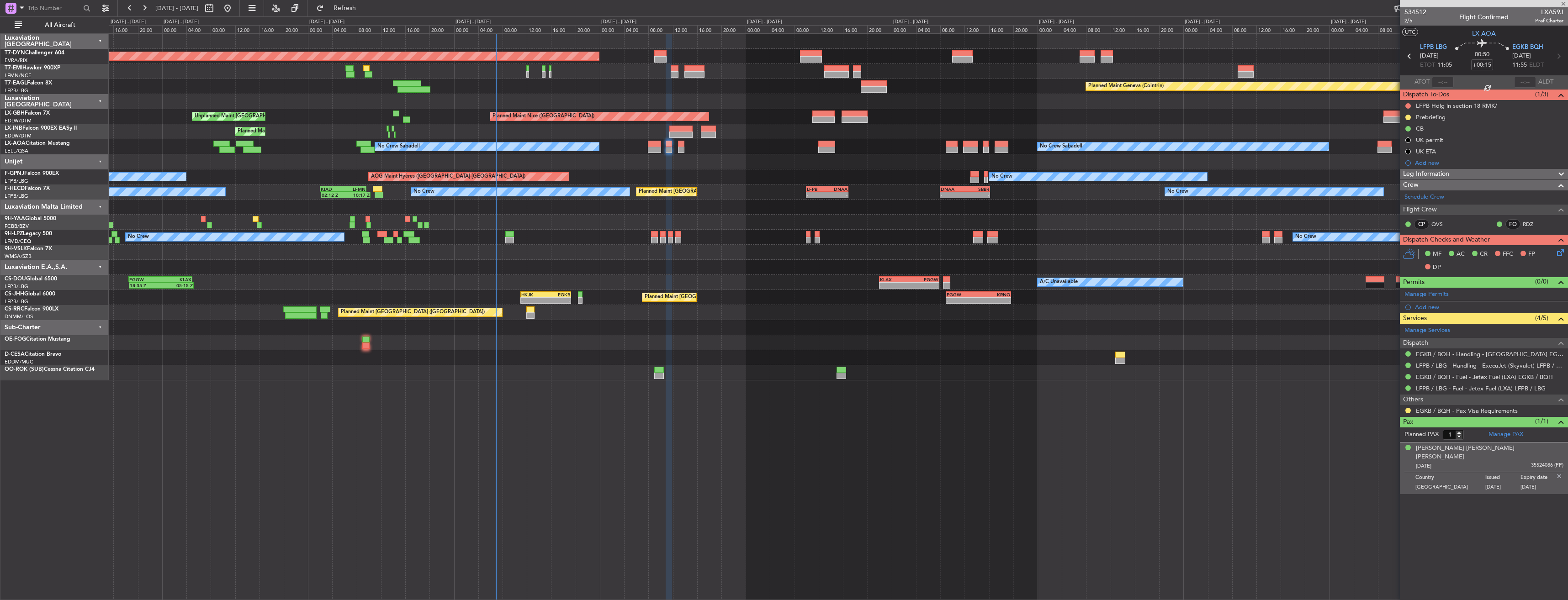
type input "+00:10"
type input "2"
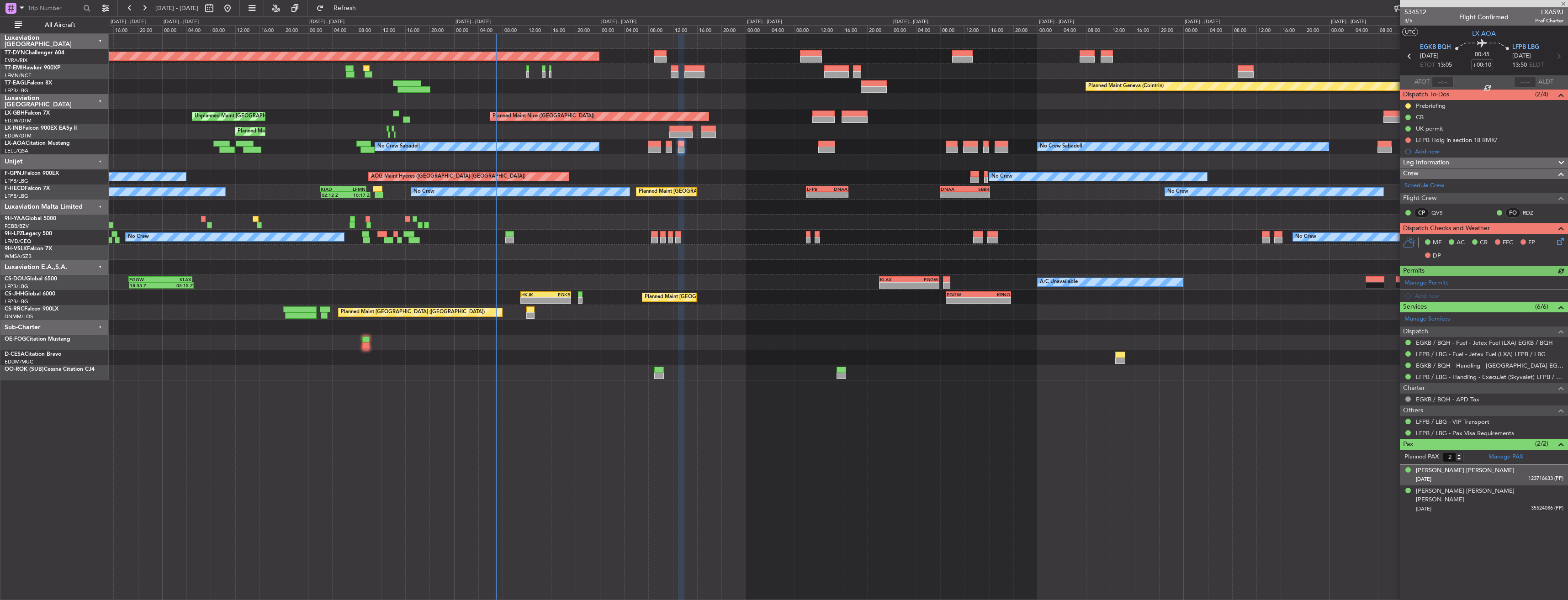
click at [1500, 479] on div "12/01/1936 123716633 (PP)" at bounding box center [1489, 480] width 147 height 9
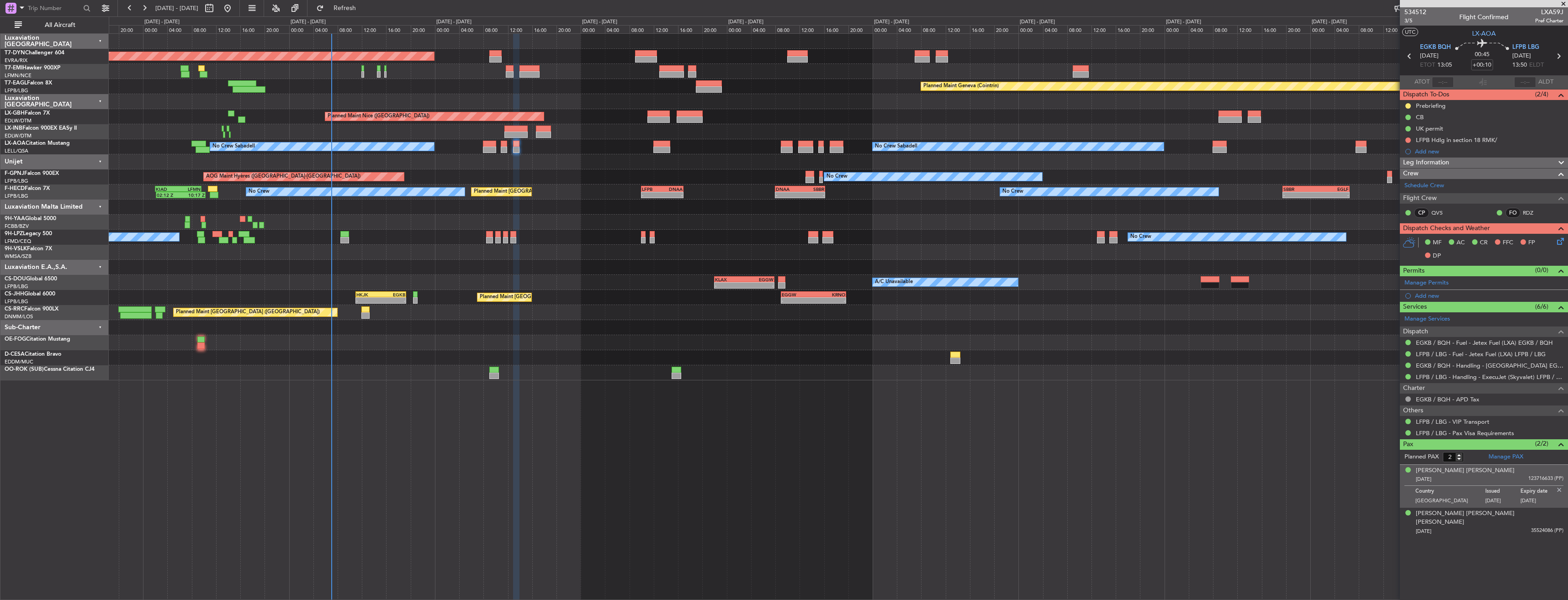
click at [558, 196] on div "Planned Maint Basel-Mulhouse Planned Maint Chester Planned Maint Geneva (Cointr…" at bounding box center [838, 208] width 1459 height 347
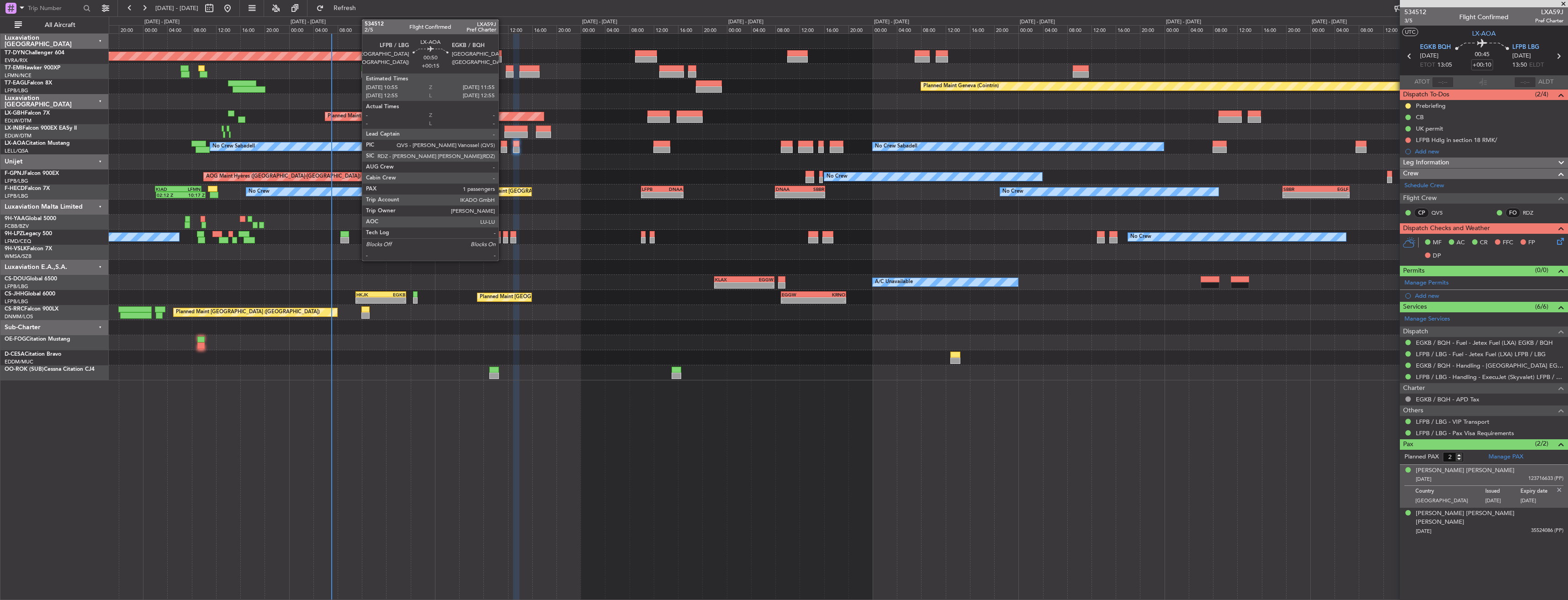
click at [503, 141] on div at bounding box center [504, 144] width 7 height 7
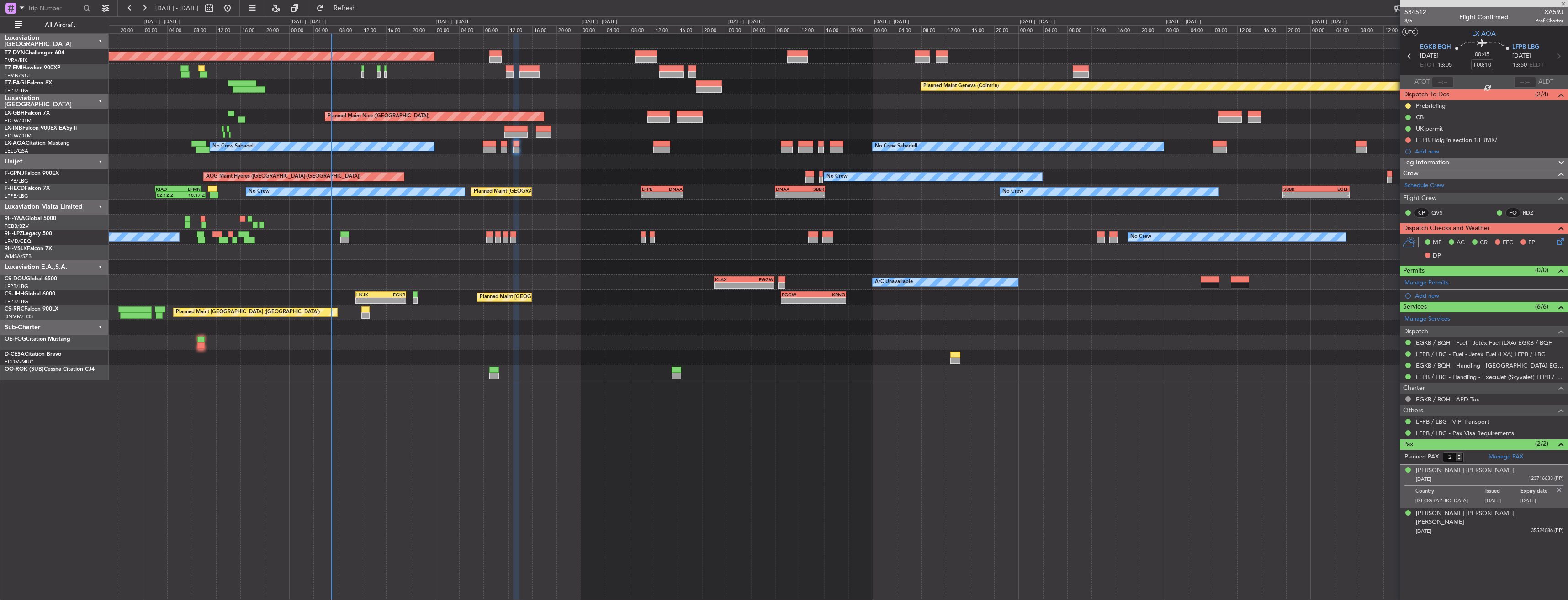
type input "+00:15"
type input "1"
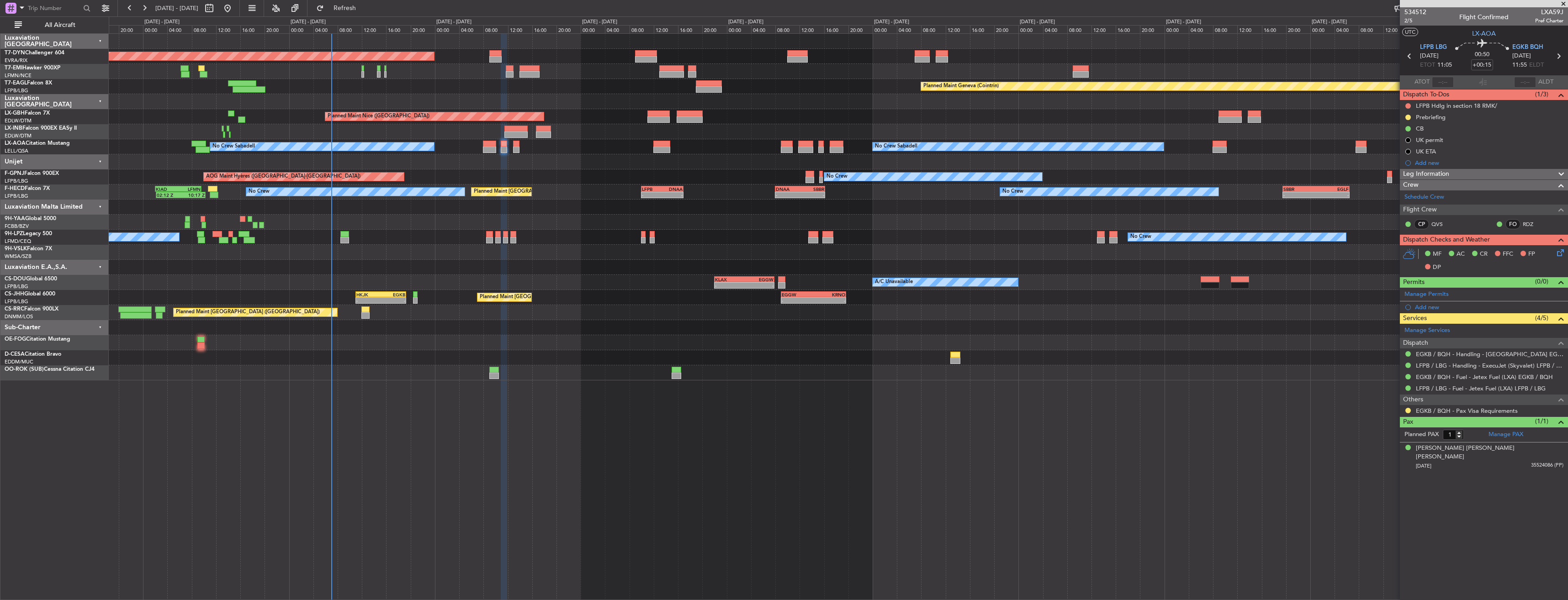
click at [664, 110] on div "Planned Maint Nice ([GEOGRAPHIC_DATA]) Unplanned Maint [GEOGRAPHIC_DATA] ([GEOG…" at bounding box center [838, 116] width 1459 height 15
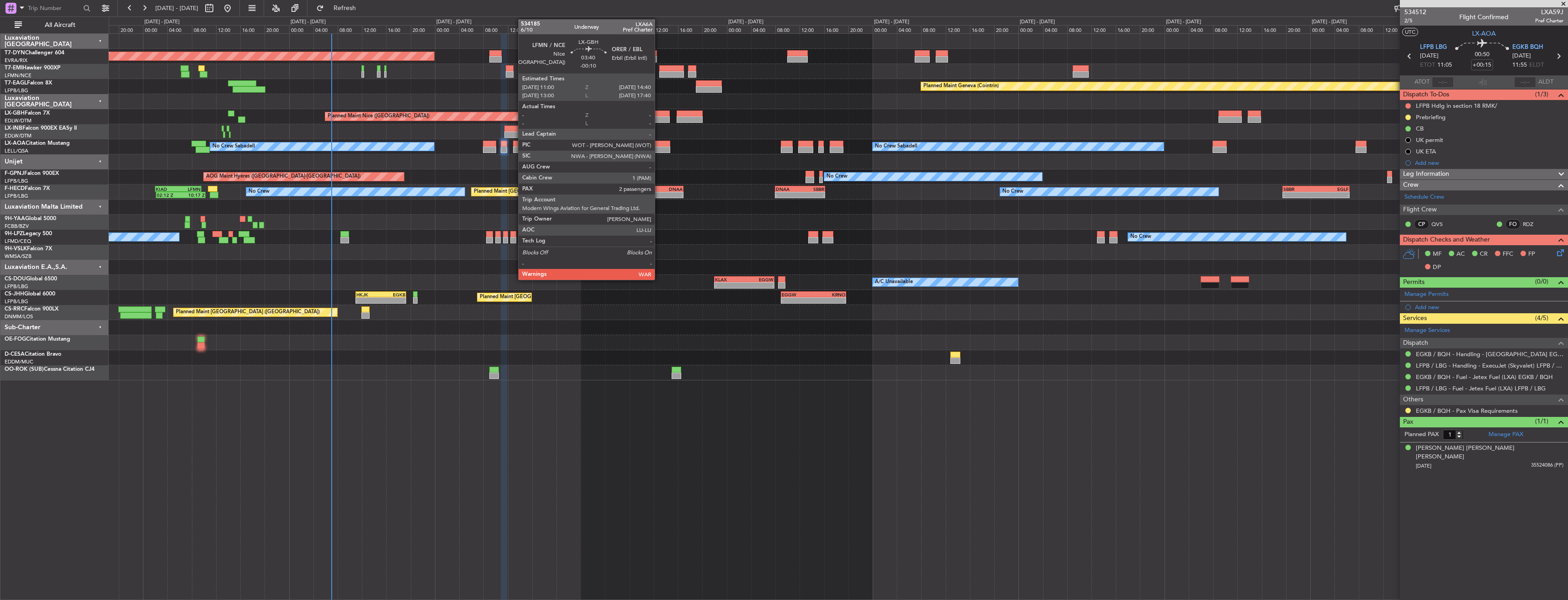
click at [659, 116] on div at bounding box center [659, 114] width 23 height 7
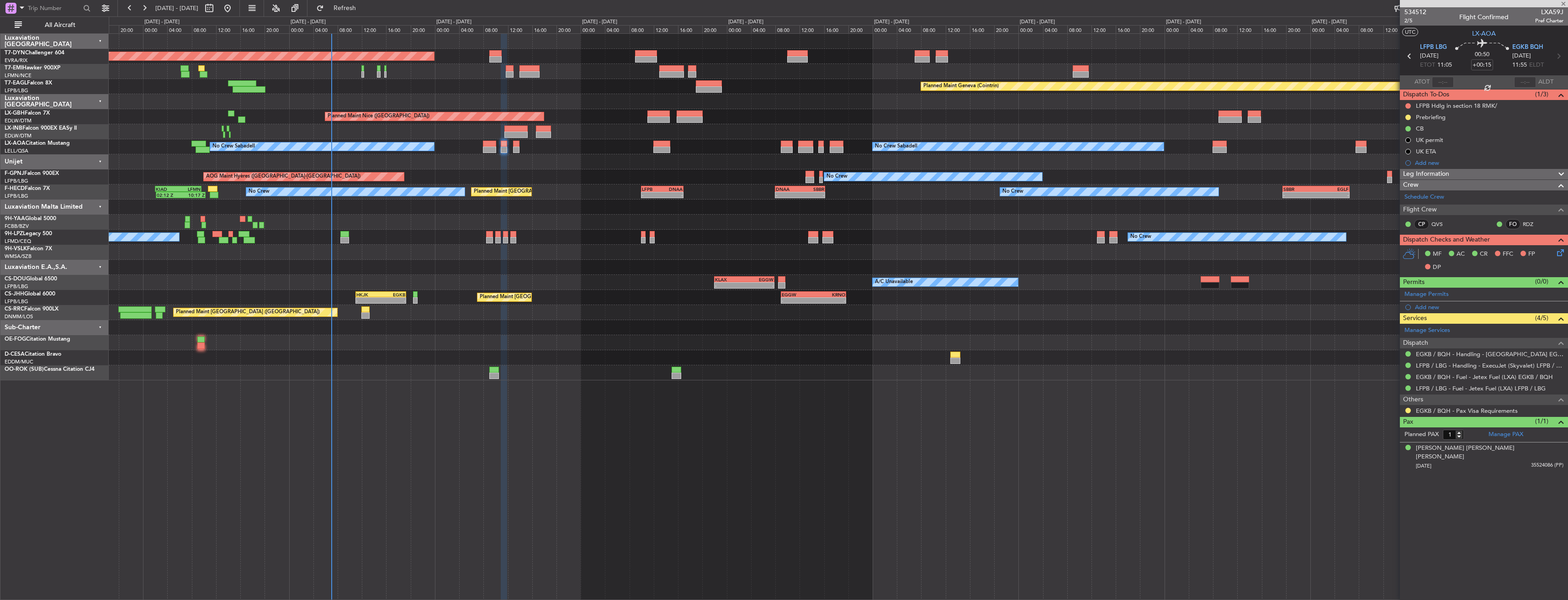
type input "-00:10"
type input "2"
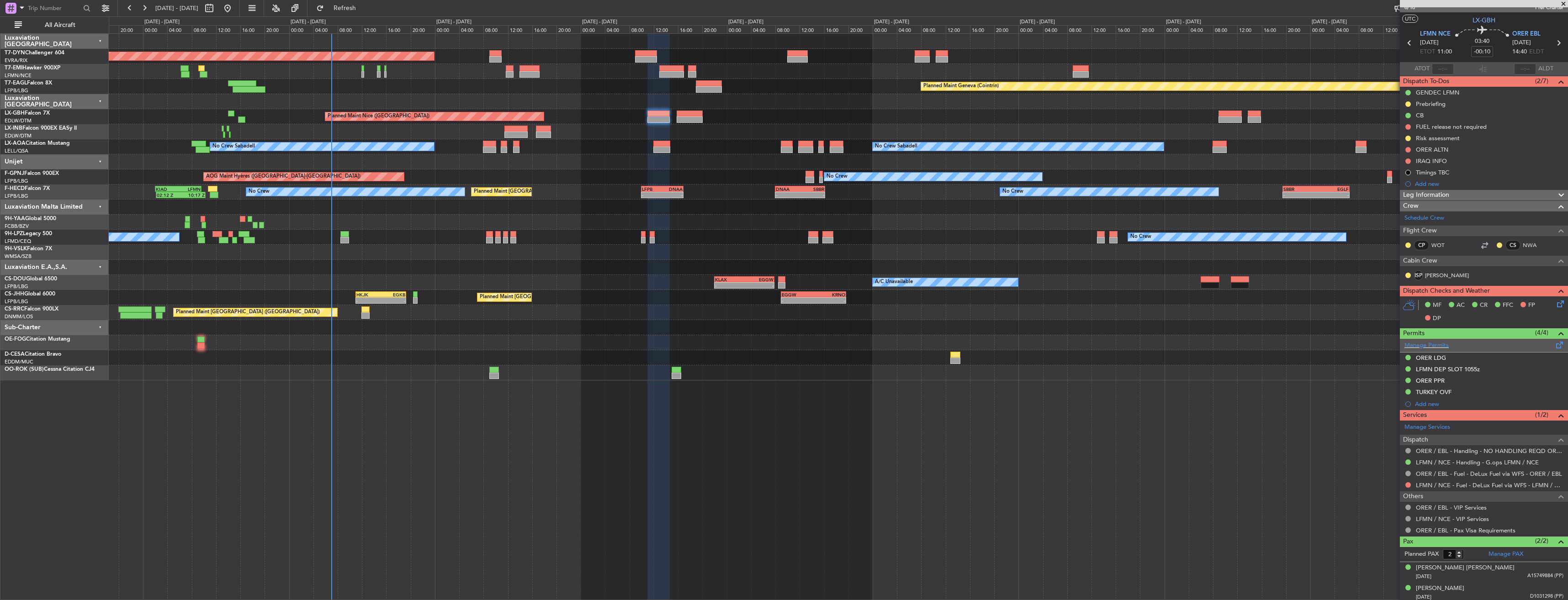
scroll to position [16, 0]
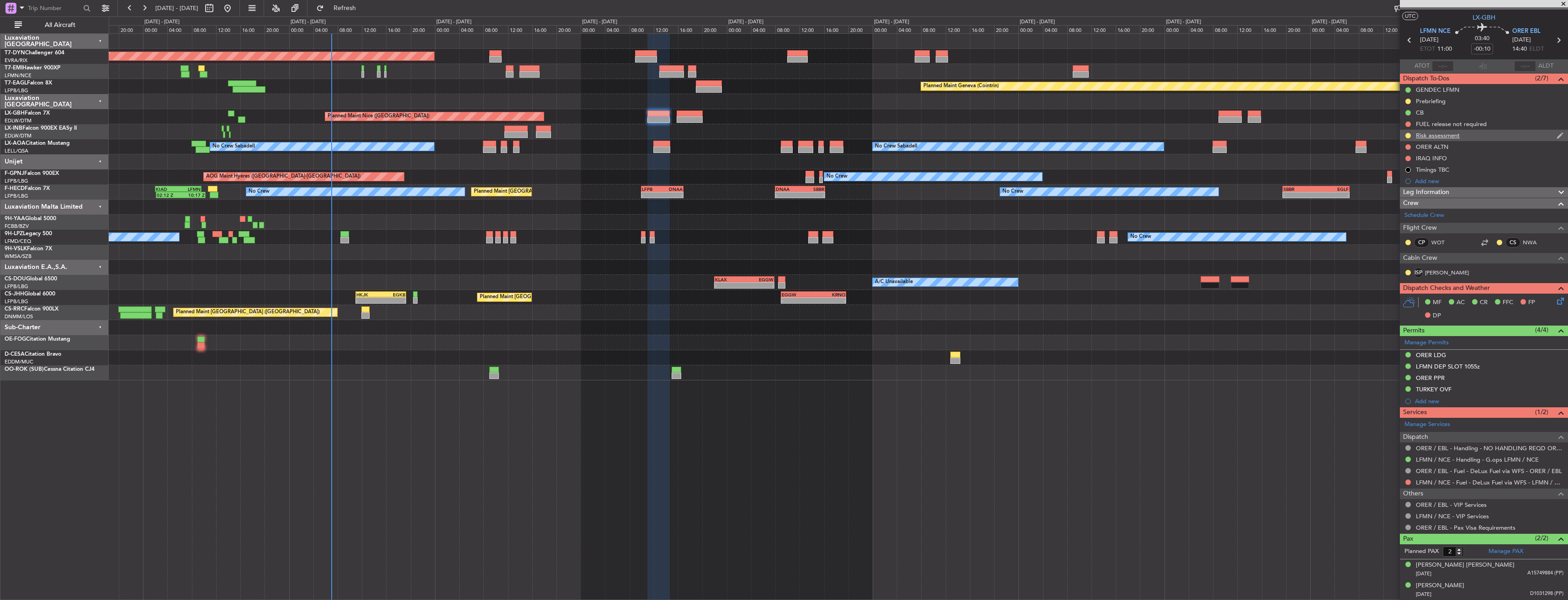
drag, startPoint x: 1476, startPoint y: 141, endPoint x: 1477, endPoint y: 136, distance: 5.1
click at [1476, 139] on ul "GENDEC LFMN Prebriefing CB FUEL release not required Risk assessment ORER ALTN …" at bounding box center [1484, 135] width 168 height 103
click at [1479, 133] on div "Risk assessment" at bounding box center [1484, 135] width 168 height 12
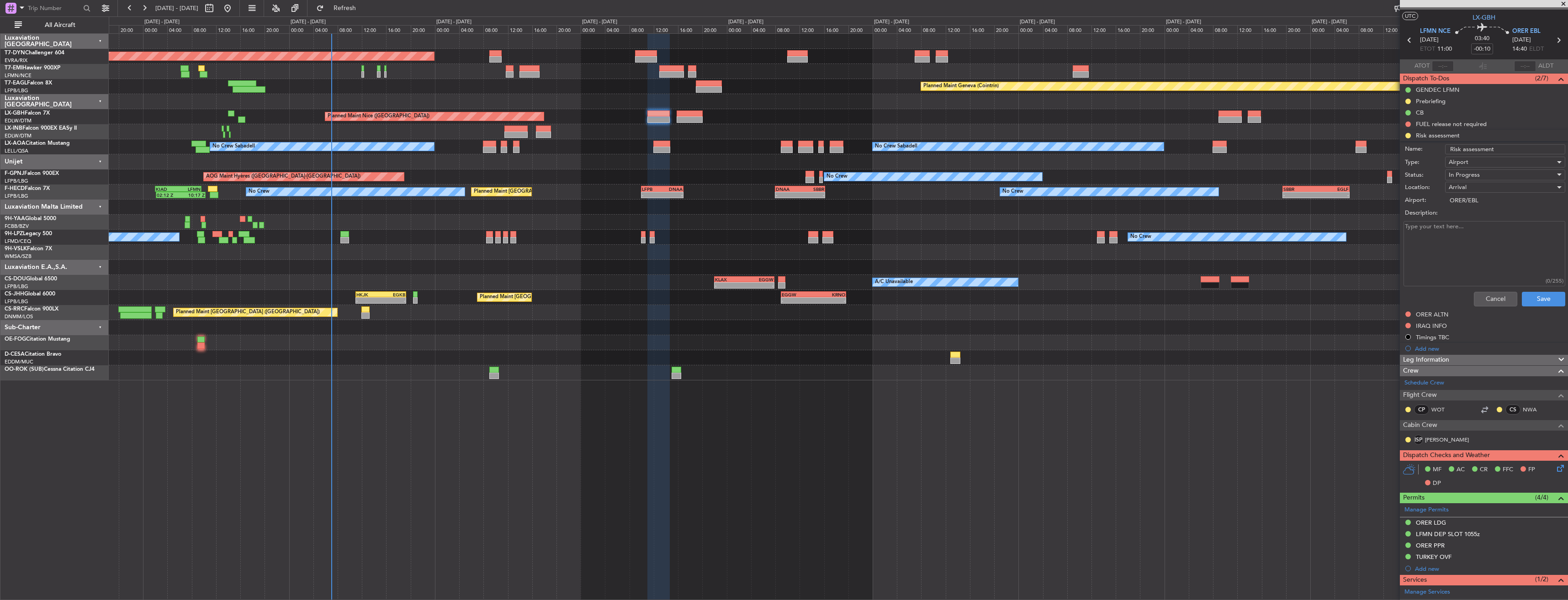
click at [1475, 134] on li "Risk assessment Name: Risk assessment Type: Airport Status: In Progress Locatio…" at bounding box center [1484, 220] width 168 height 180
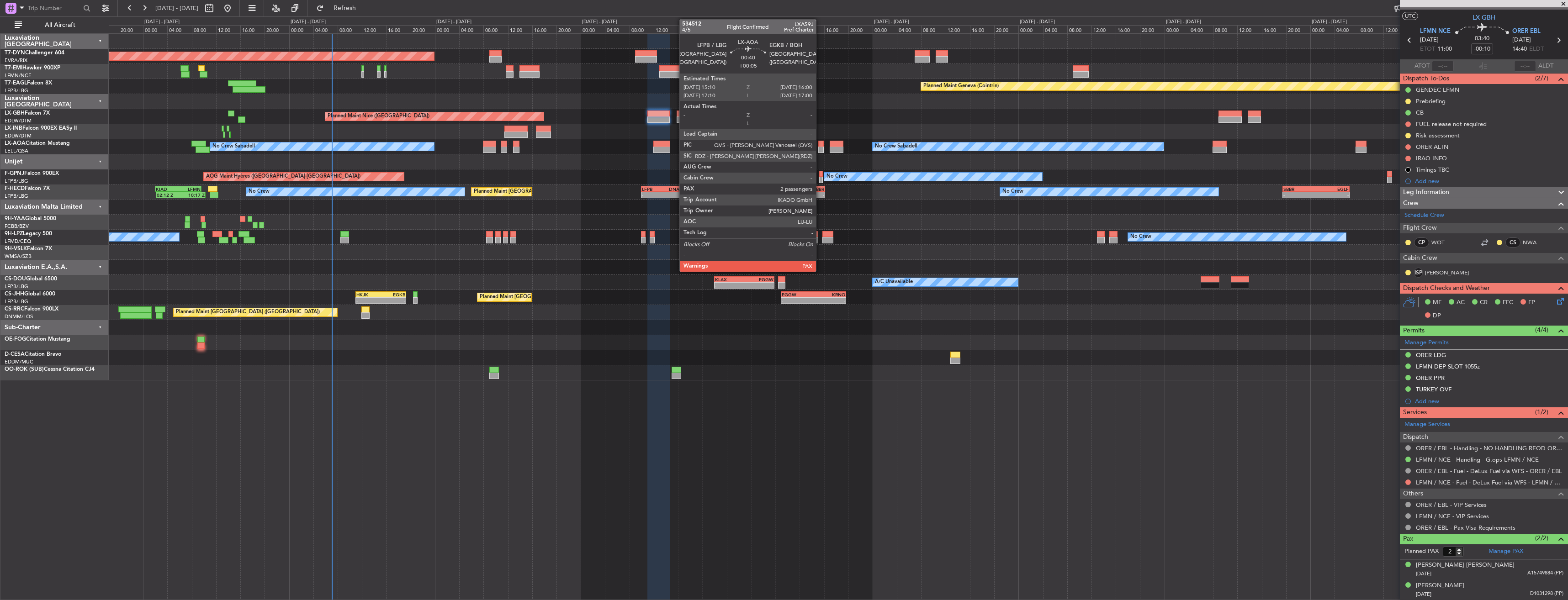
click at [820, 142] on div at bounding box center [821, 144] width 5 height 7
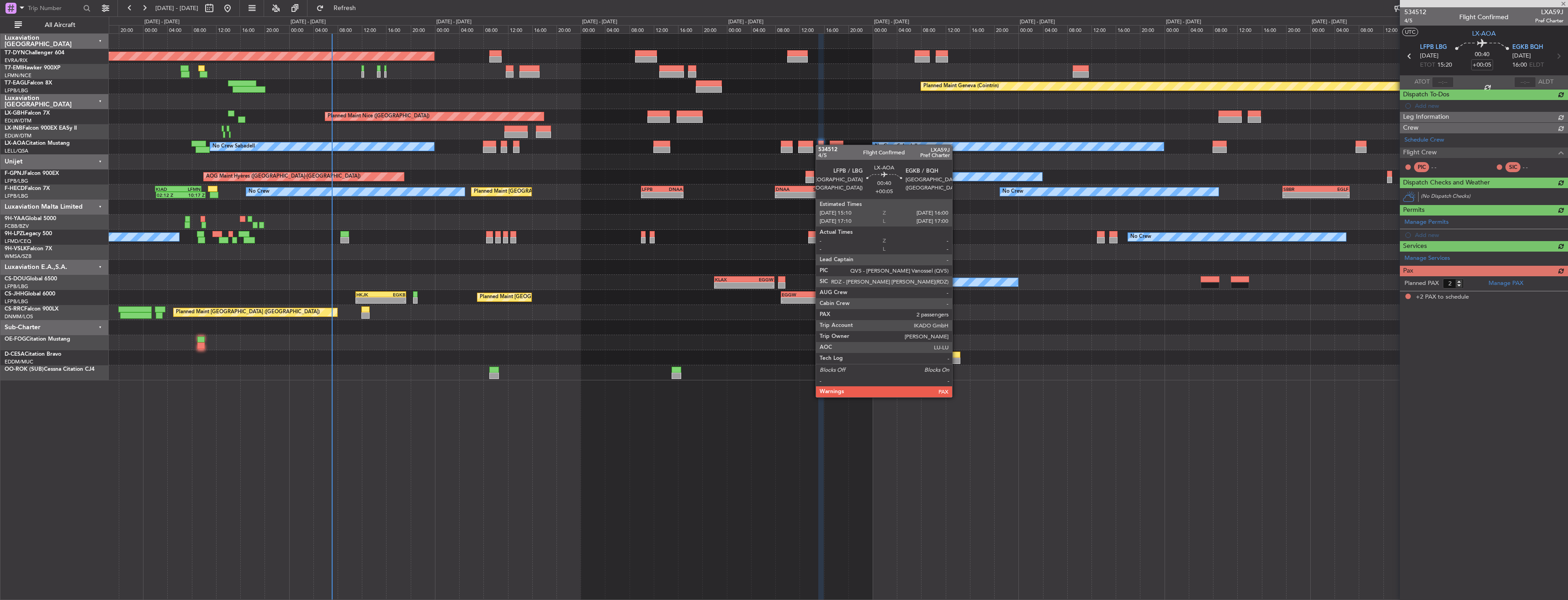
scroll to position [0, 0]
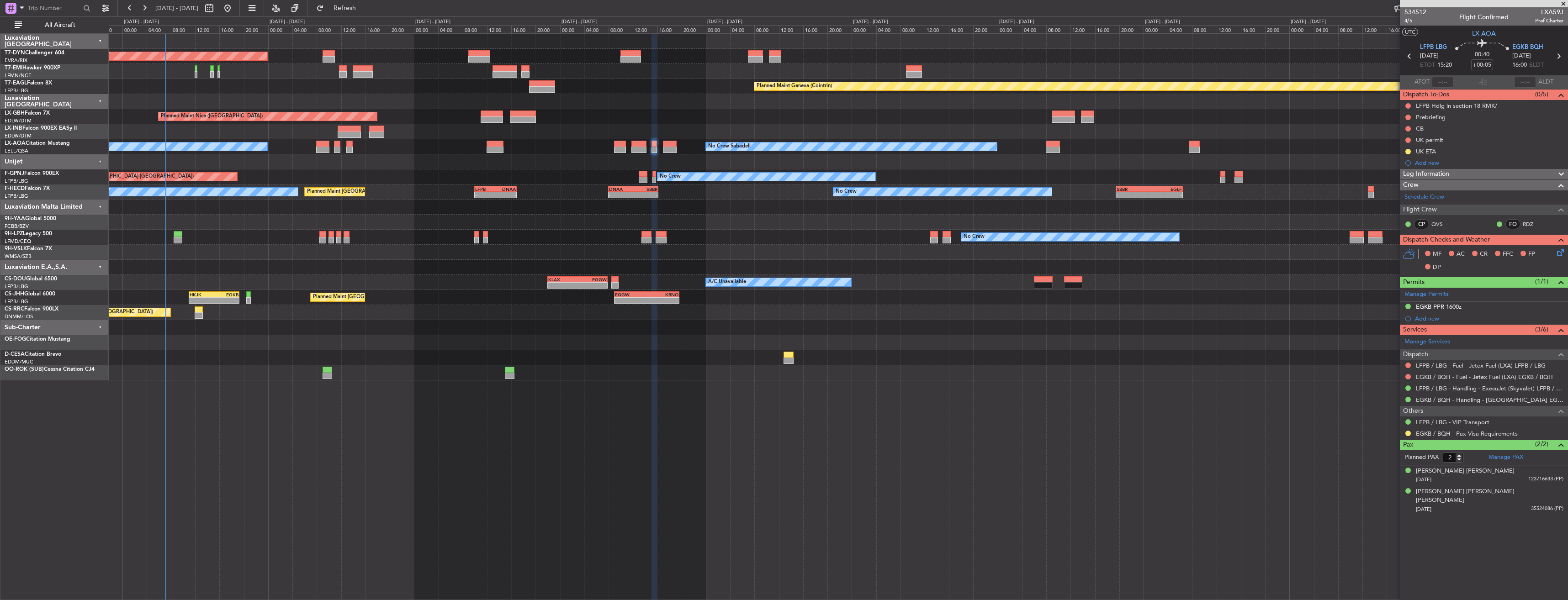
click at [617, 329] on div "Planned Maint Basel-Mulhouse Planned Maint Chester Planned Maint Geneva (Cointr…" at bounding box center [838, 208] width 1459 height 347
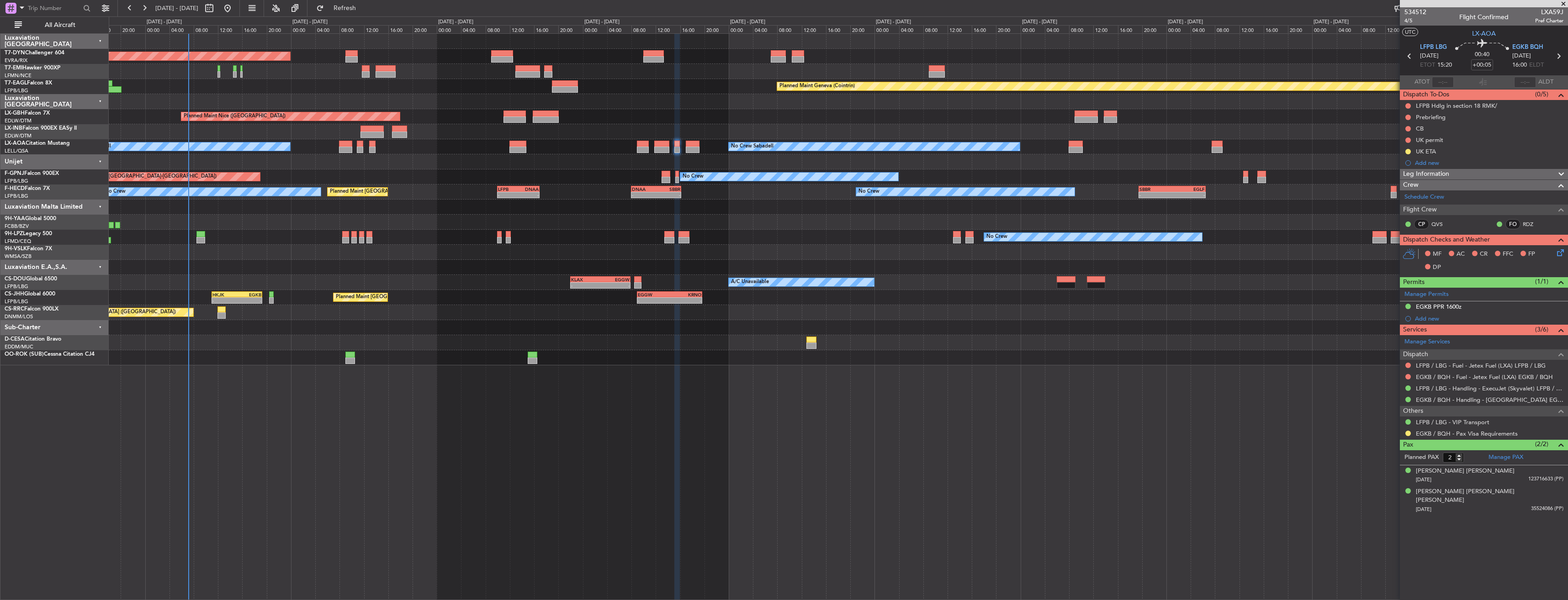
click at [612, 162] on div at bounding box center [838, 162] width 1459 height 15
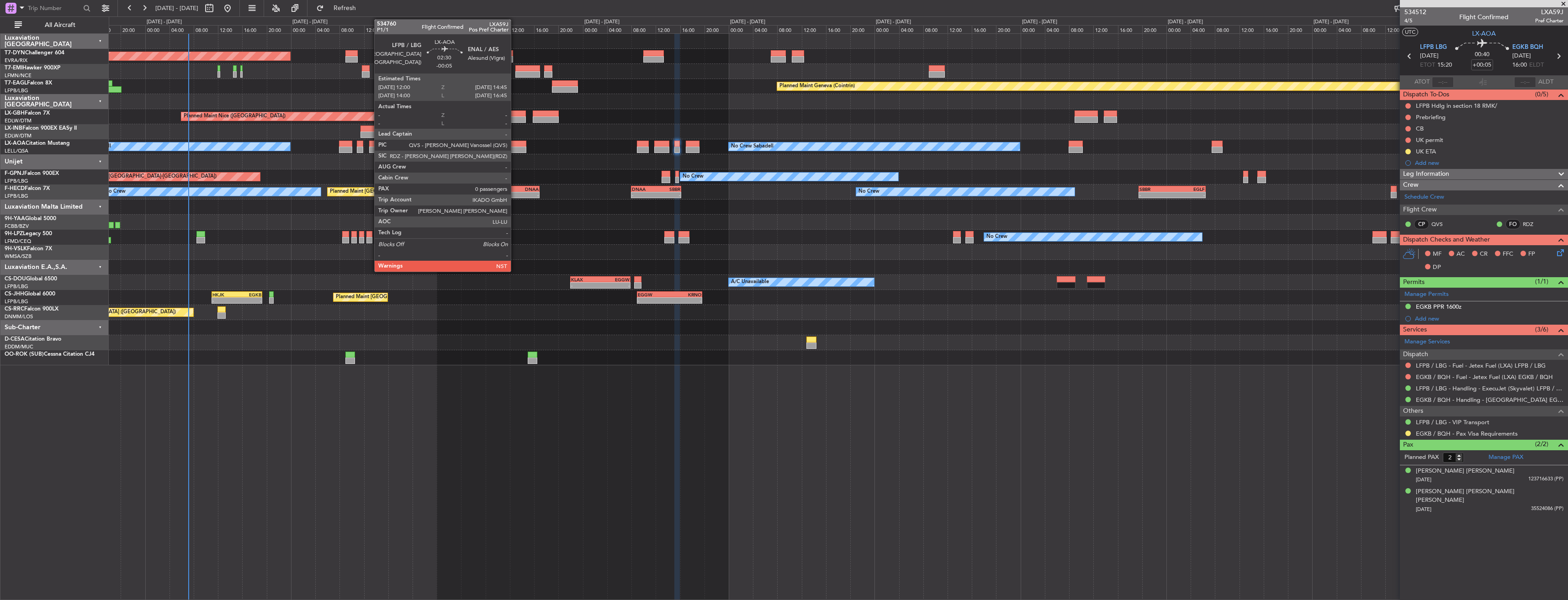
click at [515, 147] on div at bounding box center [518, 150] width 17 height 7
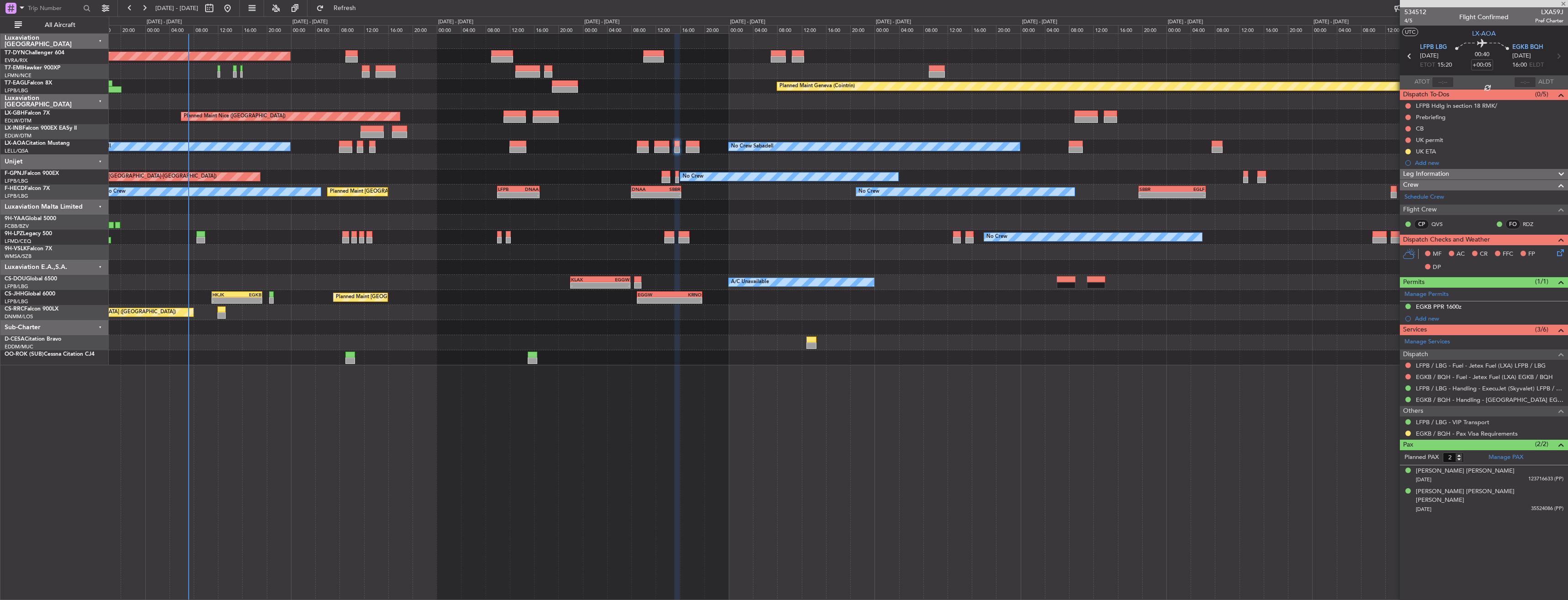
type input "-00:05"
type input "0"
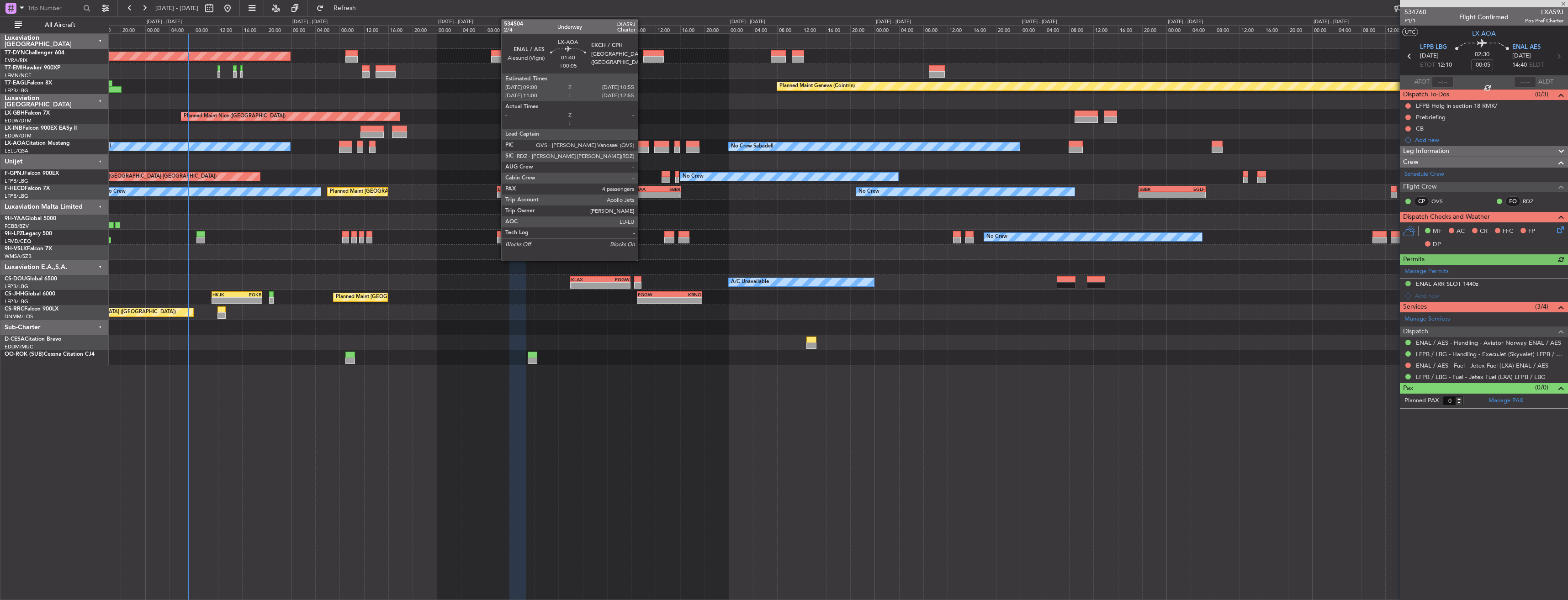
click at [642, 145] on div at bounding box center [643, 144] width 12 height 7
type input "+00:05"
type input "4"
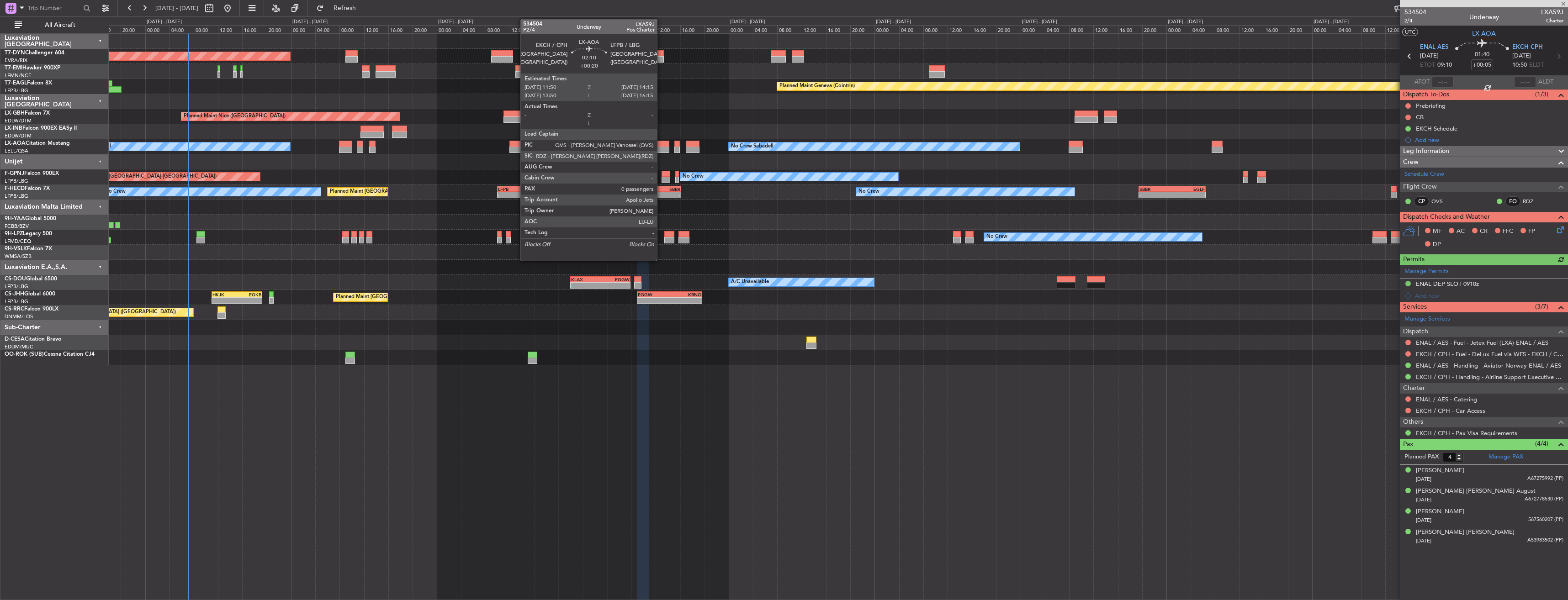
click at [661, 147] on div at bounding box center [662, 150] width 15 height 7
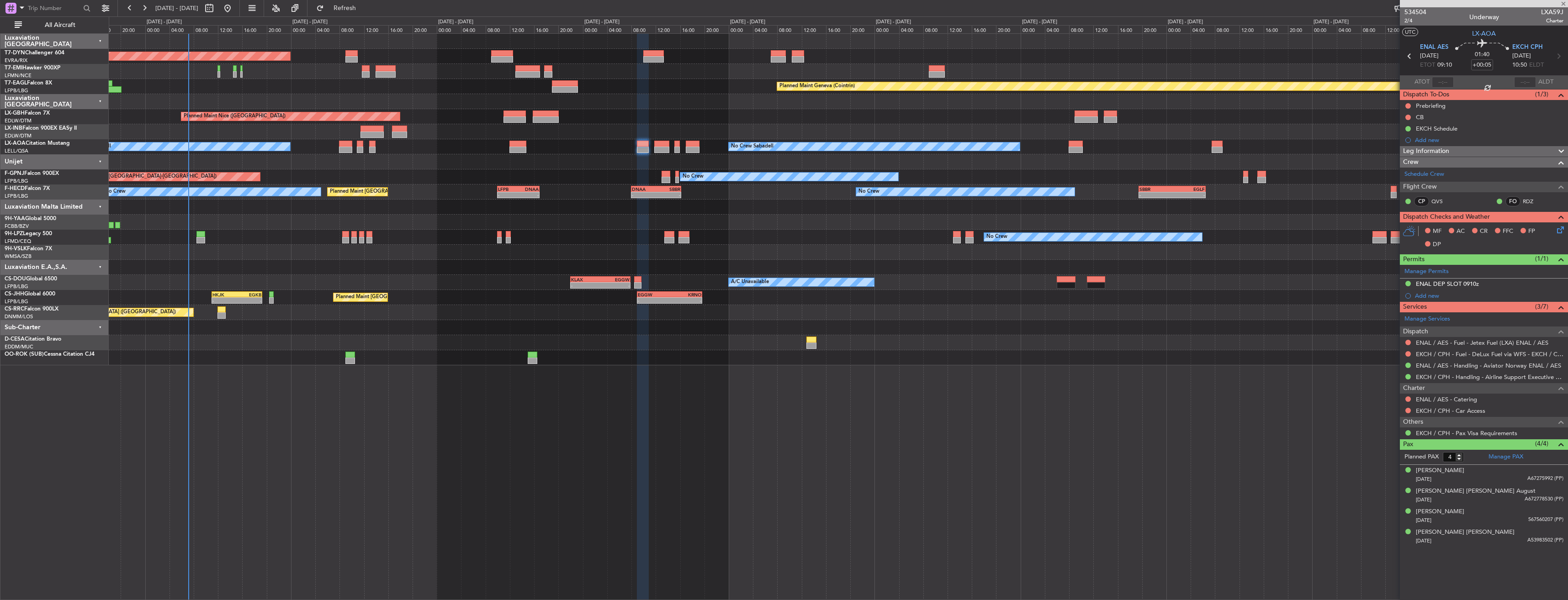
type input "+00:20"
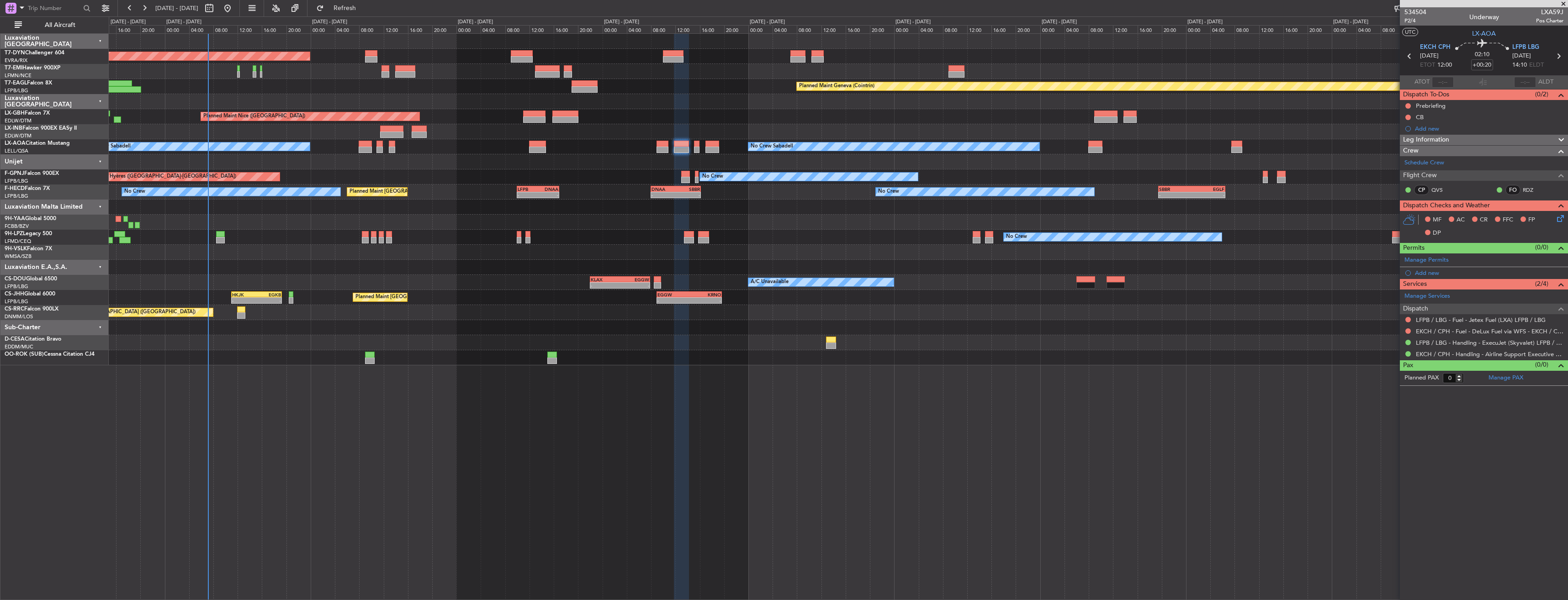
click at [425, 158] on div at bounding box center [838, 162] width 1459 height 15
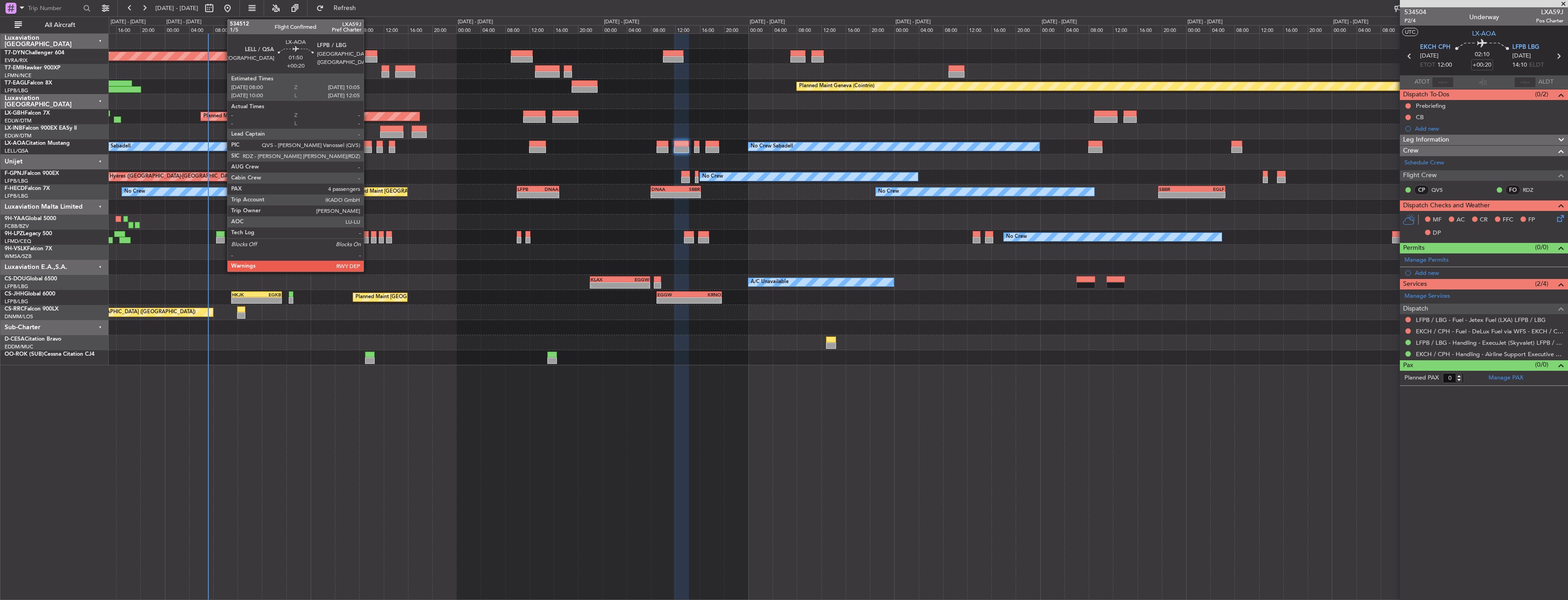
click at [368, 144] on div at bounding box center [365, 144] width 13 height 7
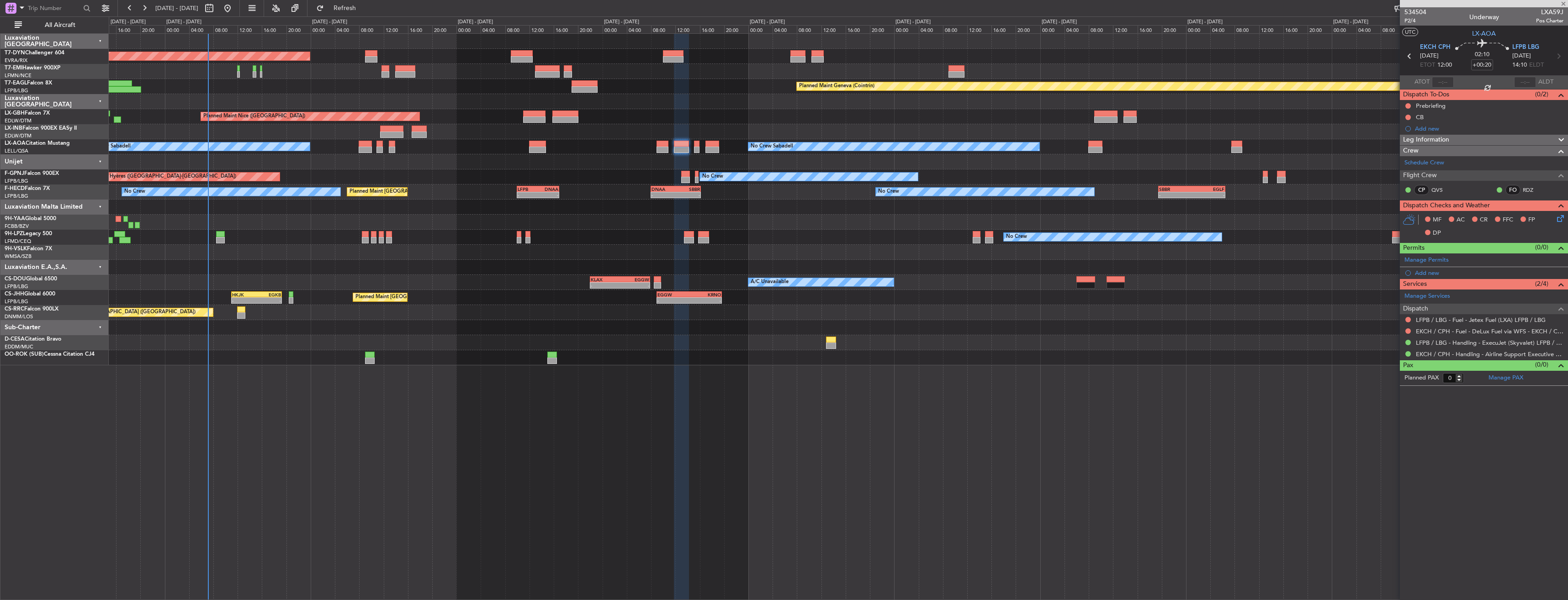
type input "4"
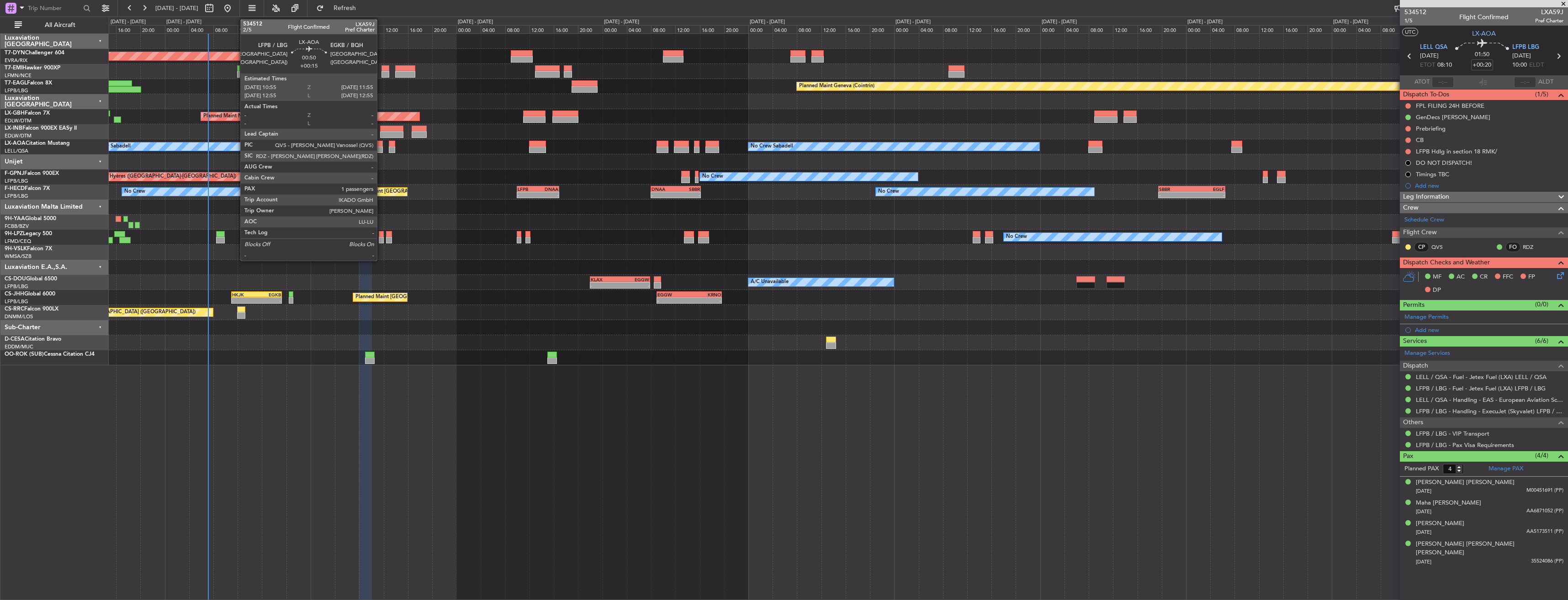
click at [381, 144] on div at bounding box center [379, 144] width 7 height 7
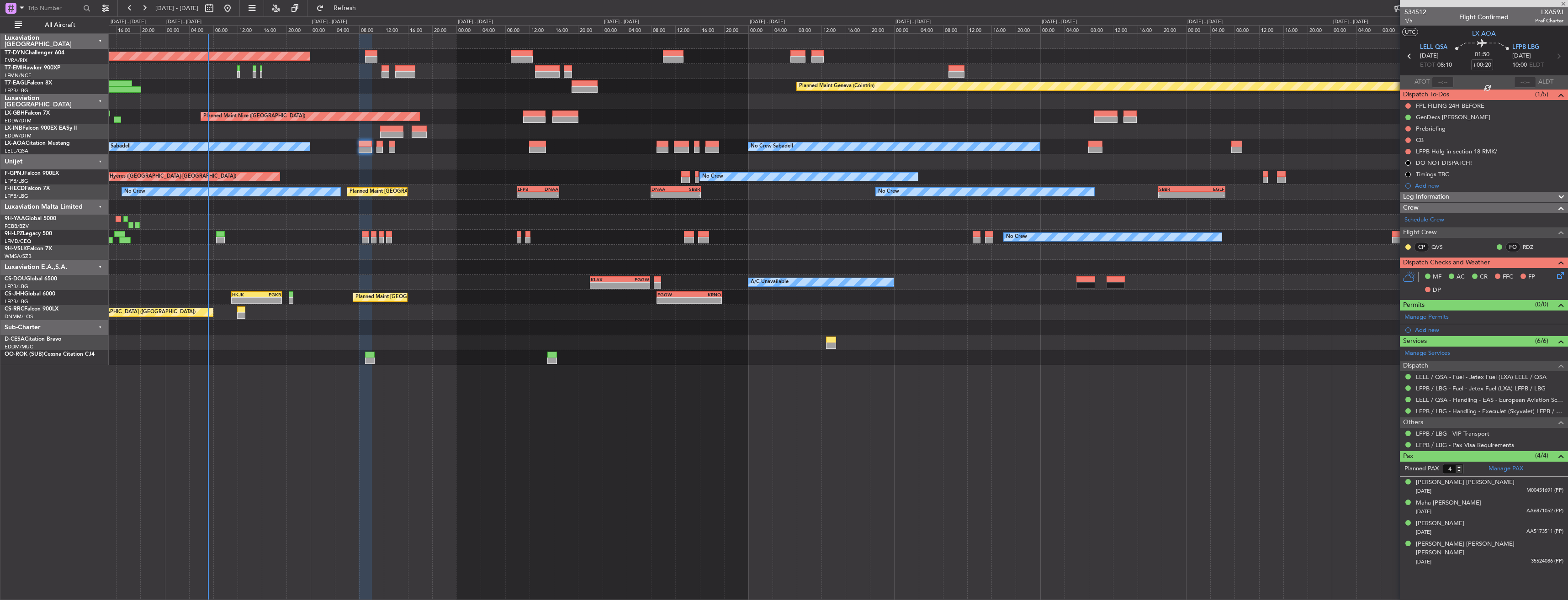
type input "+00:15"
type input "1"
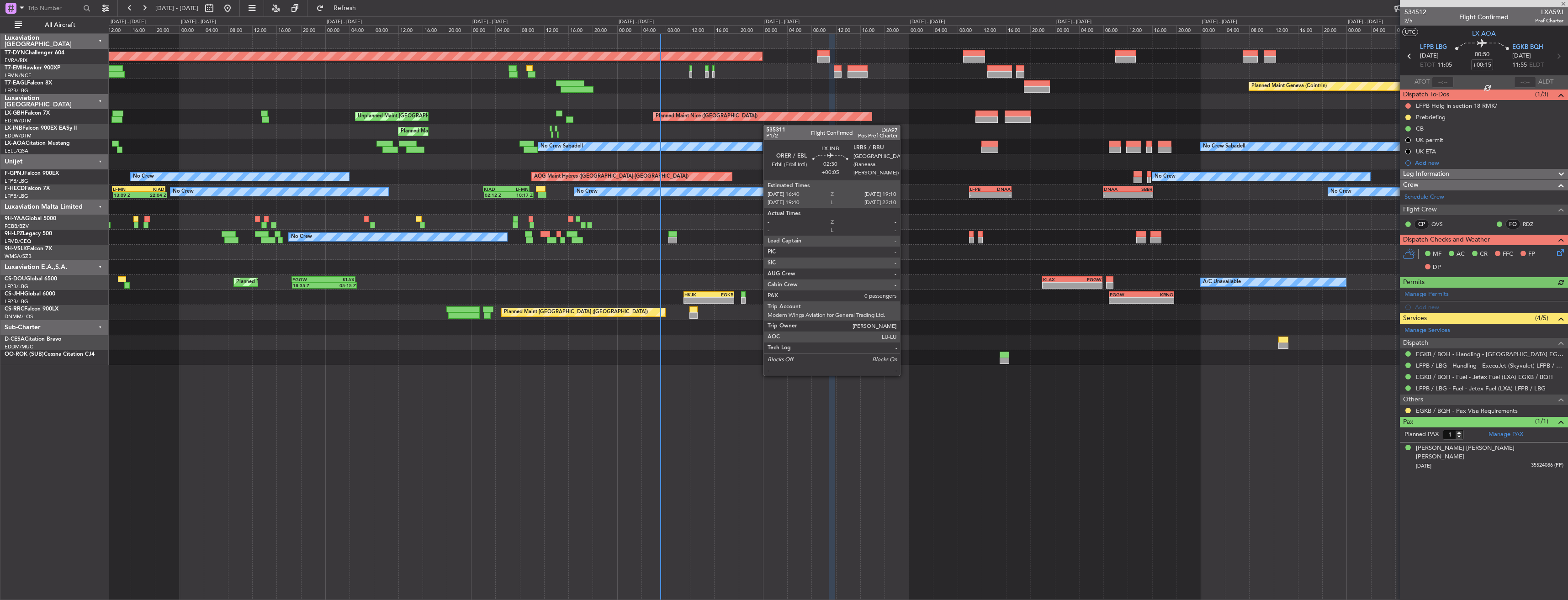
click at [846, 118] on div "Planned Maint Basel-Mulhouse Planned Maint Geneva (Cointrin) Planned Maint Nice…" at bounding box center [838, 200] width 1459 height 332
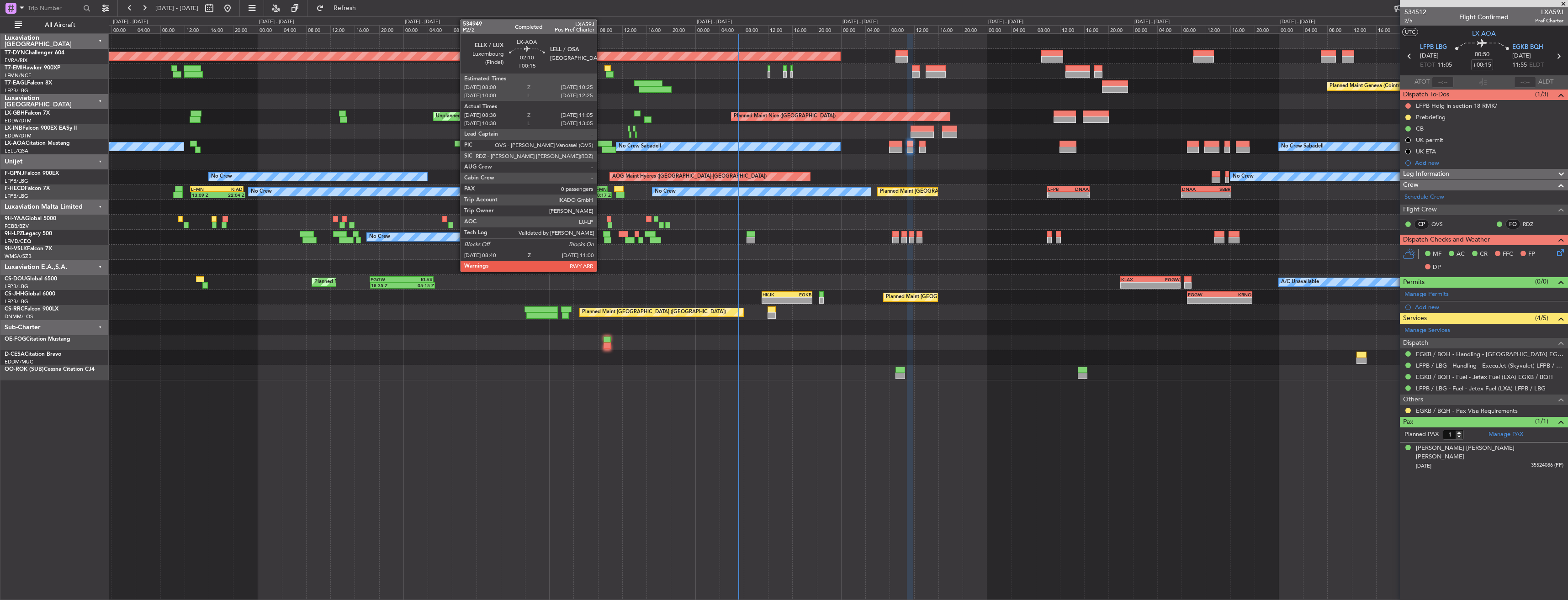
click at [601, 144] on div at bounding box center [605, 144] width 15 height 7
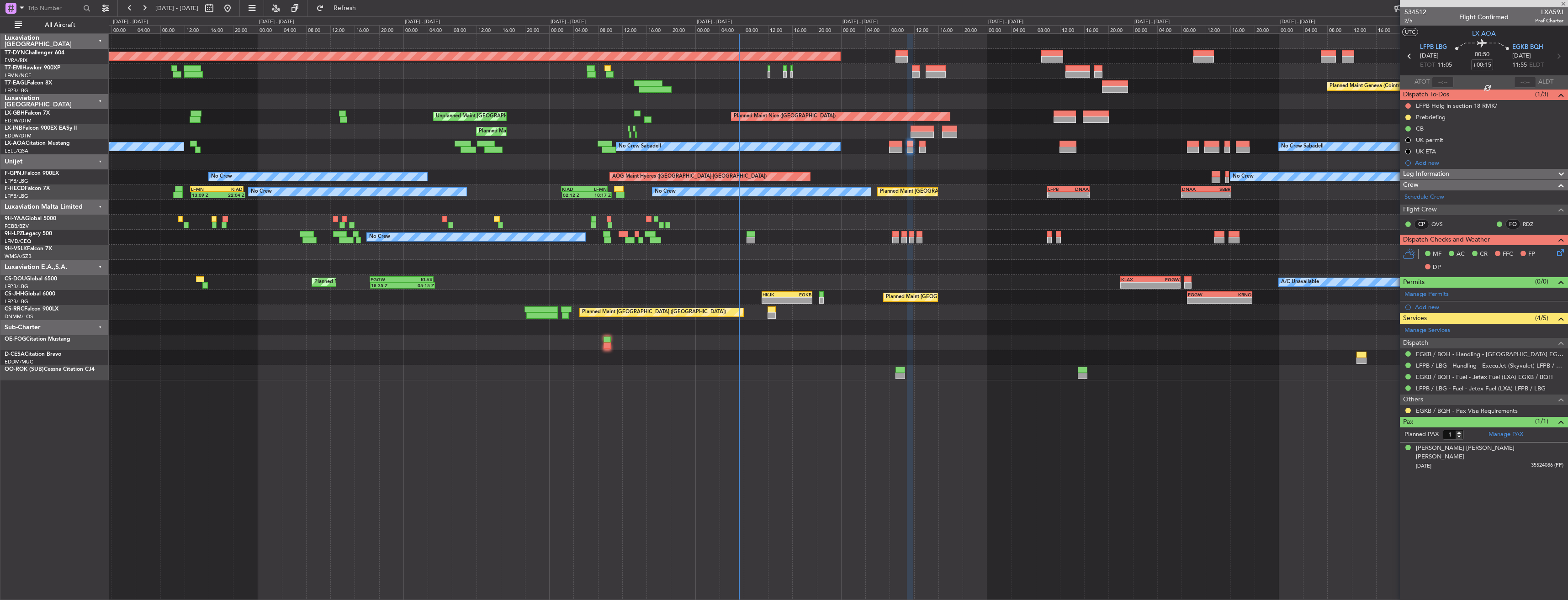
type input "08:48"
type input "11:00"
type input "0"
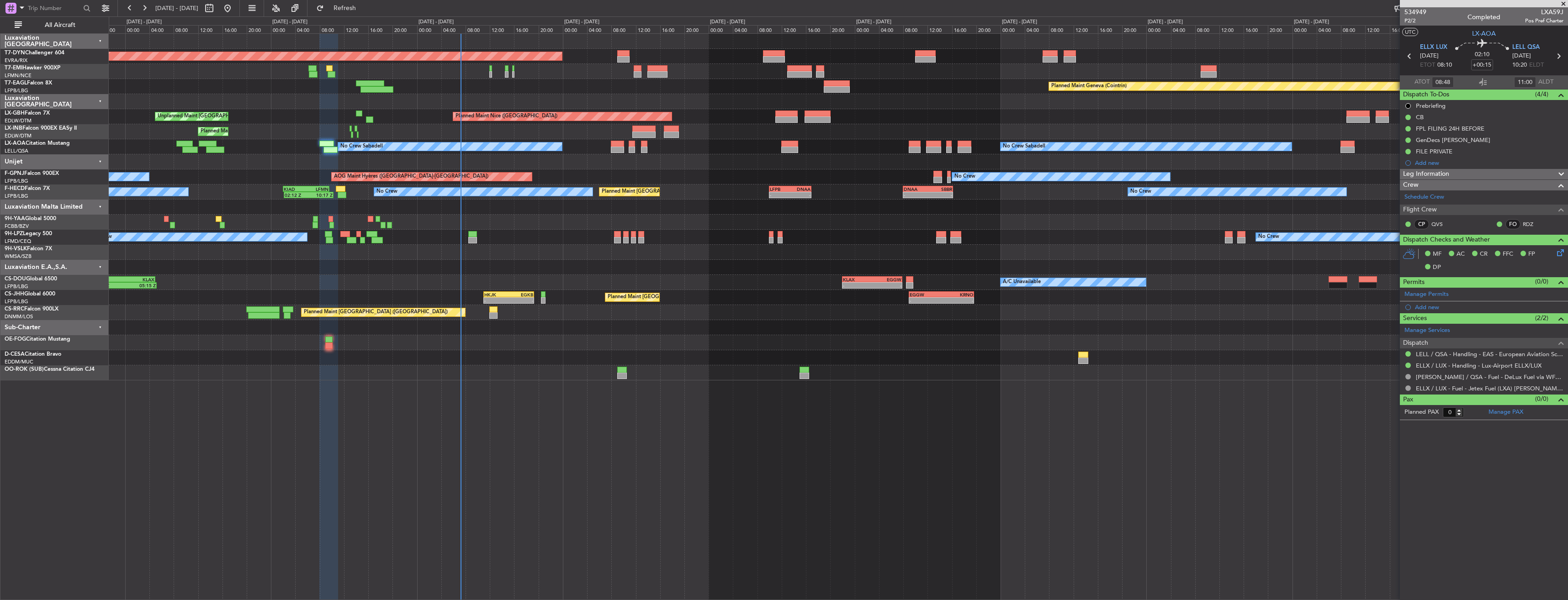
click at [438, 135] on div "Planned Maint Basel-Mulhouse Planned Maint Geneva (Cointrin) Planned Maint Nice…" at bounding box center [838, 208] width 1459 height 347
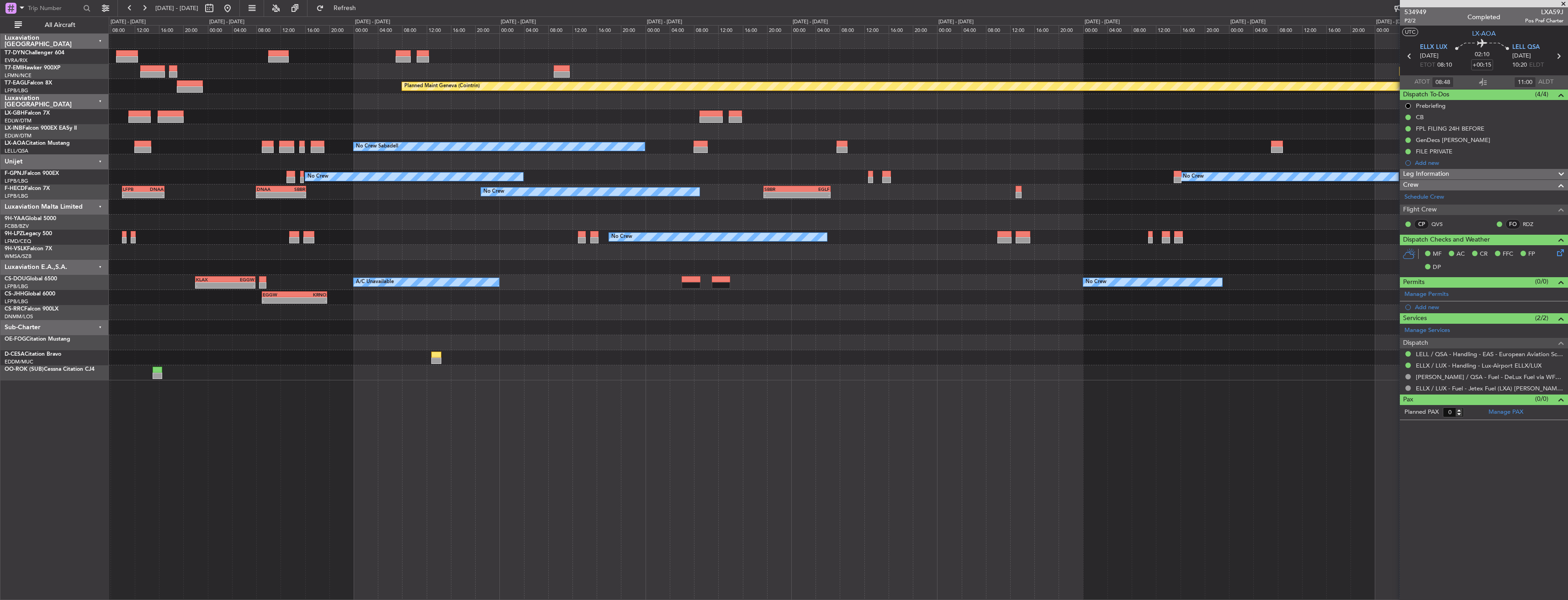
click at [479, 215] on div at bounding box center [838, 222] width 1459 height 15
click at [191, 175] on div "No Crew No Crew Planned Maint Paris (Le Bourget) AOG Maint Hyères (Toulon-Hyère…" at bounding box center [838, 176] width 1459 height 15
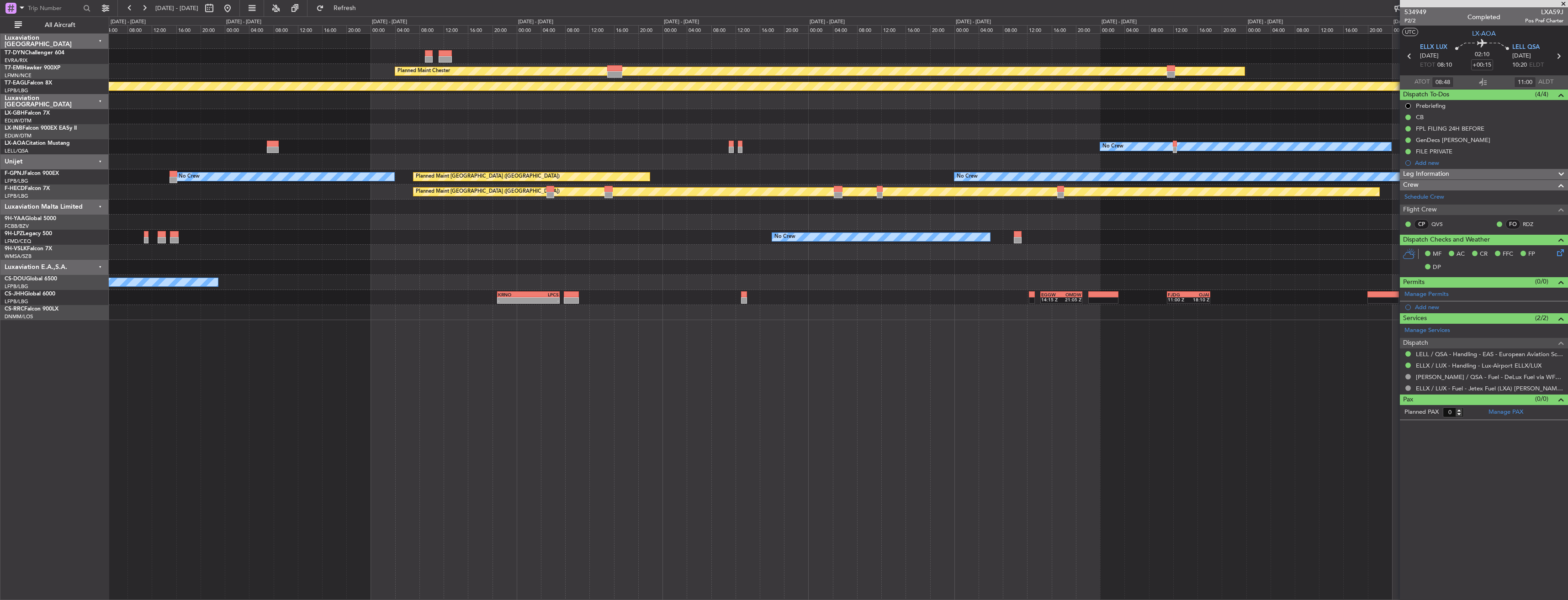
click at [585, 140] on div "No Crew" at bounding box center [838, 147] width 1459 height 15
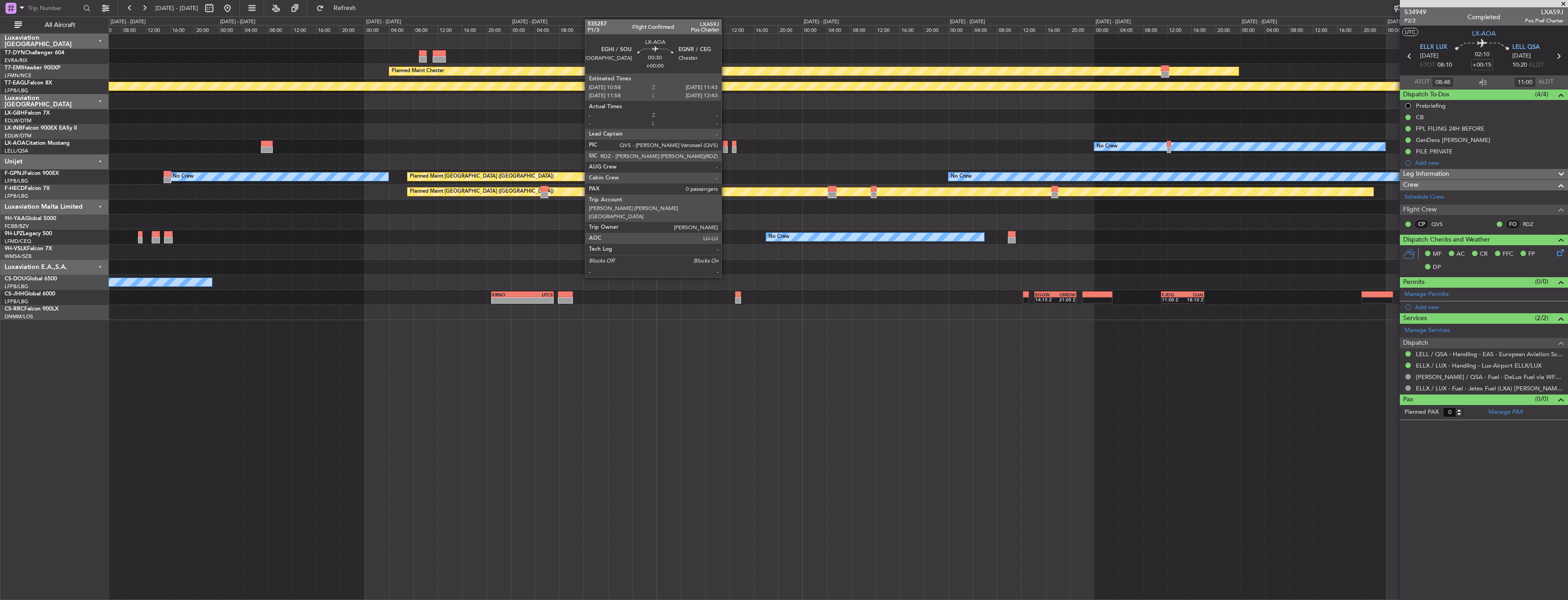
click at [726, 144] on div at bounding box center [725, 144] width 5 height 7
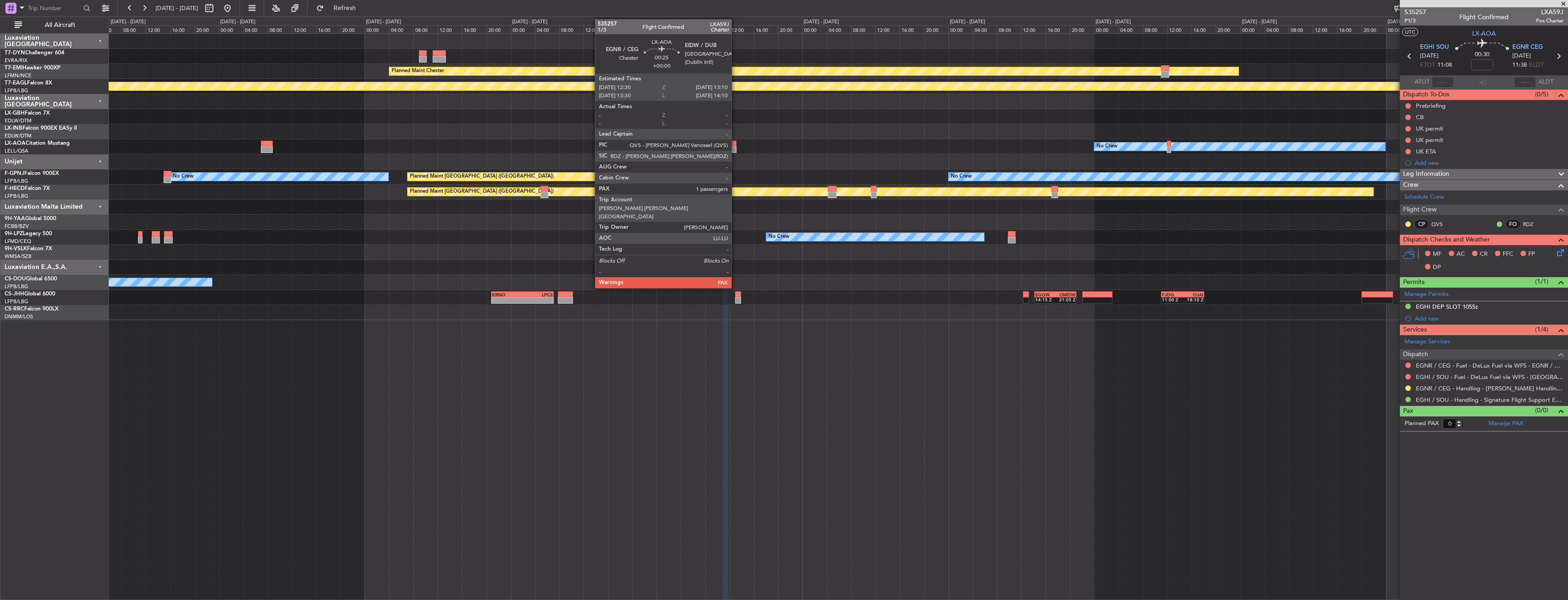
click at [735, 146] on div at bounding box center [733, 144] width 4 height 7
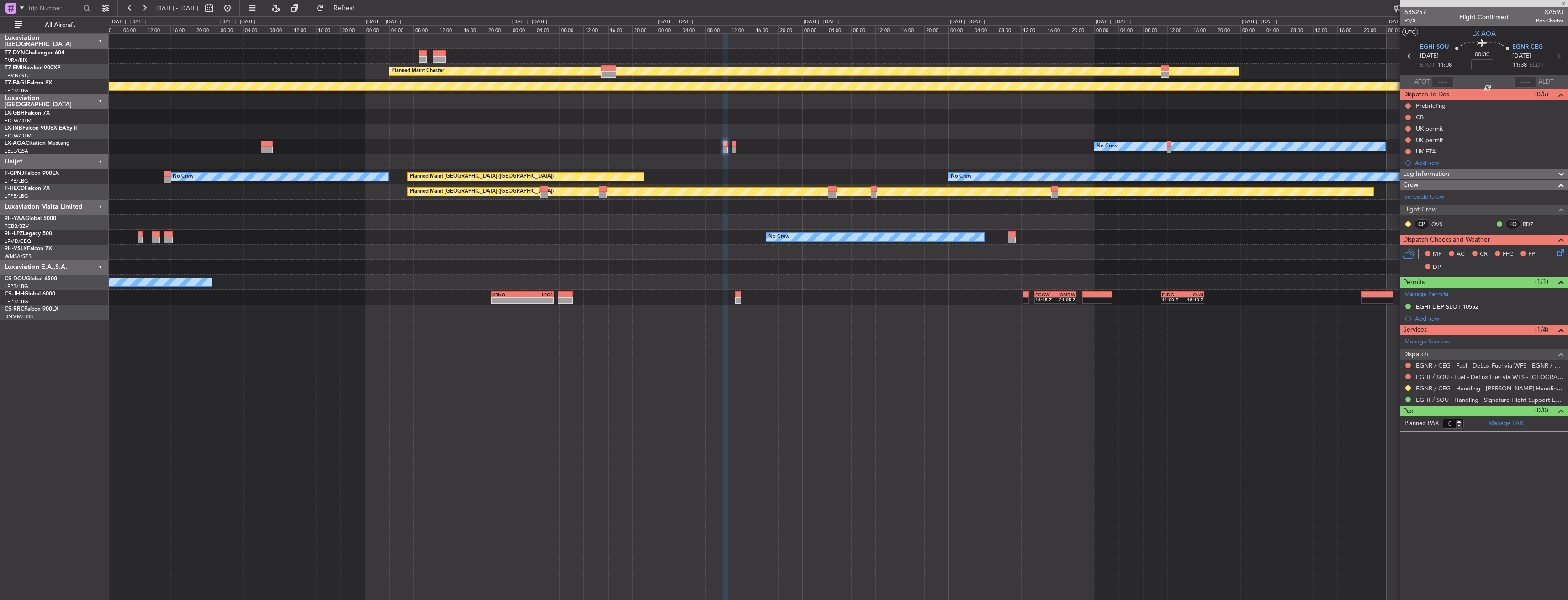
type input "1"
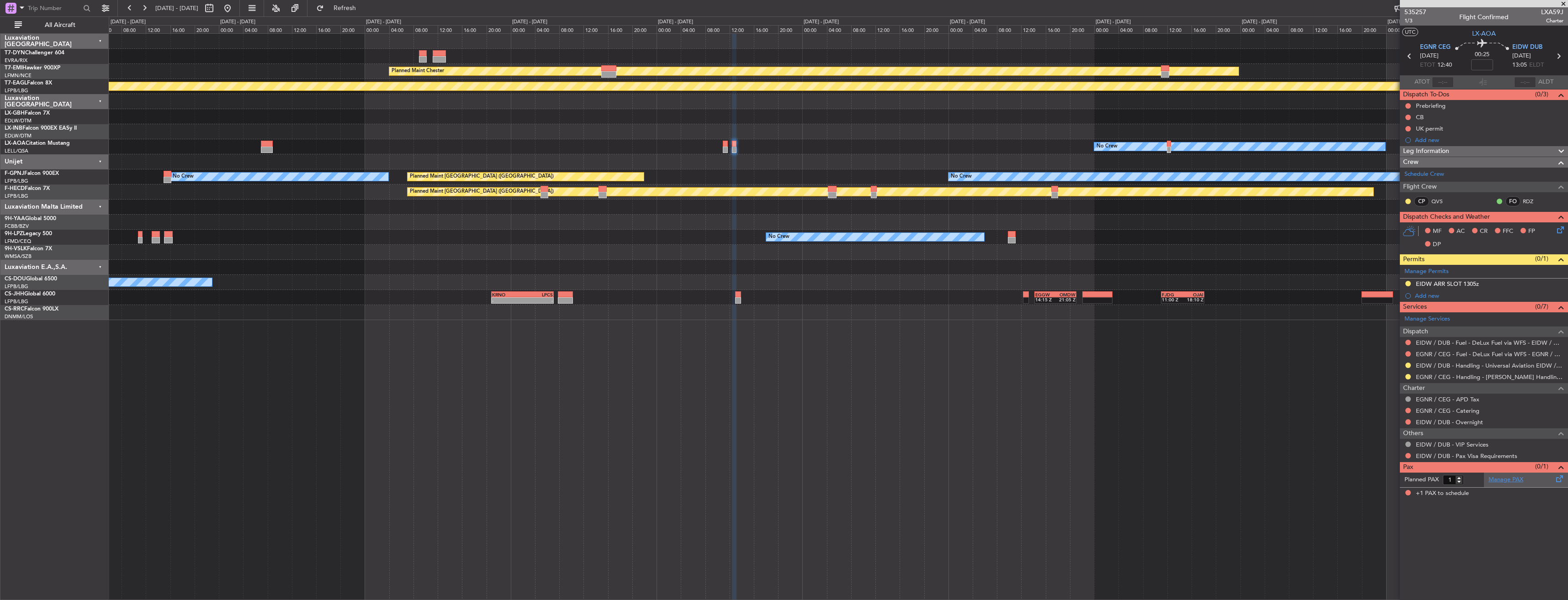
click at [1500, 481] on link "Manage PAX" at bounding box center [1505, 480] width 35 height 9
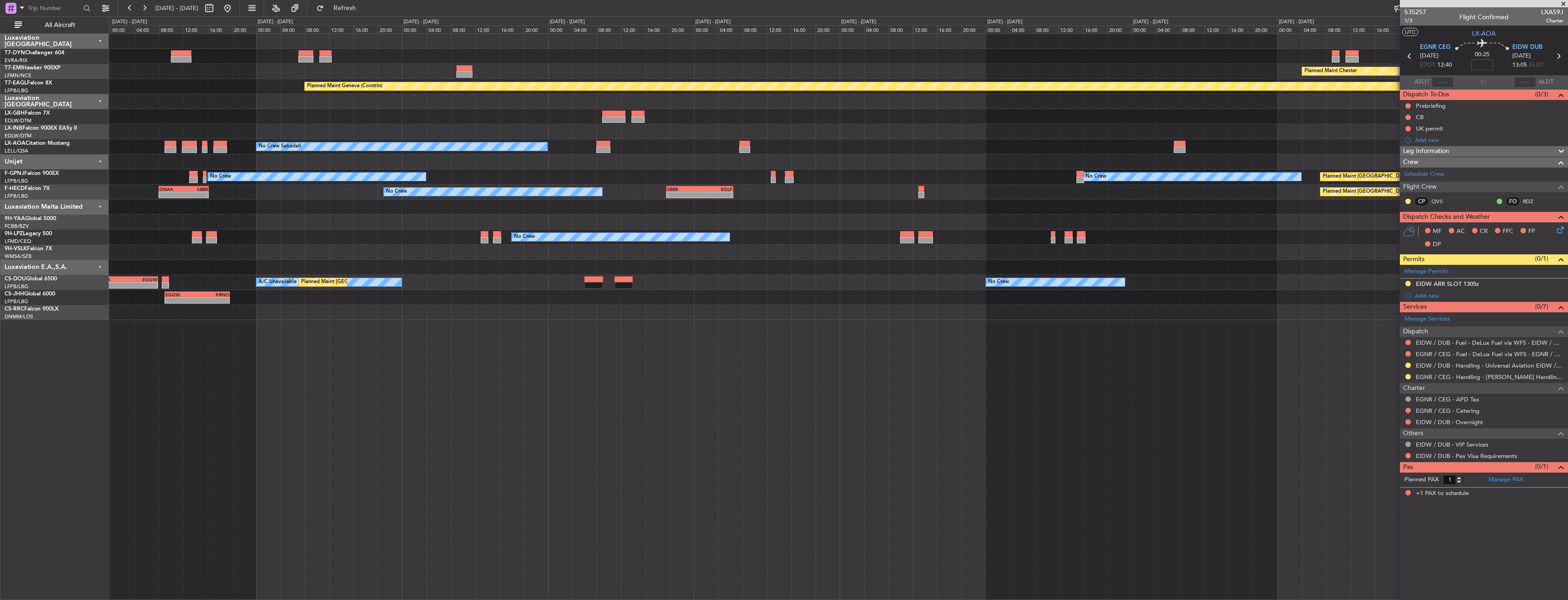
click at [1264, 131] on div "Planned Maint Basel-Mulhouse Planned Maint Chester Planned Maint Geneva (Cointr…" at bounding box center [838, 177] width 1459 height 287
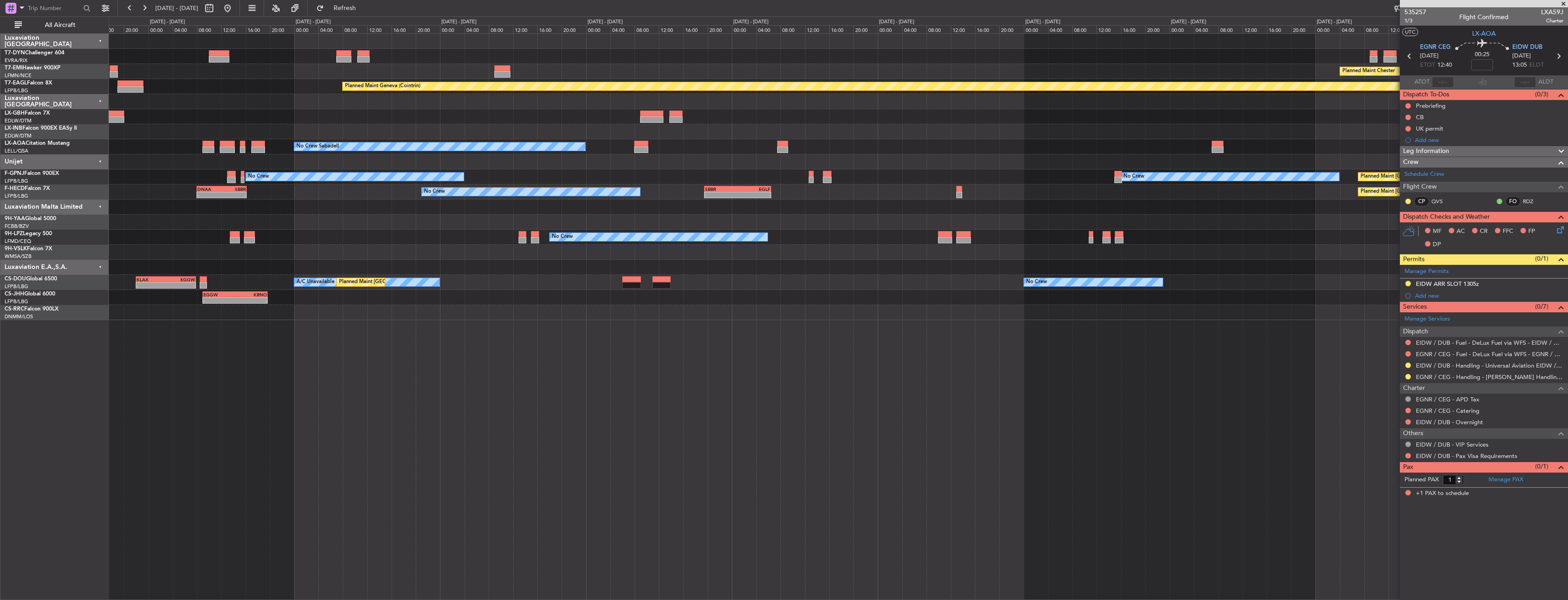
click at [1280, 108] on div "Planned Maint Basel-Mulhouse Planned Maint Chester Planned Maint Geneva (Cointr…" at bounding box center [838, 177] width 1459 height 287
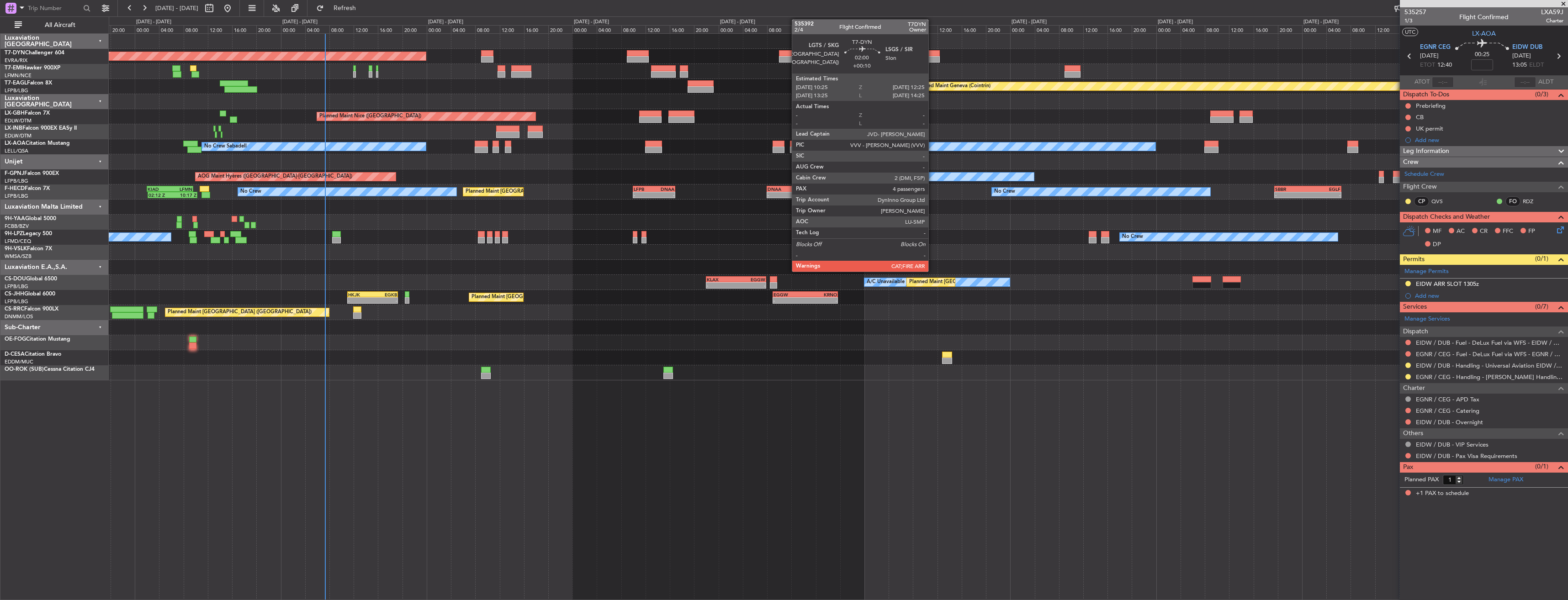
click at [933, 54] on div at bounding box center [934, 54] width 12 height 7
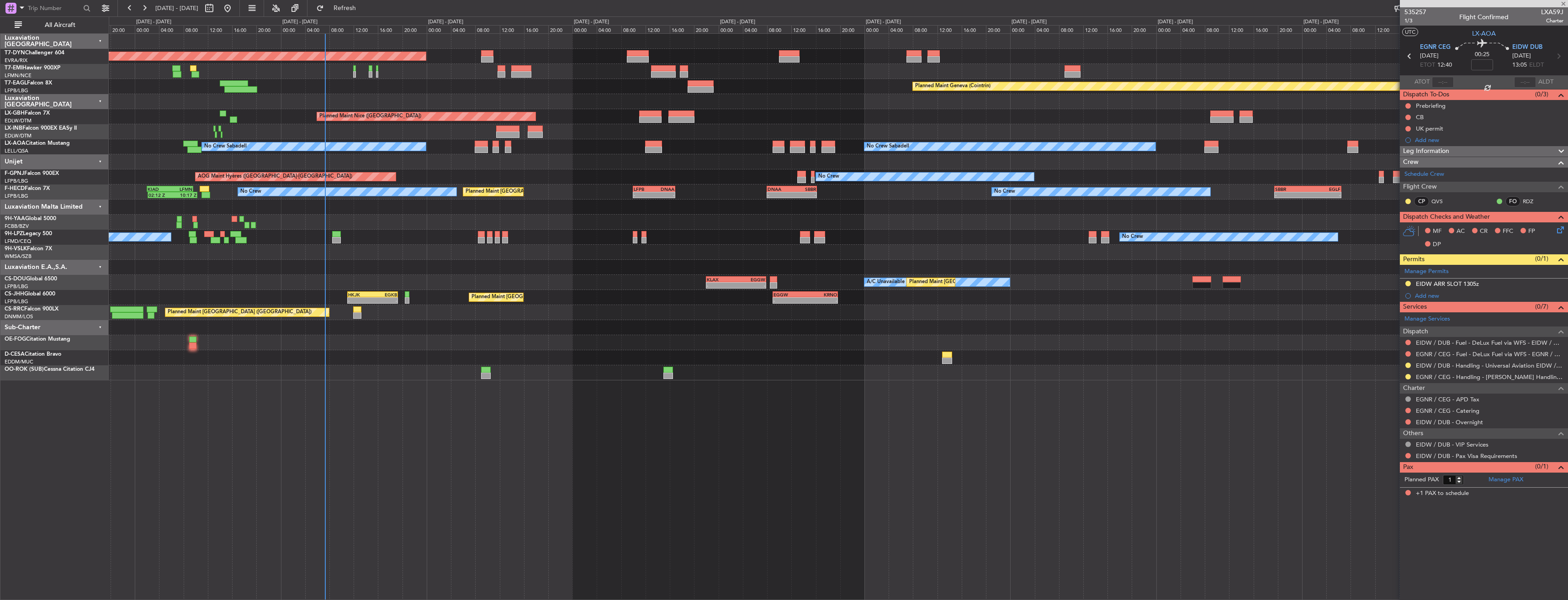
type input "+00:10"
type input "4"
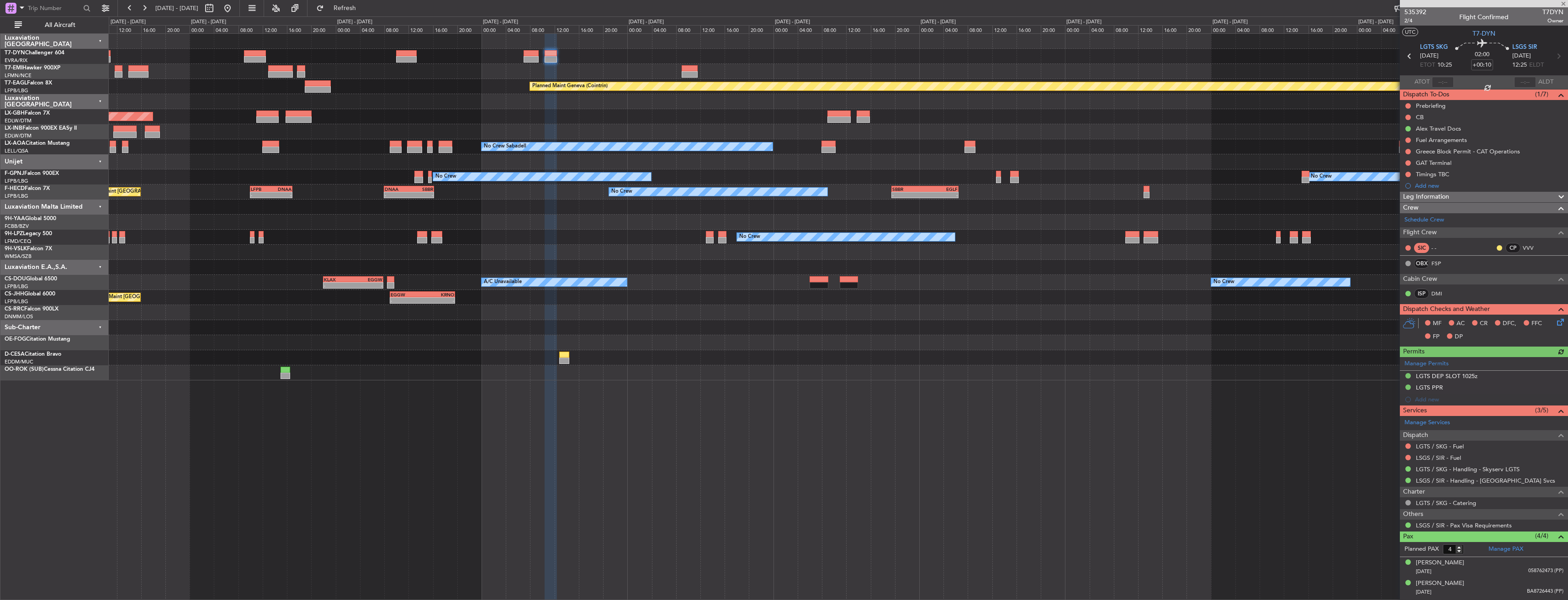
click at [635, 52] on div "Planned Maint Basel-Mulhouse Planned Maint Chester Planned Maint Geneva (Cointr…" at bounding box center [838, 208] width 1459 height 347
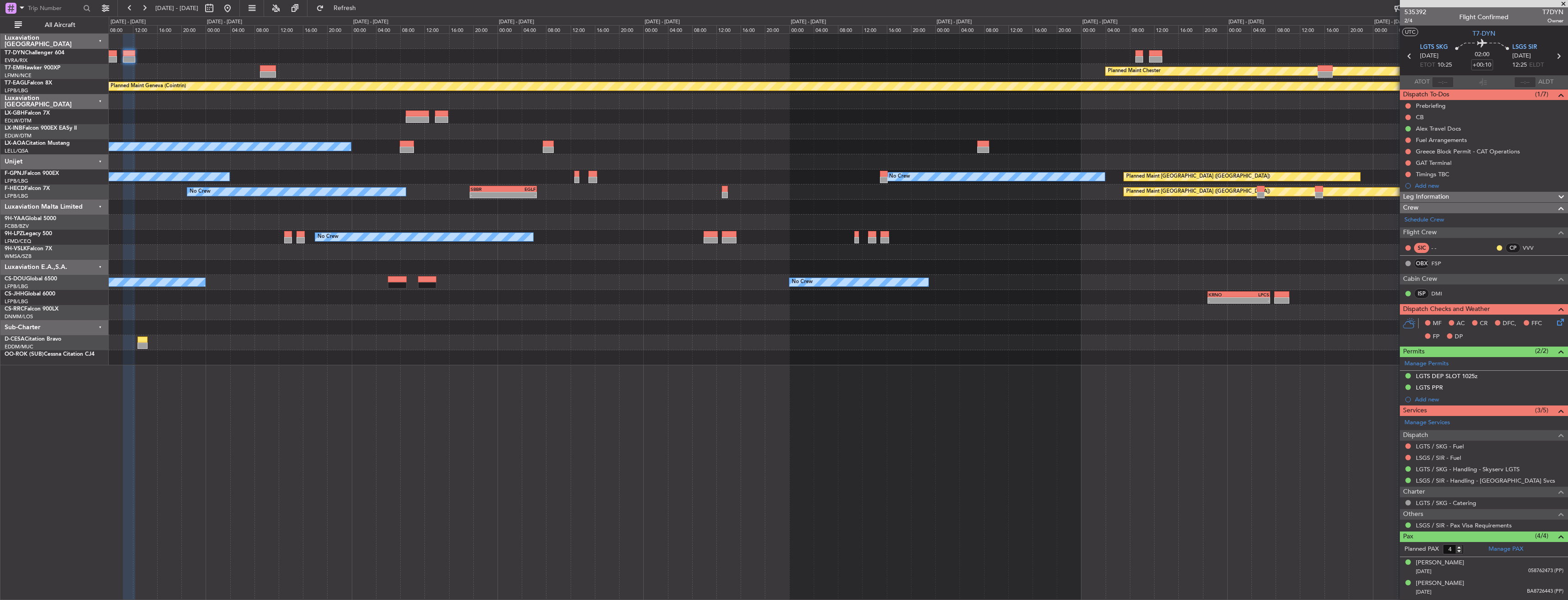
click at [618, 75] on div "Planned Maint Chester Planned Maint Geneva (Cointrin) No Crew Sabadell No Crew …" at bounding box center [838, 200] width 1459 height 332
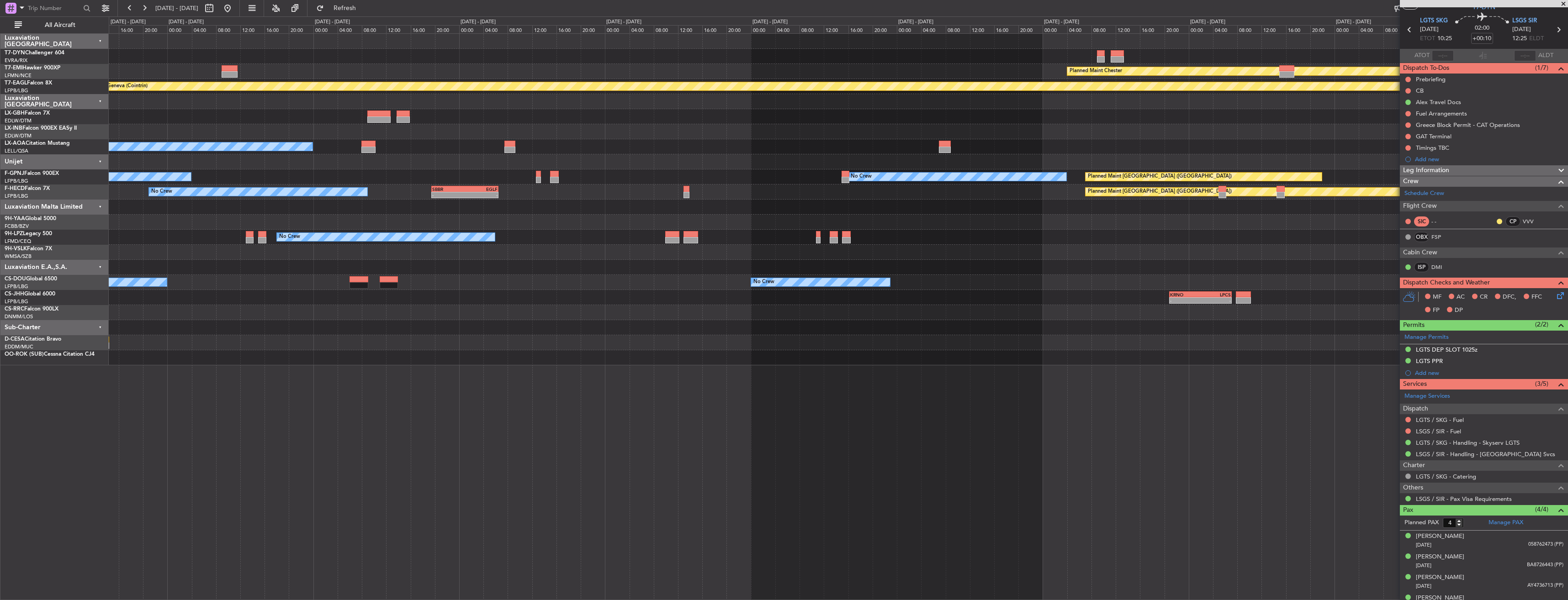
scroll to position [39, 0]
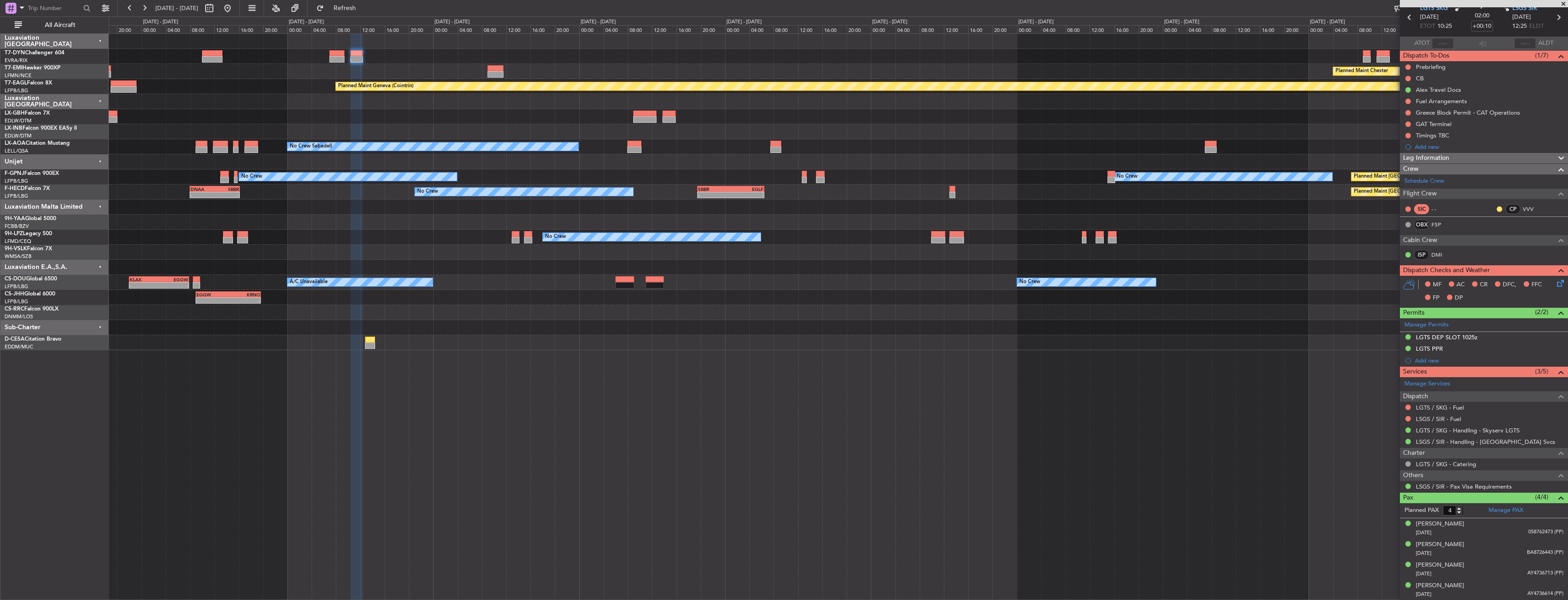
click at [940, 103] on div at bounding box center [838, 102] width 1459 height 15
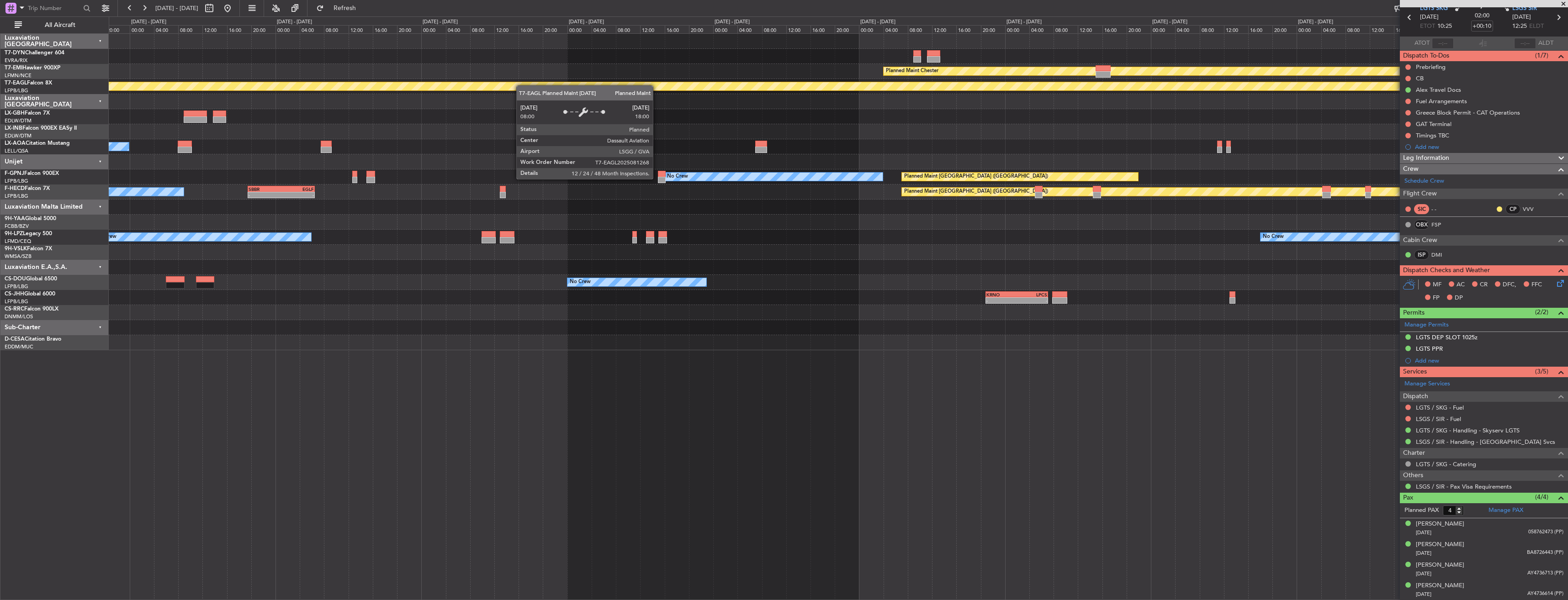
click at [488, 83] on div "Planned Maint Geneva (Cointrin)" at bounding box center [1375, 86] width 2978 height 9
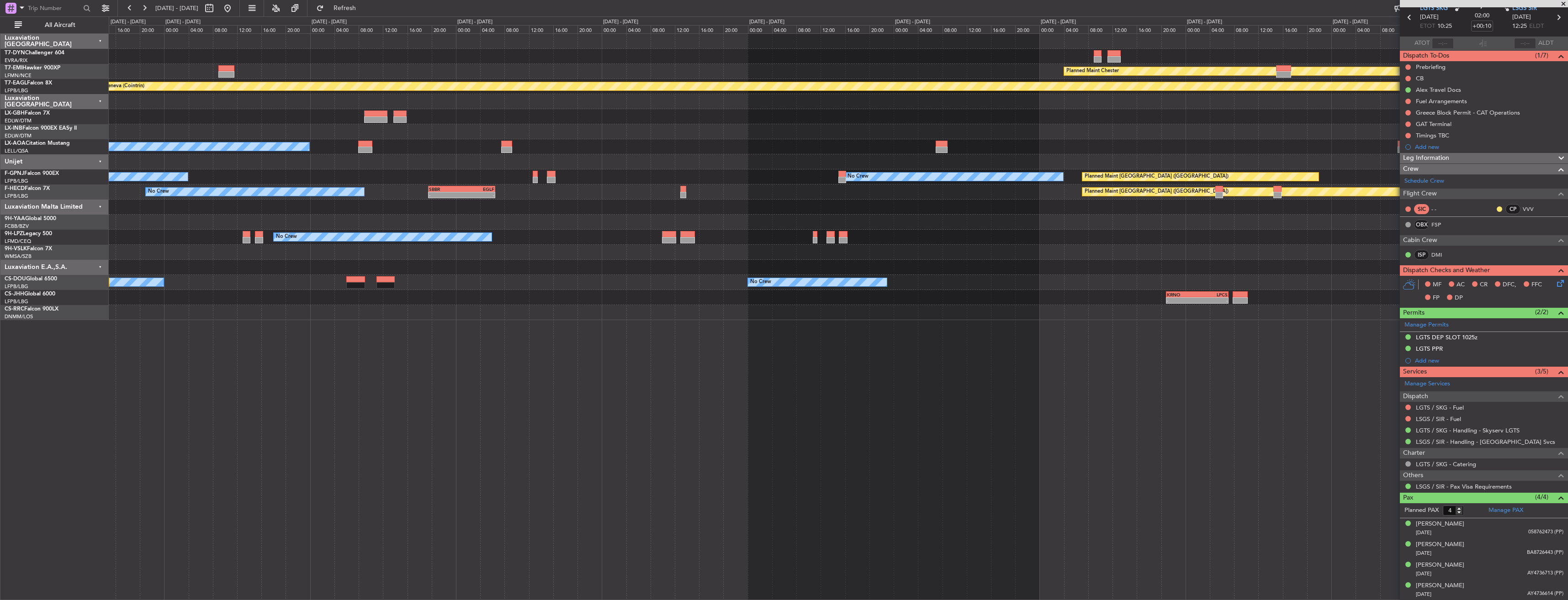
click at [629, 74] on div "Planned Maint Chester" at bounding box center [838, 71] width 1459 height 15
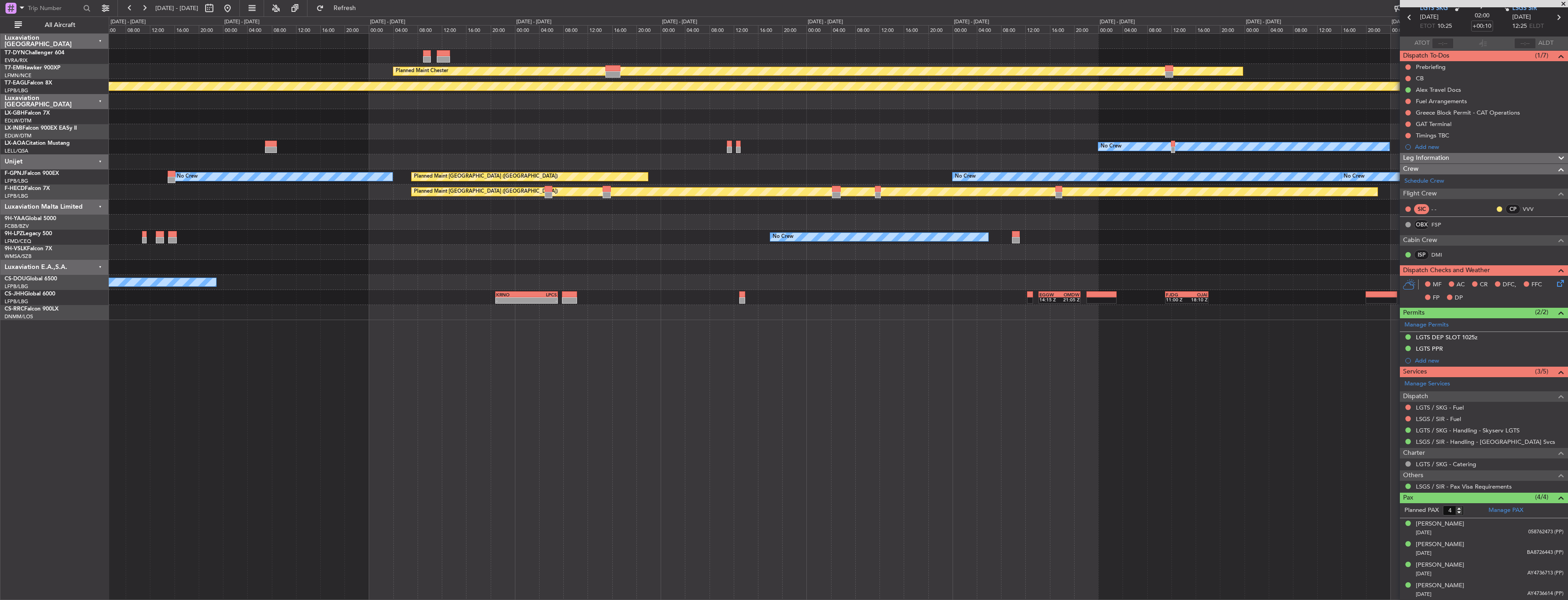
click at [338, 121] on div at bounding box center [838, 116] width 1459 height 15
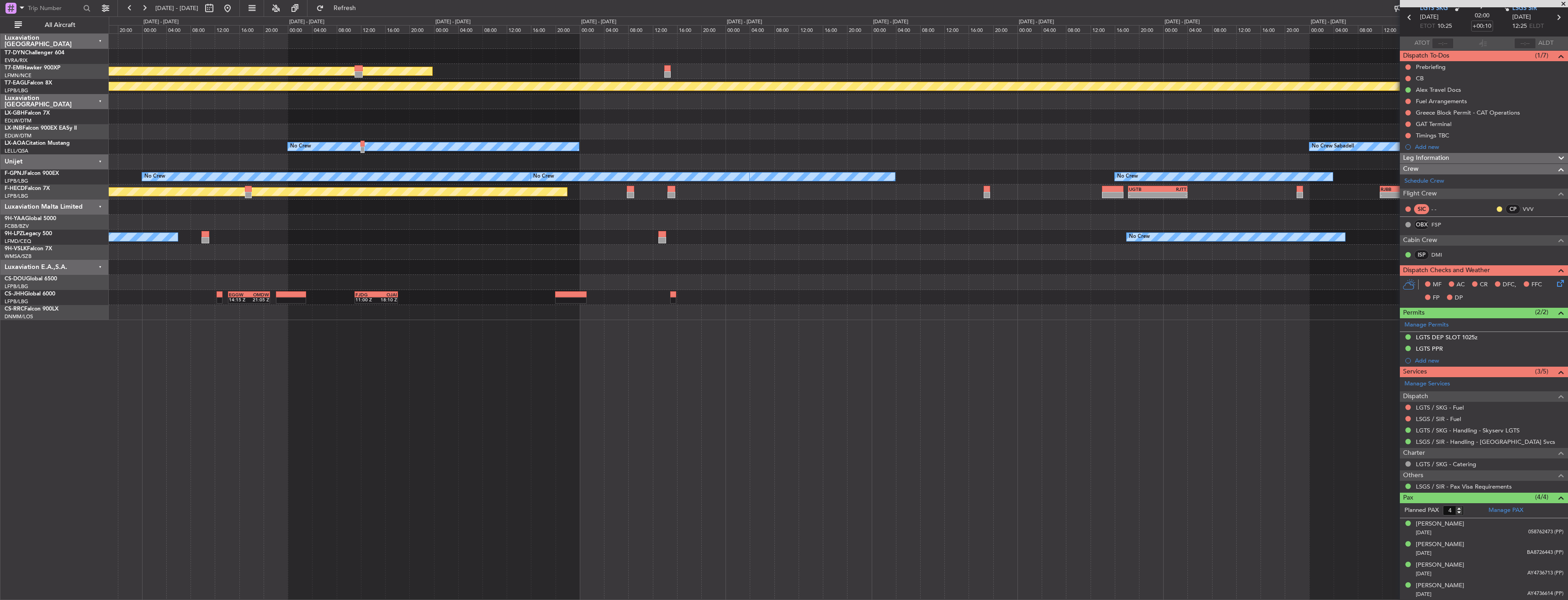
click at [491, 114] on div "Planned Maint Nurnberg" at bounding box center [838, 116] width 1459 height 15
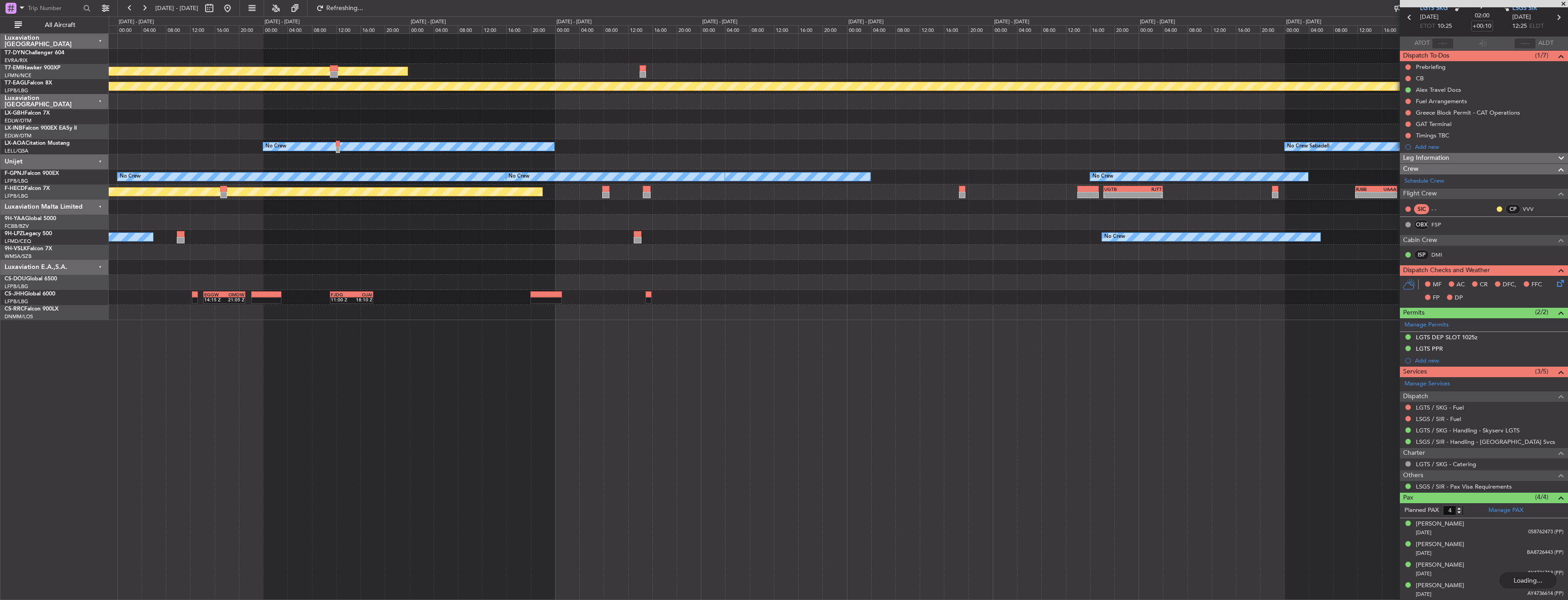
click at [1244, 109] on div "Planned Maint Chester Planned Maint Geneva (Cointrin) Planned Maint Nurnberg No…" at bounding box center [838, 177] width 1459 height 287
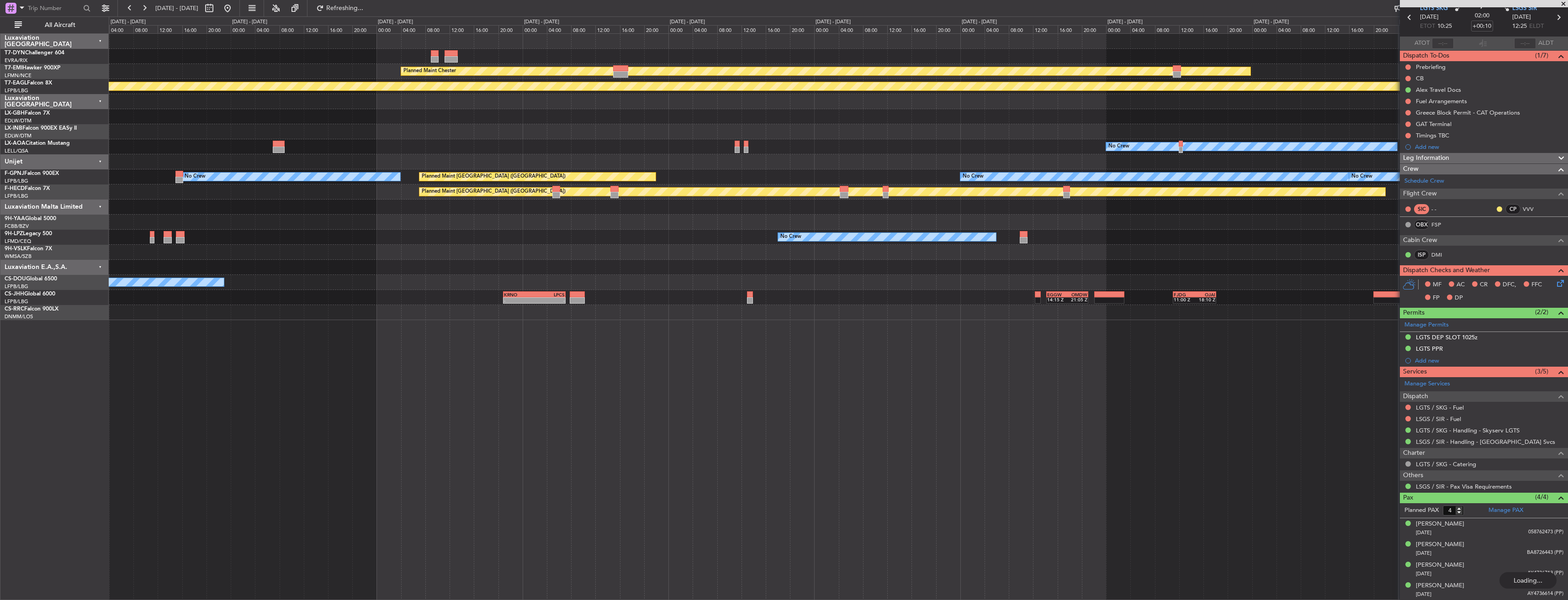
click at [781, 123] on div at bounding box center [838, 116] width 1459 height 15
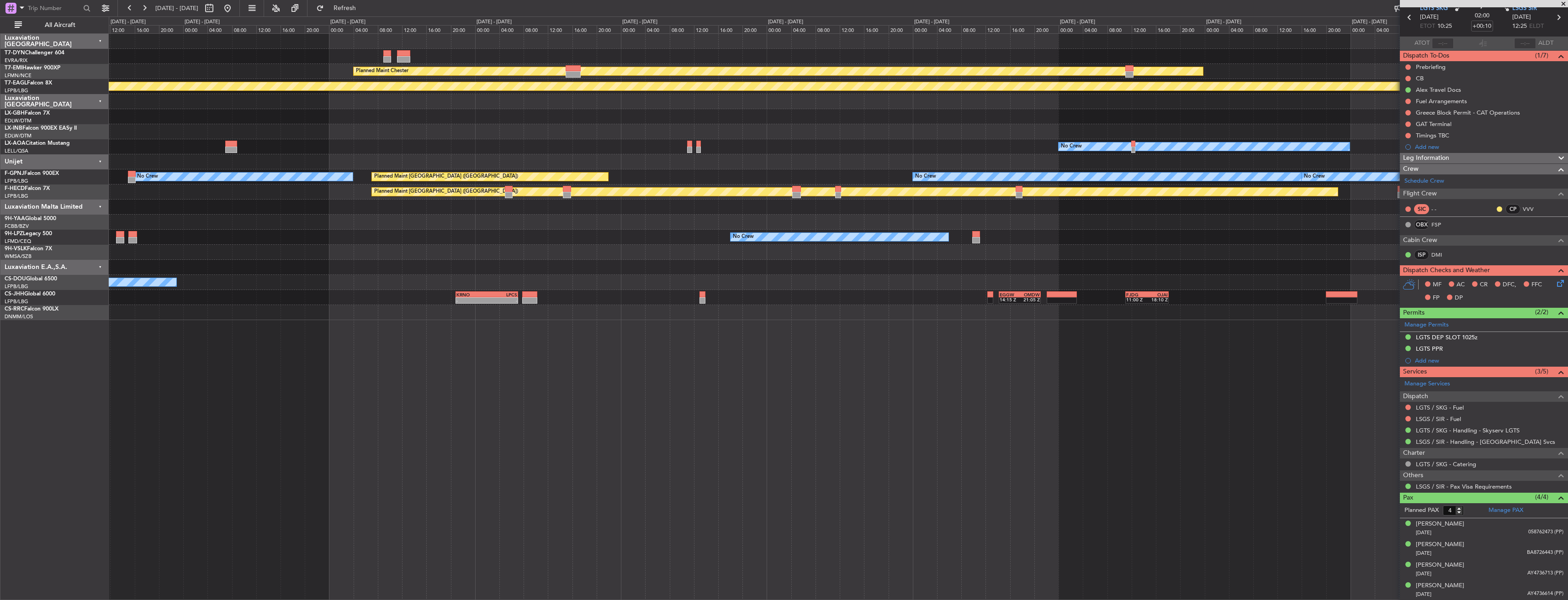
click at [570, 133] on div at bounding box center [838, 131] width 1459 height 15
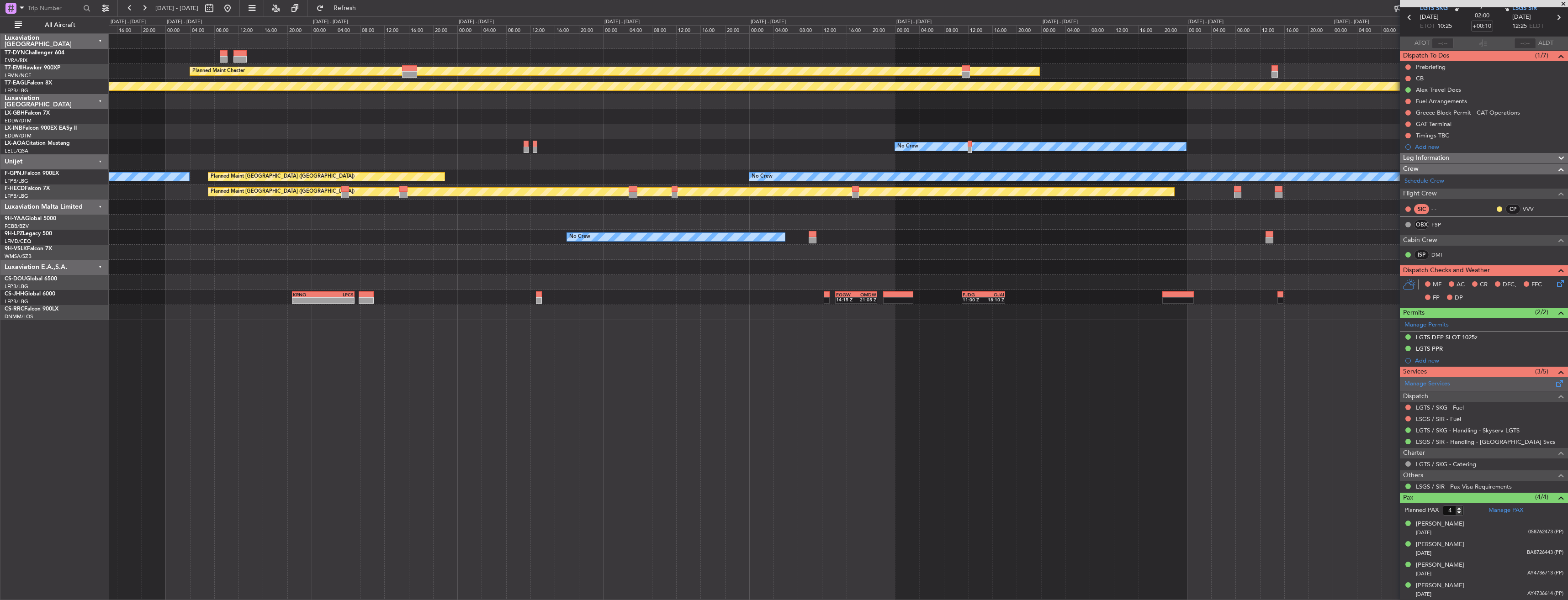
scroll to position [0, 0]
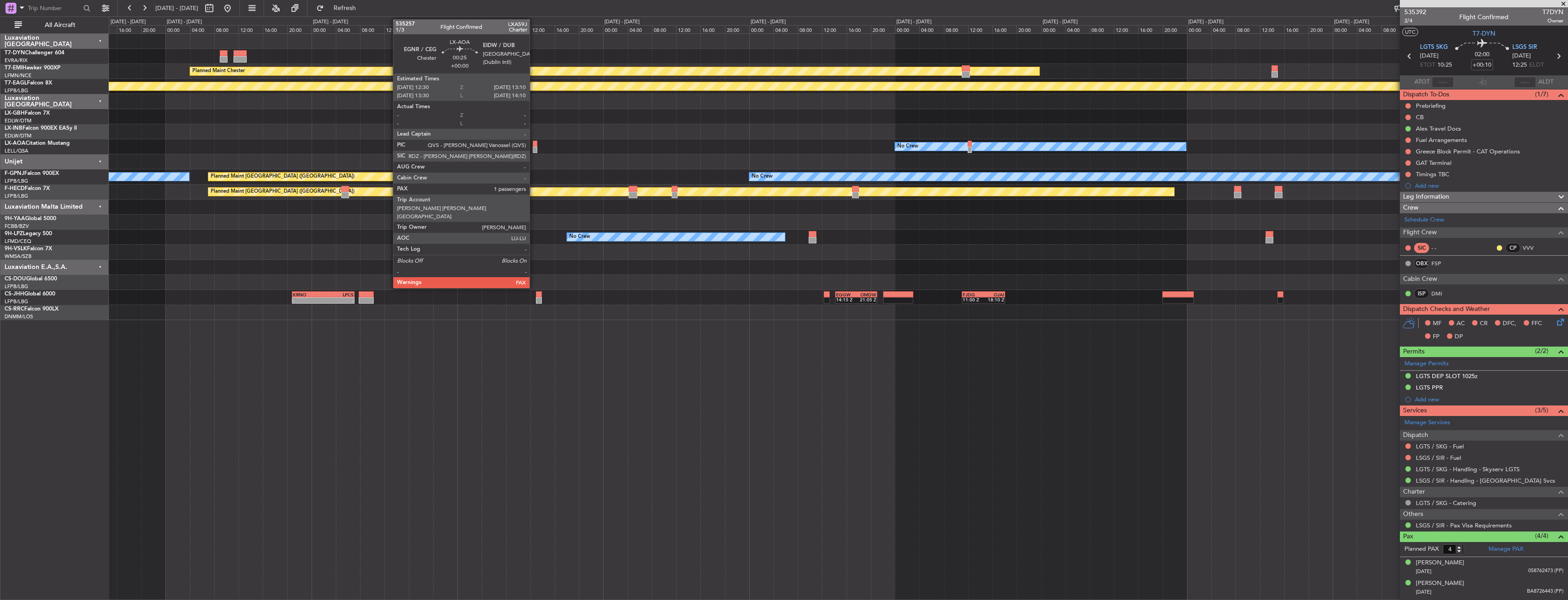
click at [534, 142] on div at bounding box center [534, 144] width 4 height 7
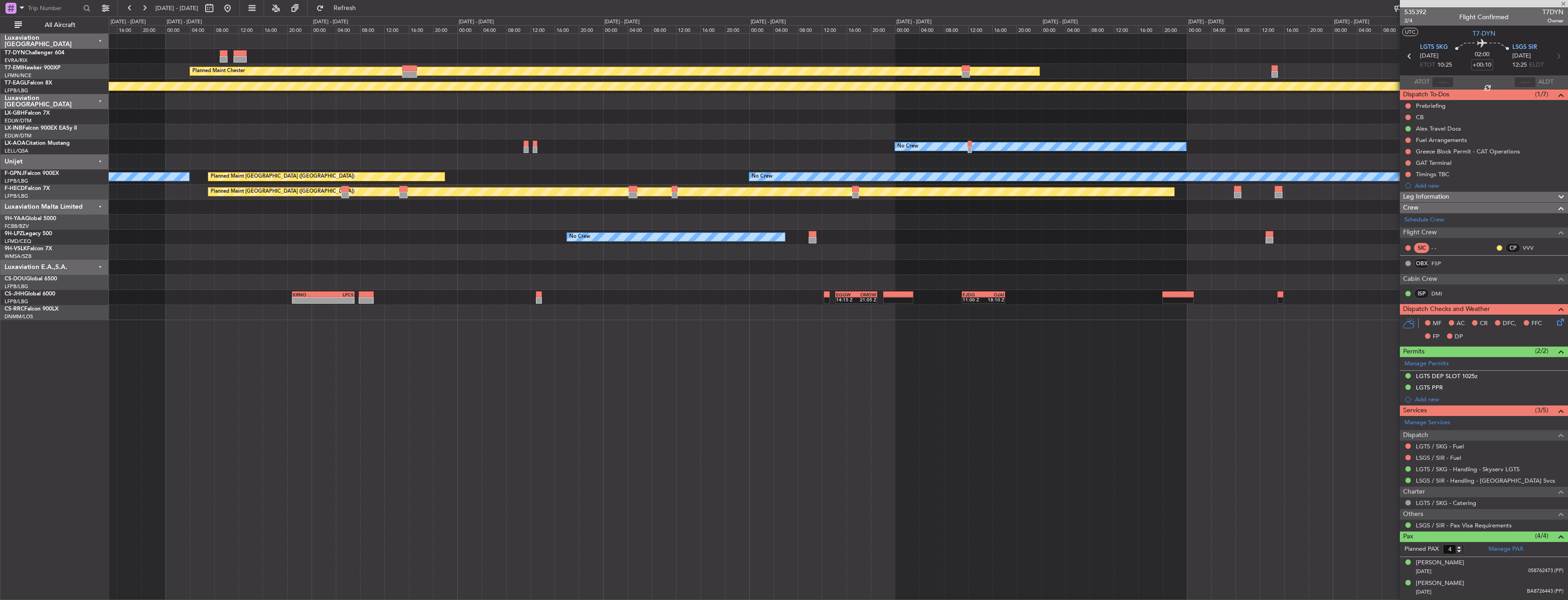
type input "1"
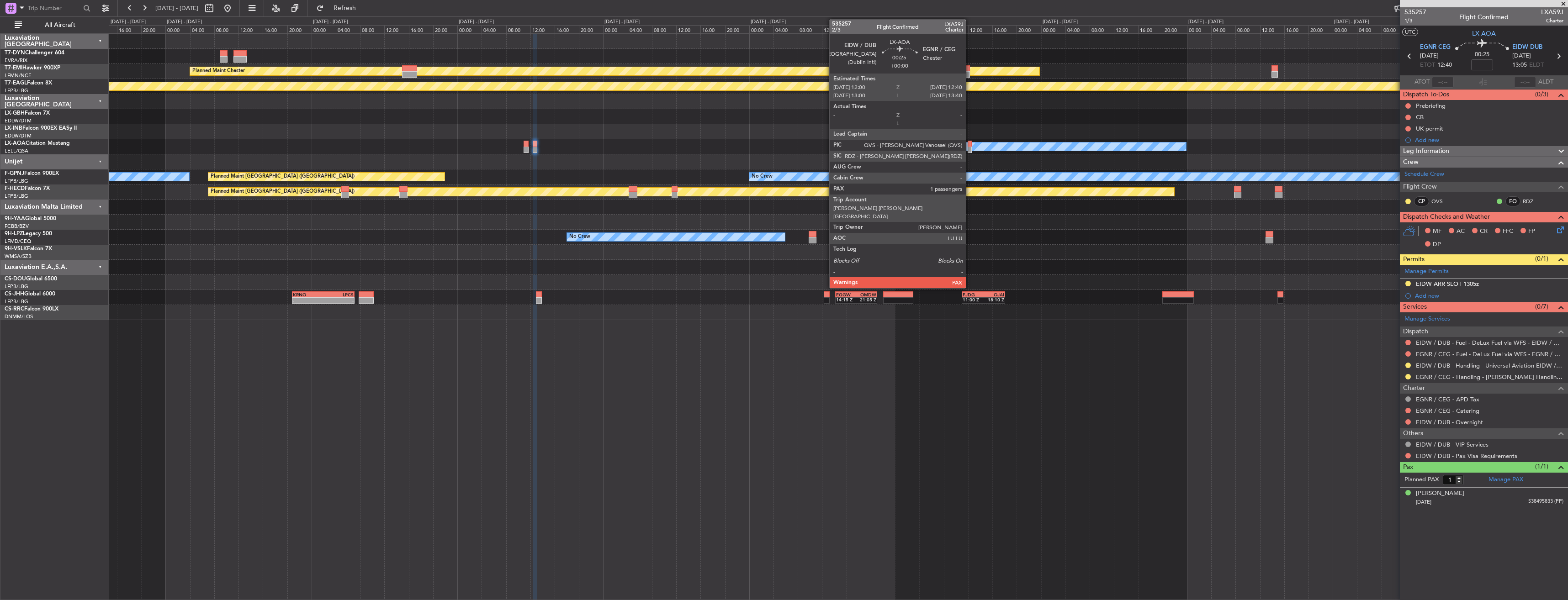
click at [970, 142] on div at bounding box center [970, 144] width 4 height 7
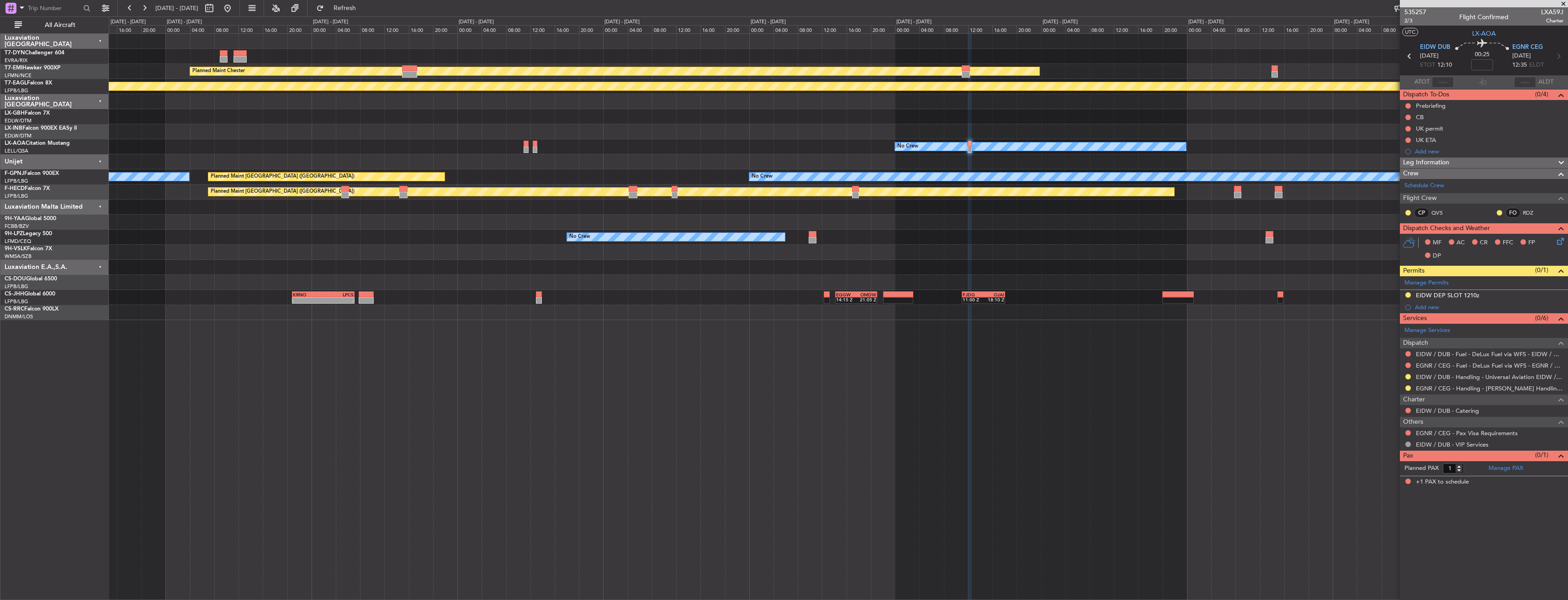
click at [1430, 14] on div "535257 2/3 Flight Confirmed LXA59J Charter" at bounding box center [1484, 16] width 168 height 18
click at [1412, 11] on span "535257" at bounding box center [1415, 12] width 22 height 10
click at [235, 9] on button at bounding box center [228, 9] width 15 height 15
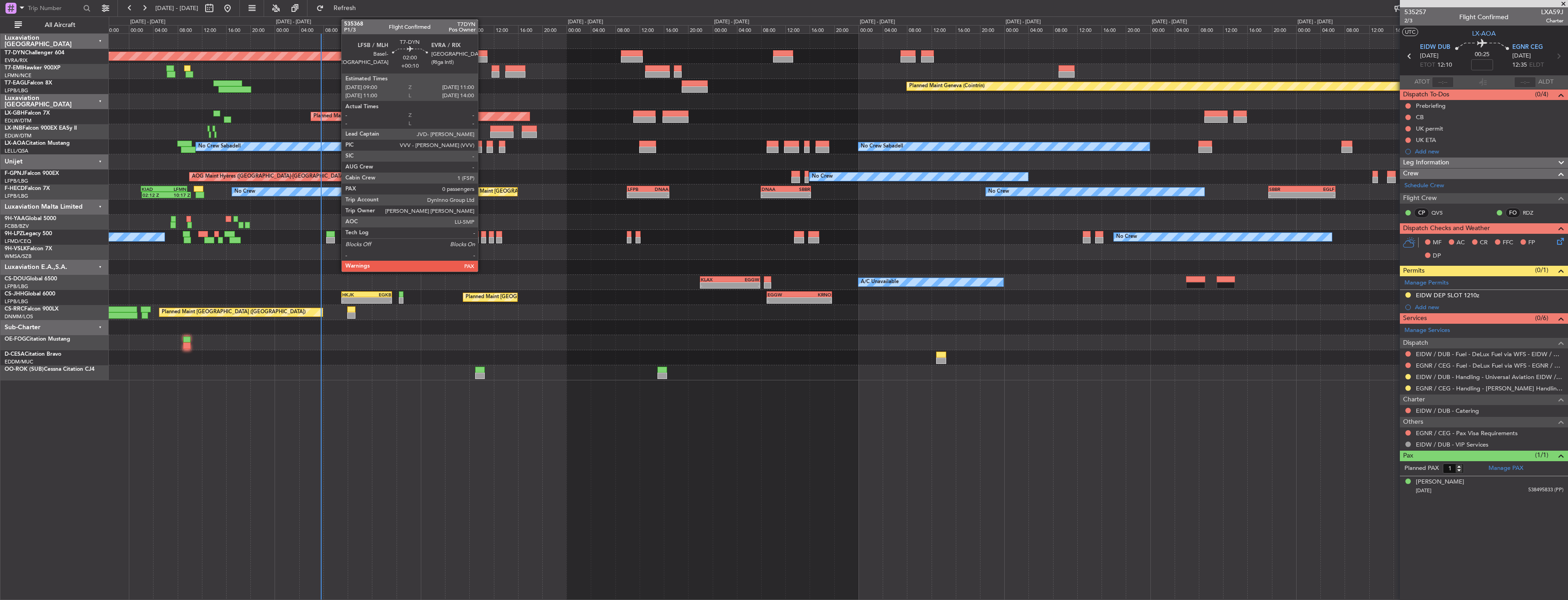
click at [482, 51] on div at bounding box center [481, 54] width 12 height 7
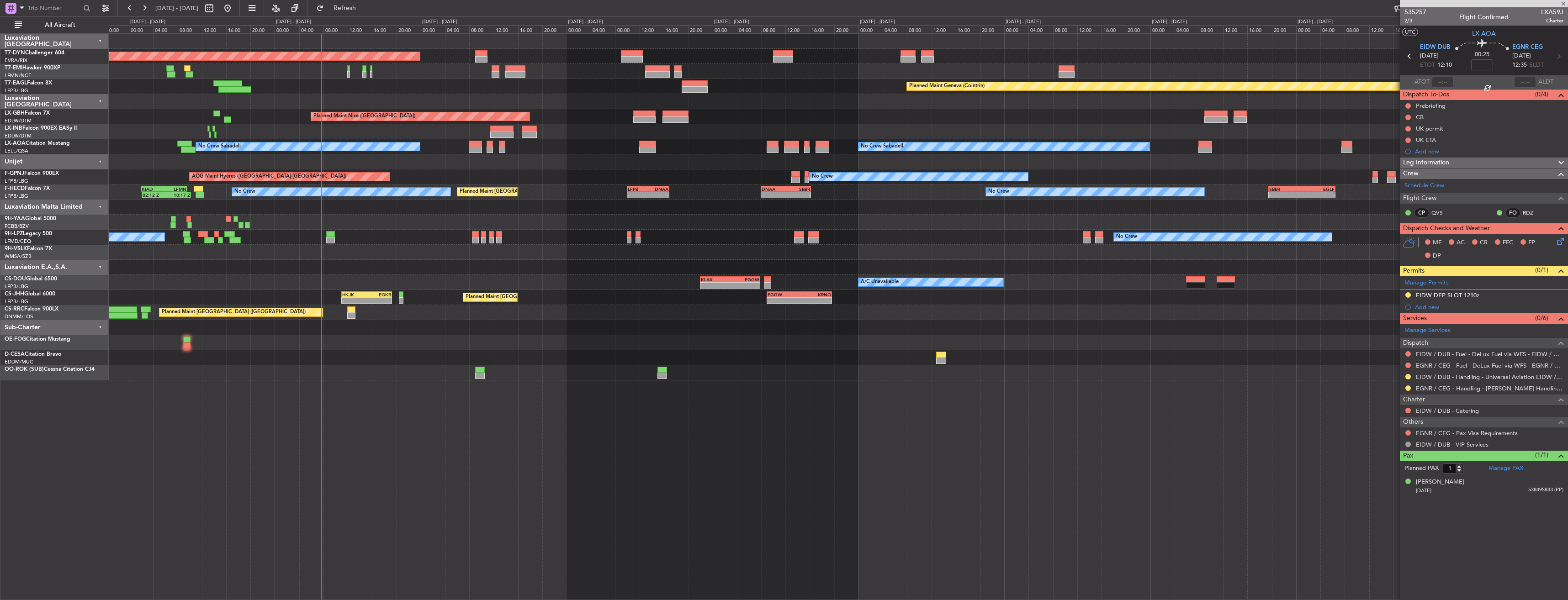
type input "+00:10"
type input "0"
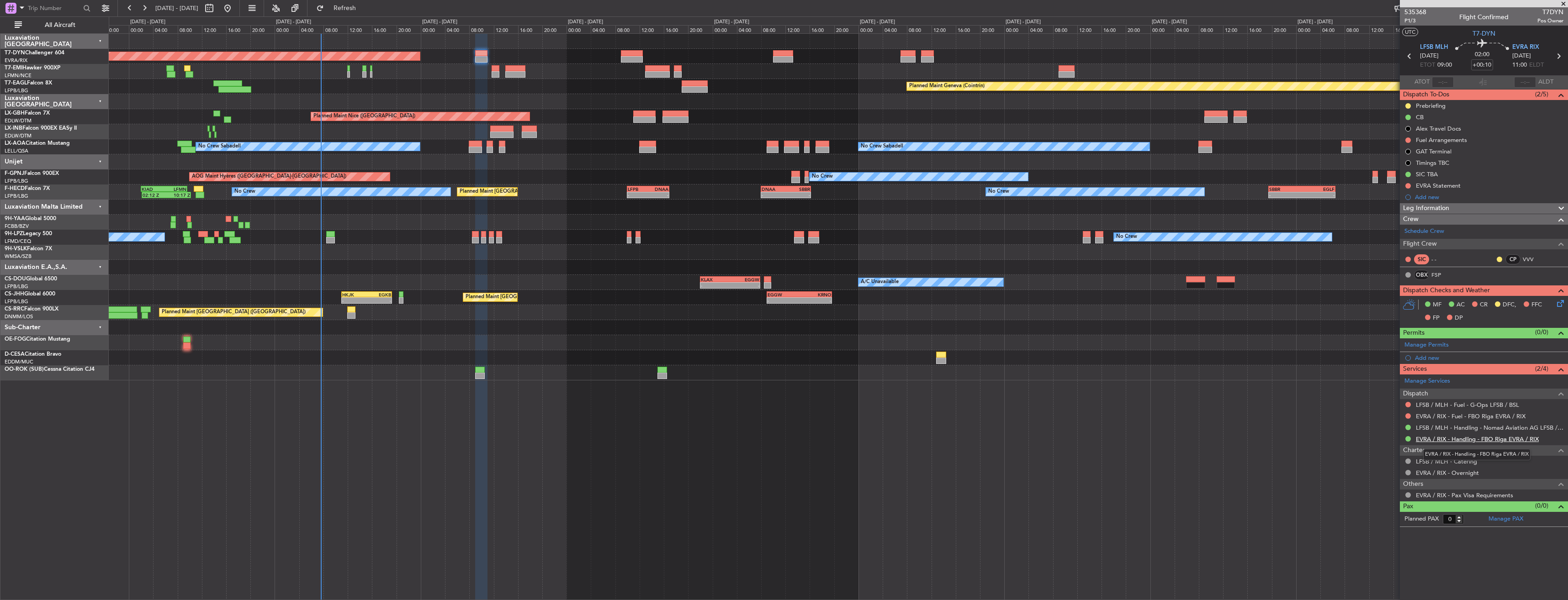
click at [1430, 442] on link "EVRA / RIX - Handling - FBO Riga EVRA / RIX" at bounding box center [1477, 439] width 123 height 8
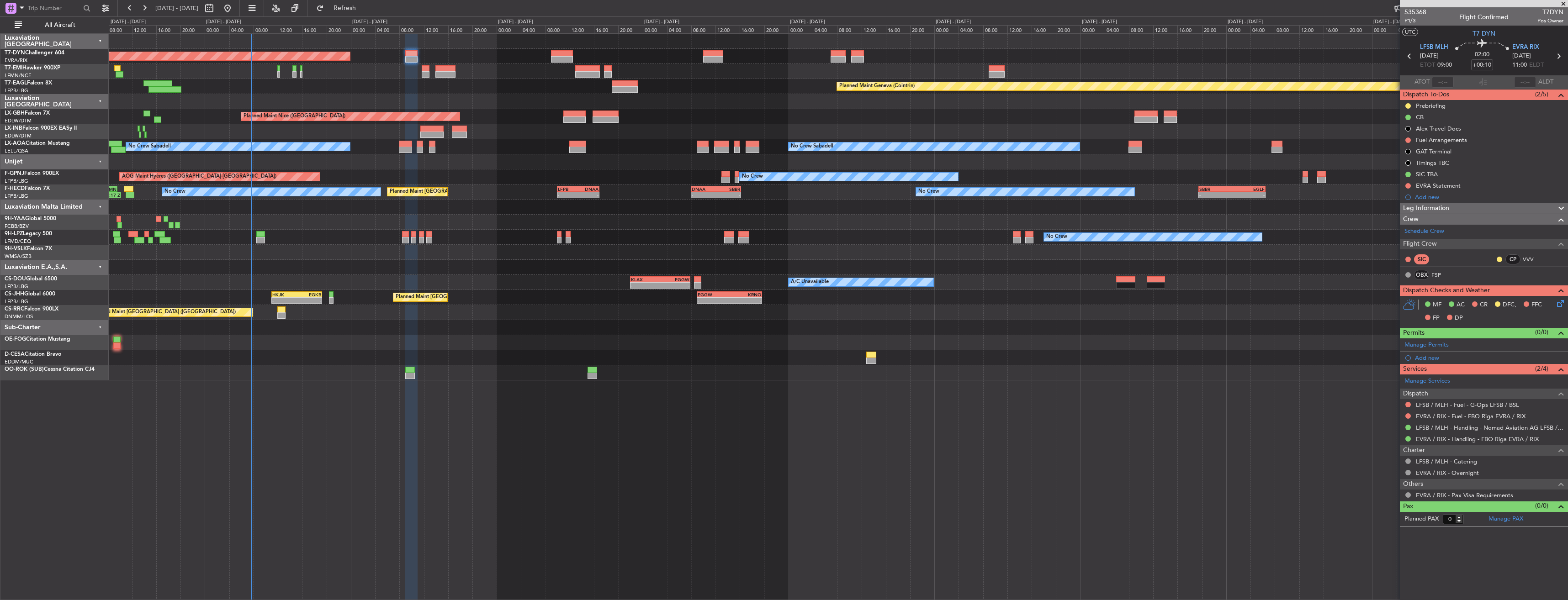
click at [664, 193] on div "No Crew Planned Maint Paris (Le Bourget) Planned Maint Paris (Le Bourget) No Cr…" at bounding box center [838, 192] width 1459 height 15
click at [1409, 186] on button at bounding box center [1408, 186] width 5 height 5
click at [1401, 225] on span "Completed" at bounding box center [1412, 226] width 30 height 9
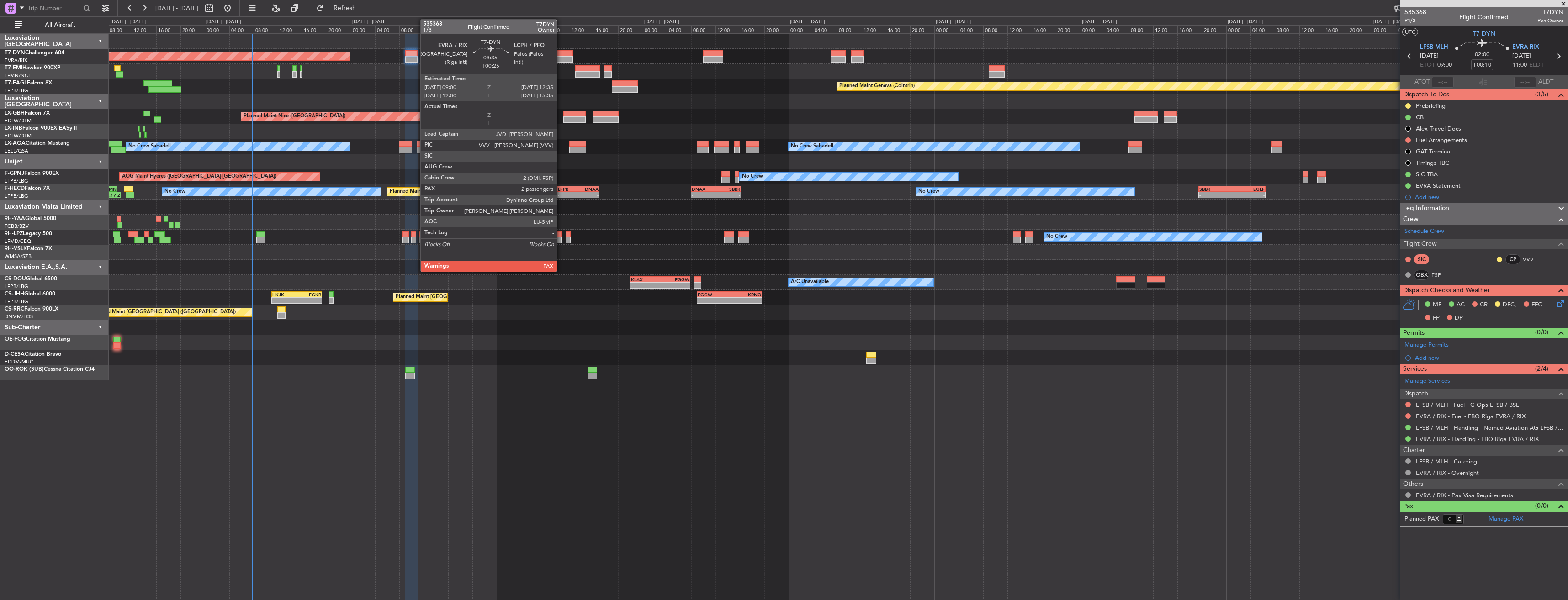
click at [561, 56] on div at bounding box center [562, 59] width 22 height 7
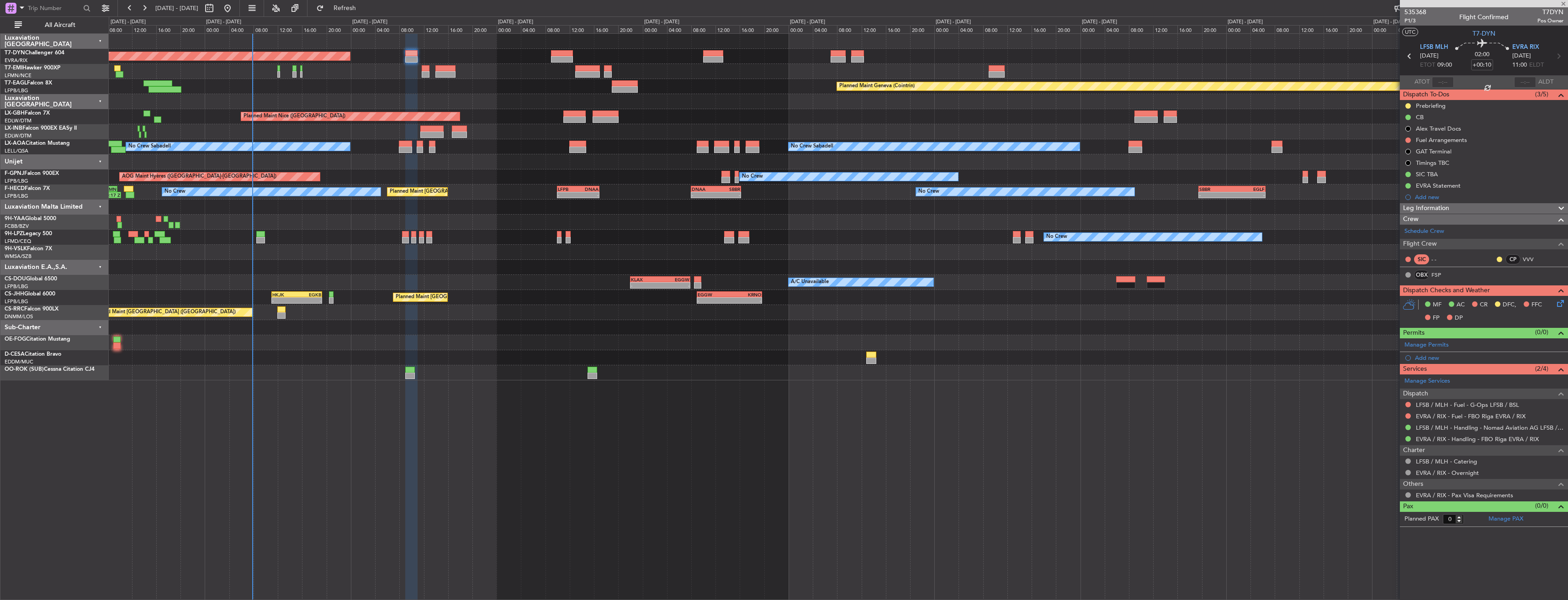
type input "+00:25"
type input "3"
